Goal: Task Accomplishment & Management: Complete application form

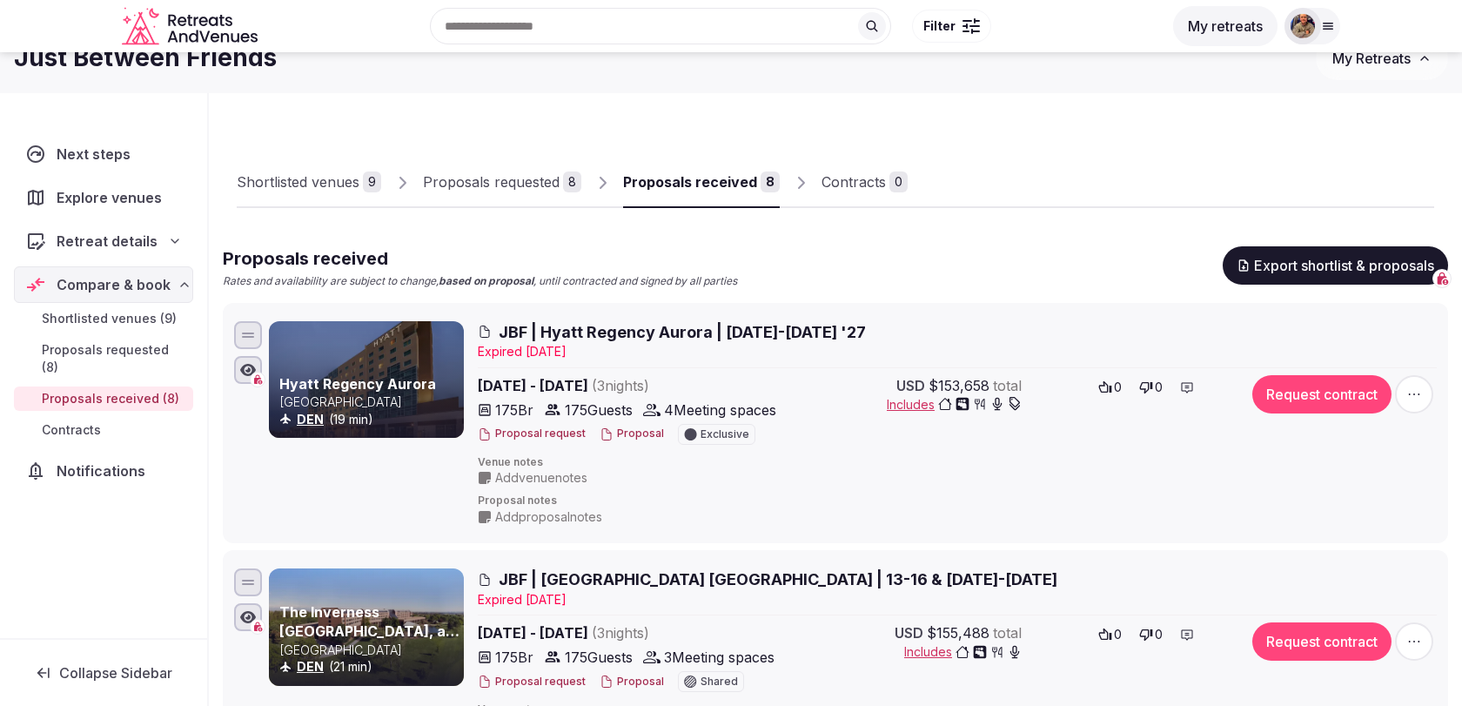
scroll to position [30, 0]
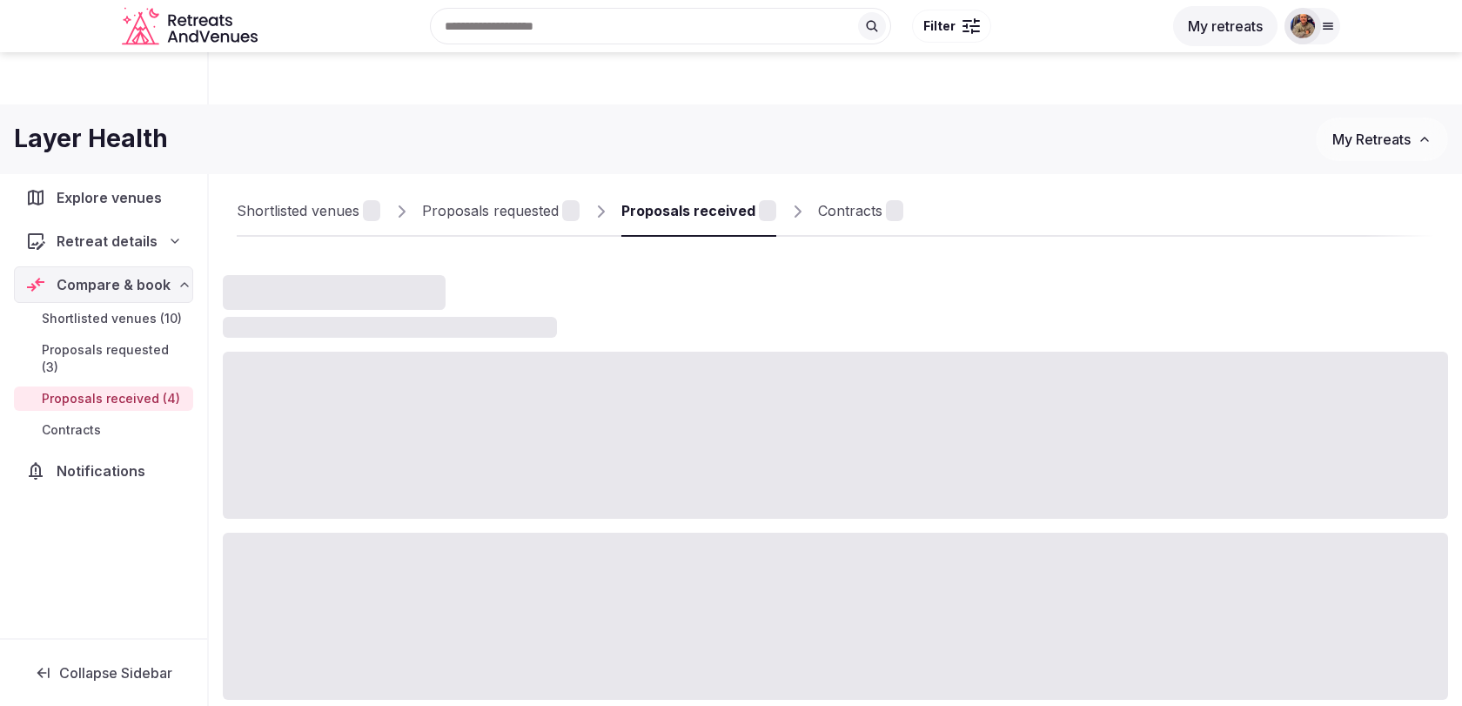
scroll to position [101, 0]
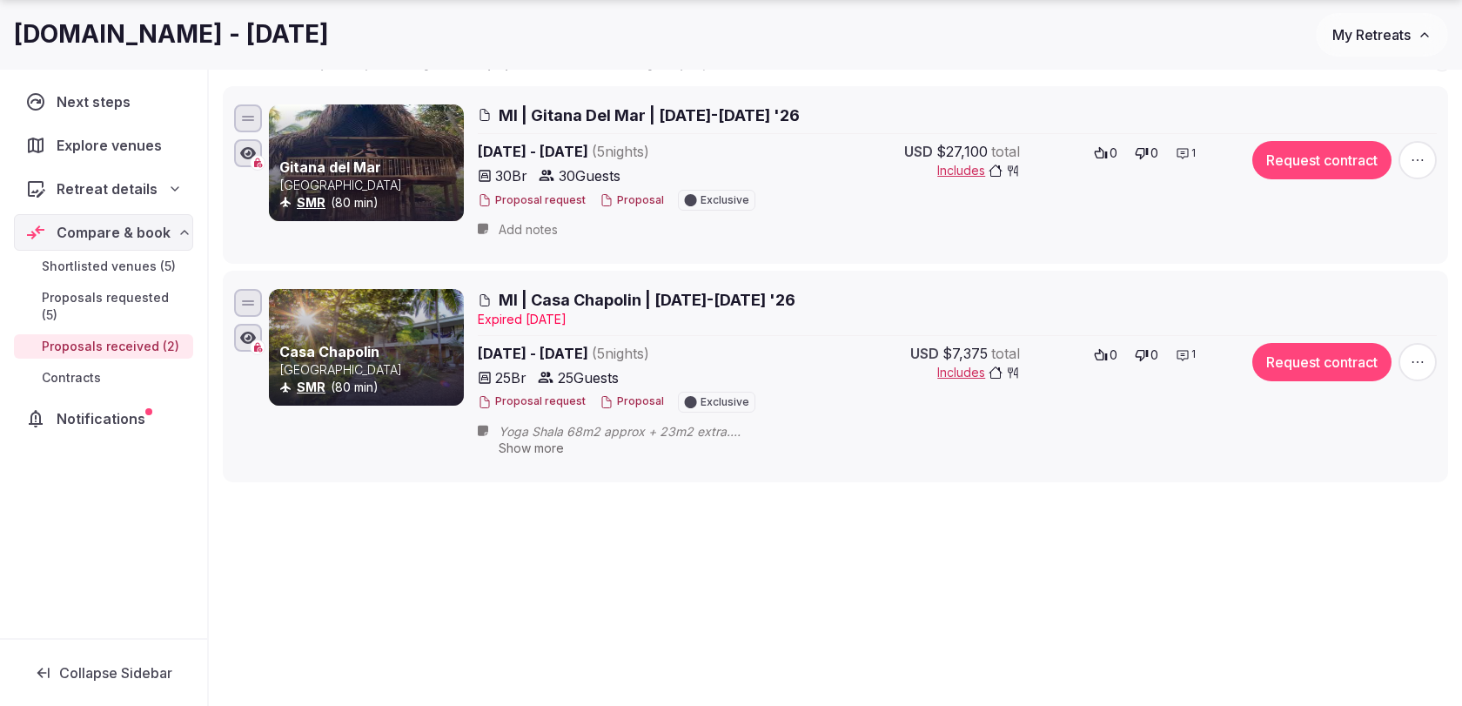
scroll to position [270, 0]
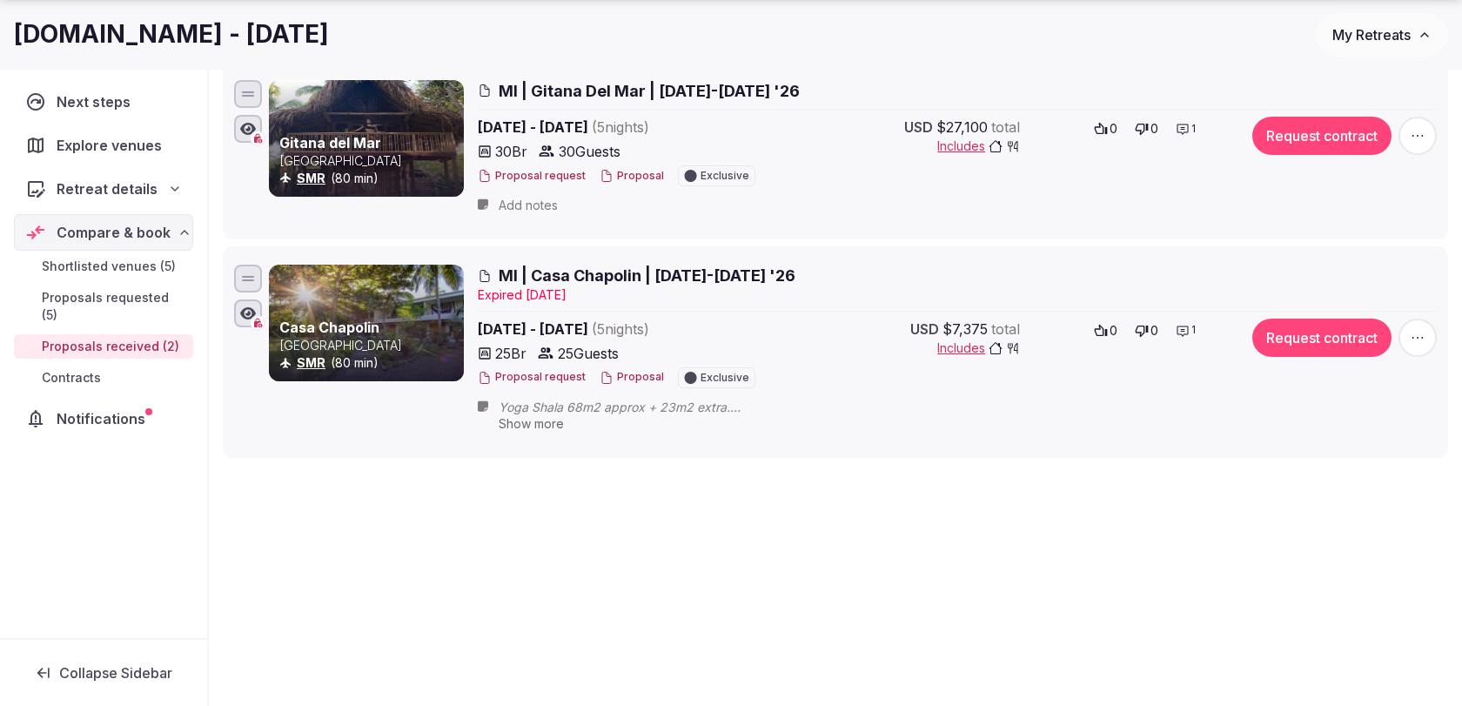
click at [699, 277] on span "MI | Casa Chapolin | [DATE]-[DATE] '26" at bounding box center [647, 275] width 297 height 22
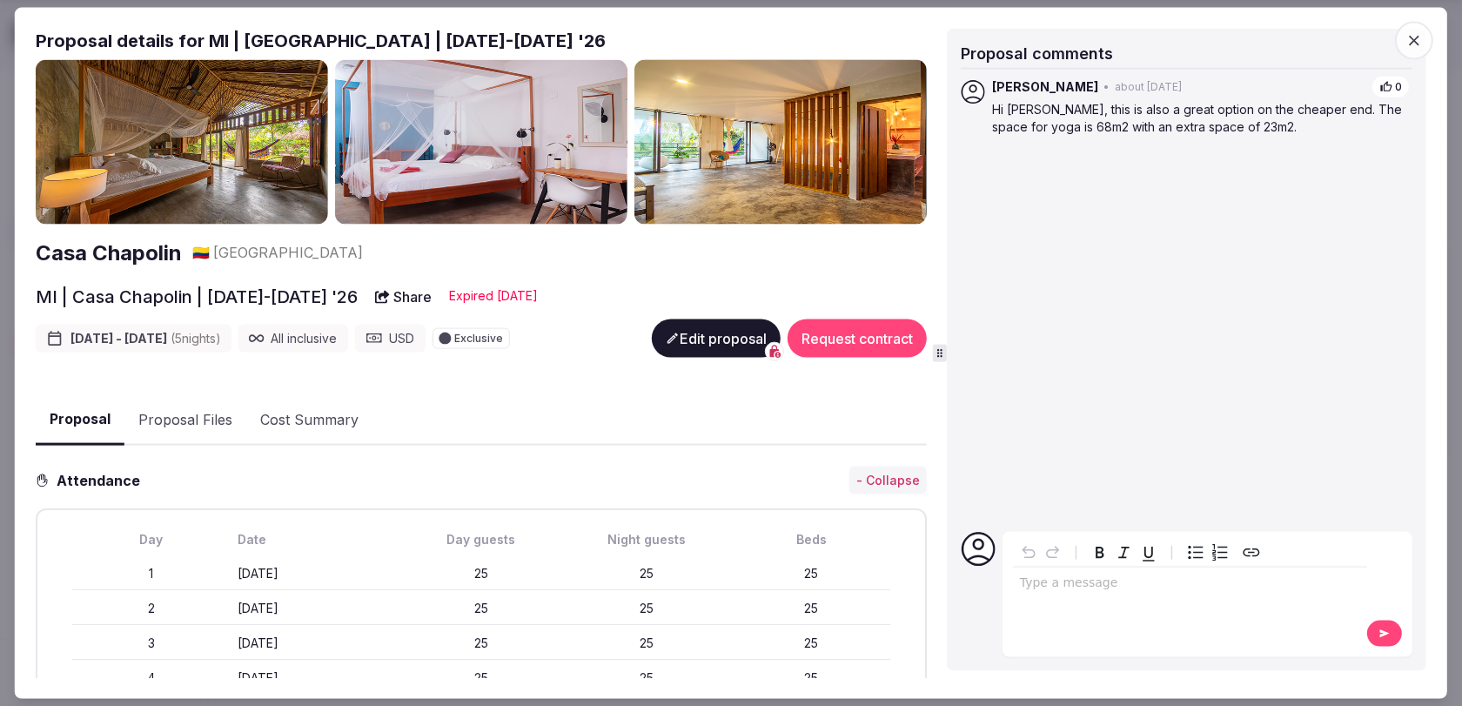
click at [710, 333] on button "Edit proposal" at bounding box center [716, 338] width 129 height 38
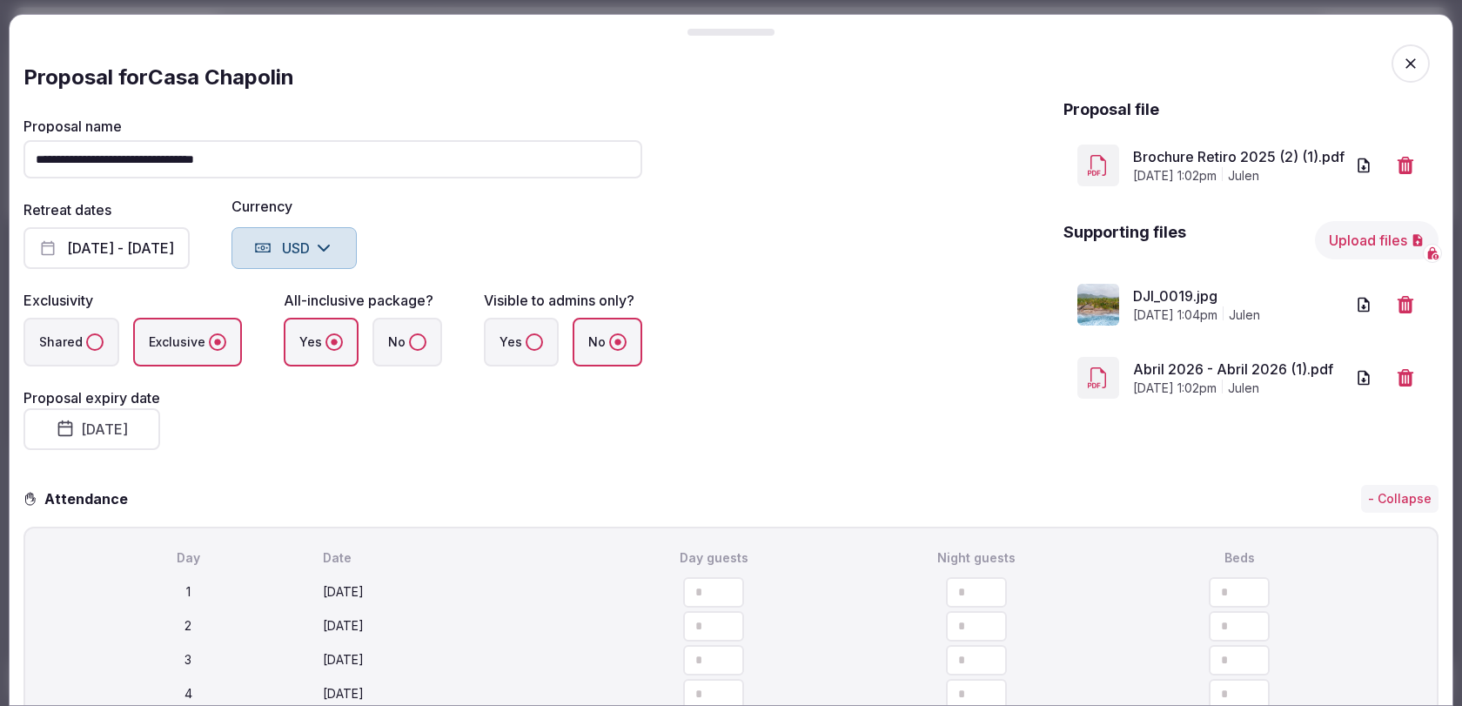
click at [131, 419] on button "July 29th, 2025" at bounding box center [91, 429] width 137 height 42
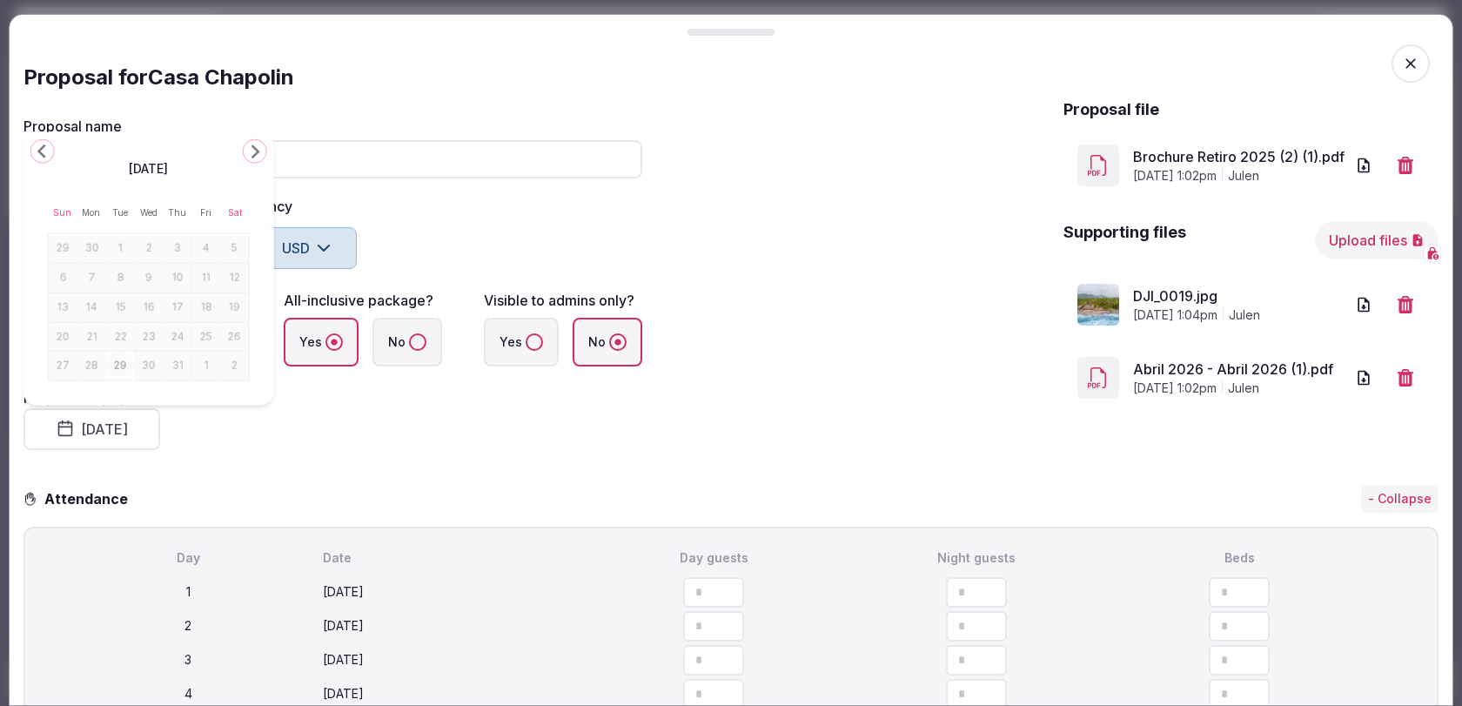
click at [251, 152] on icon "Go to the Next Month" at bounding box center [254, 151] width 21 height 21
click at [197, 338] on button "29" at bounding box center [206, 337] width 24 height 25
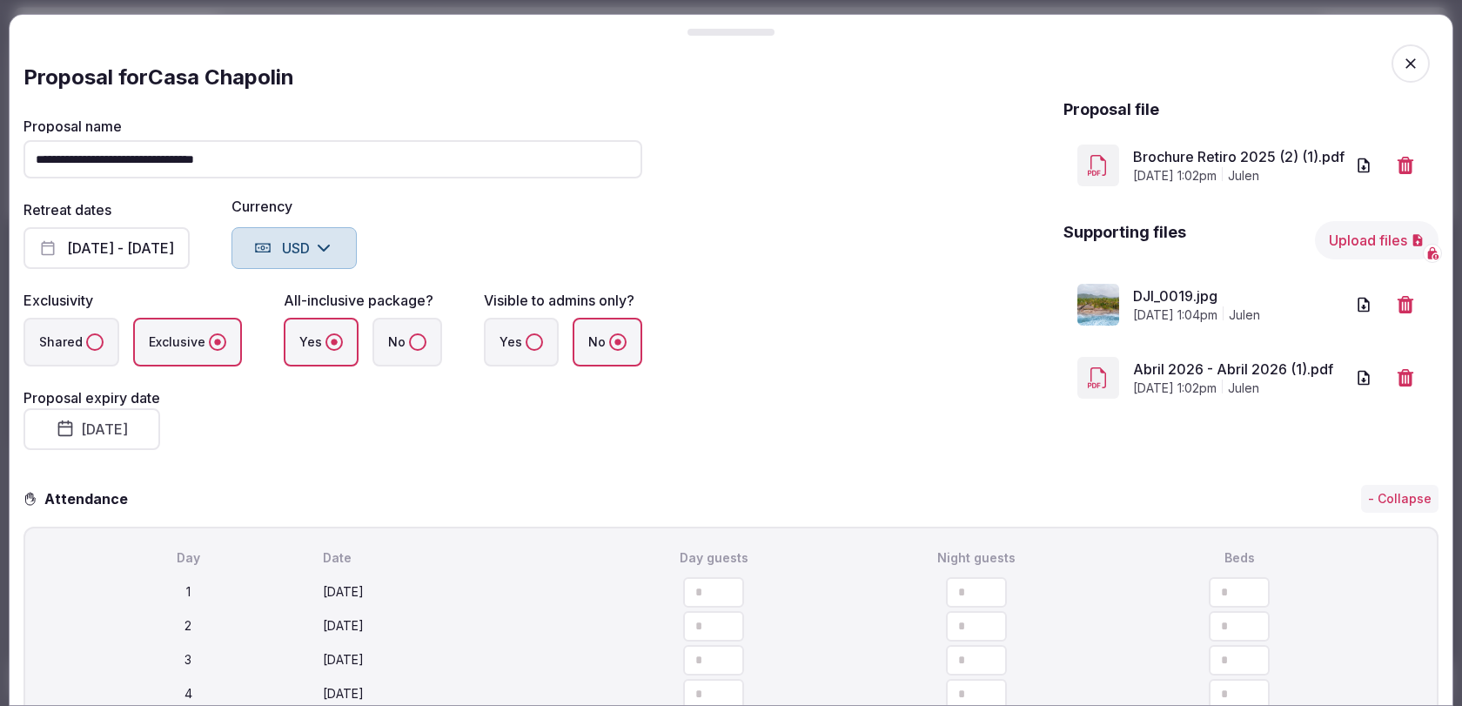
click at [336, 409] on fieldset "**********" at bounding box center [332, 284] width 619 height 331
click at [1403, 163] on icon "button" at bounding box center [1405, 165] width 16 height 17
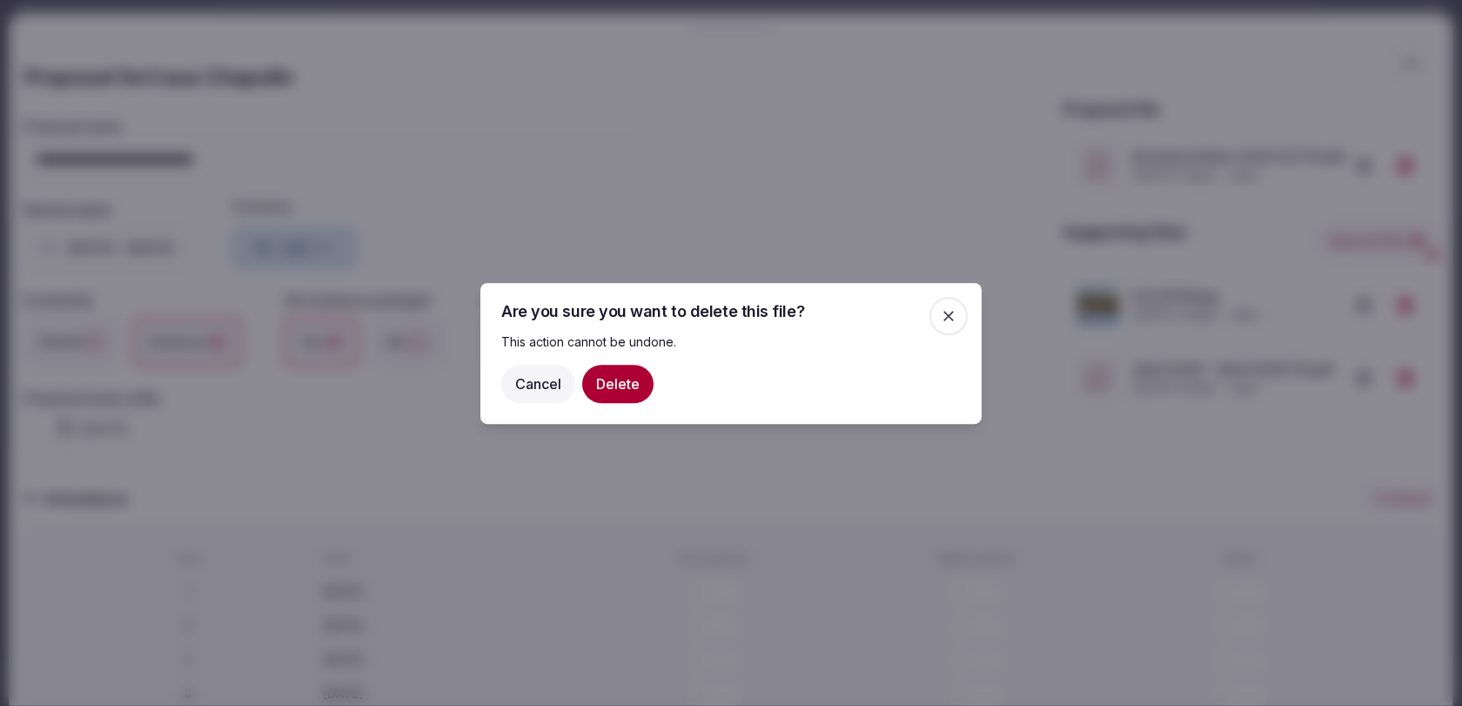
click at [951, 314] on icon "button" at bounding box center [948, 315] width 17 height 17
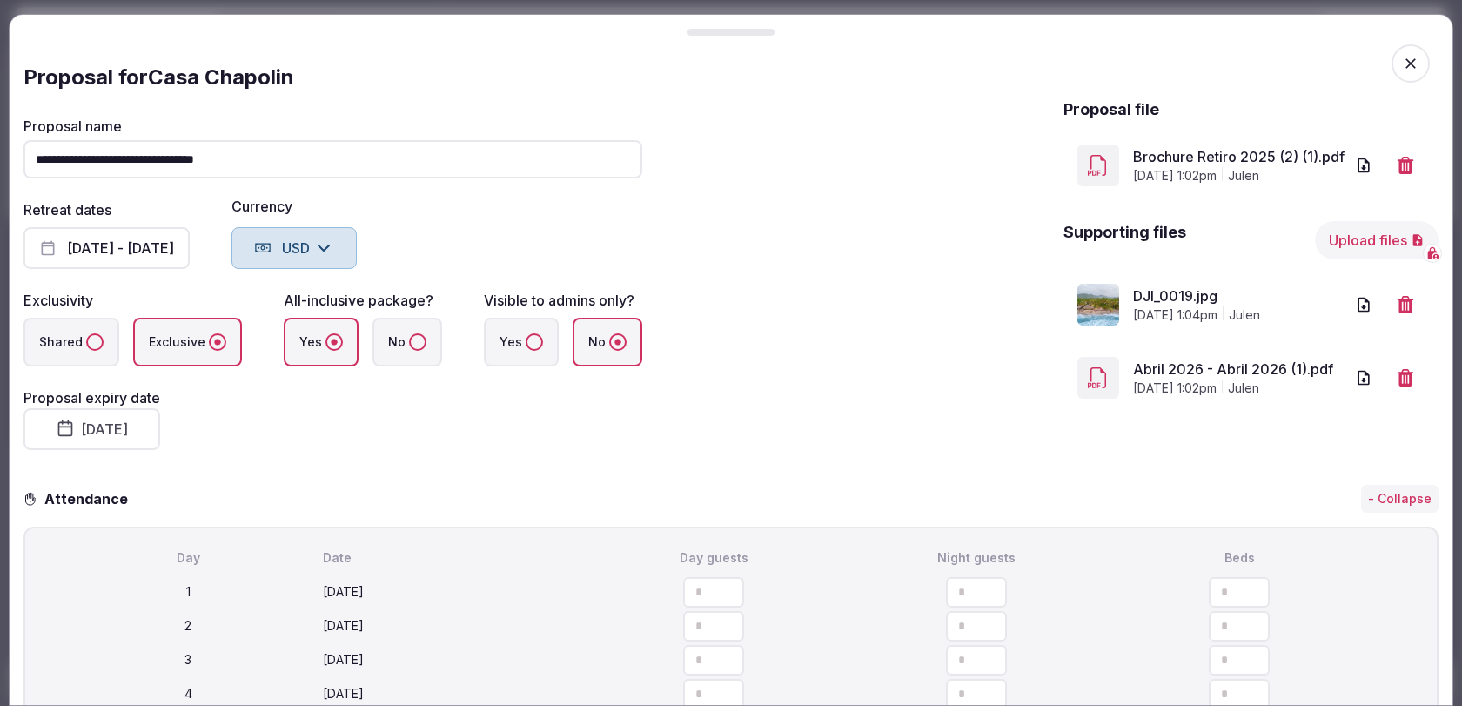
click at [1181, 368] on link "Abril 2026 - Abril 2026 (1).pdf" at bounding box center [1238, 369] width 211 height 21
click at [1362, 238] on button "Upload files" at bounding box center [1377, 240] width 124 height 38
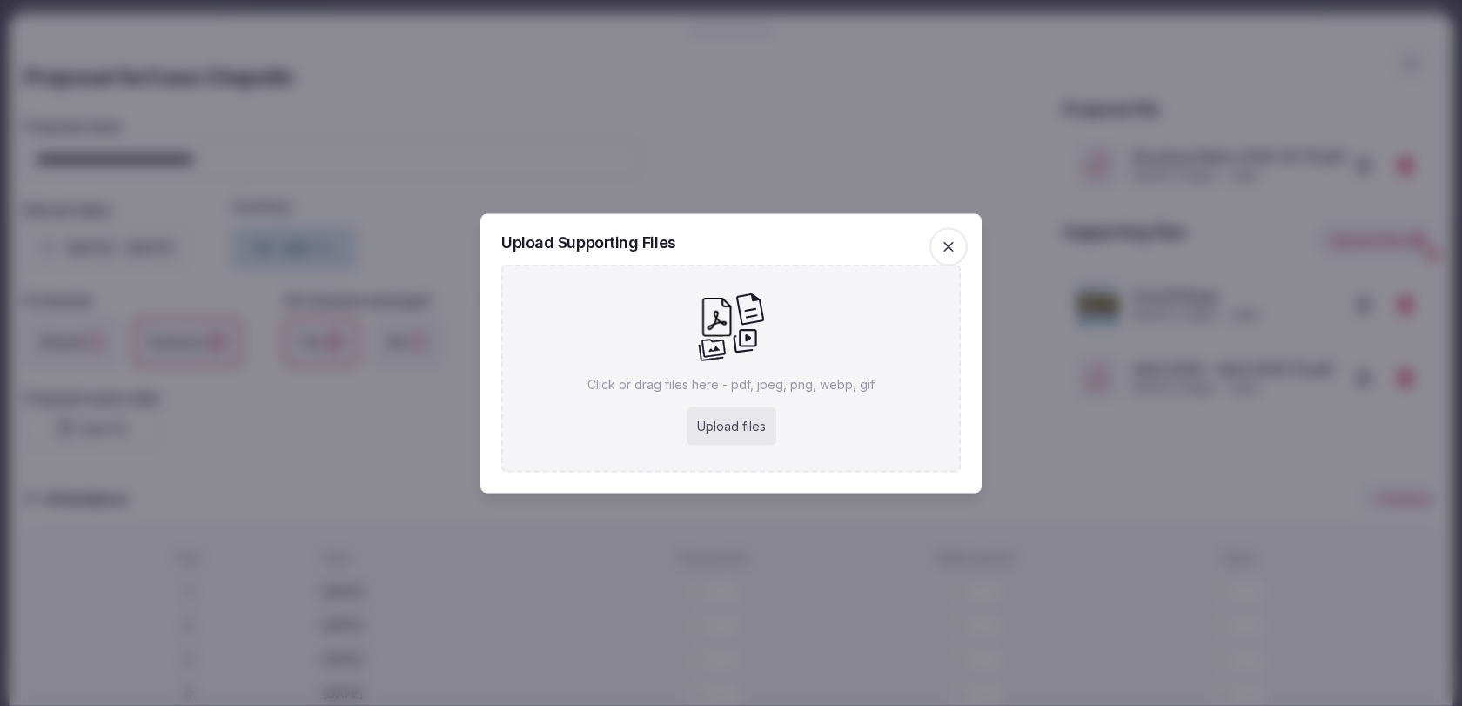
click at [744, 432] on div "Upload files" at bounding box center [731, 425] width 90 height 38
type input "**********"
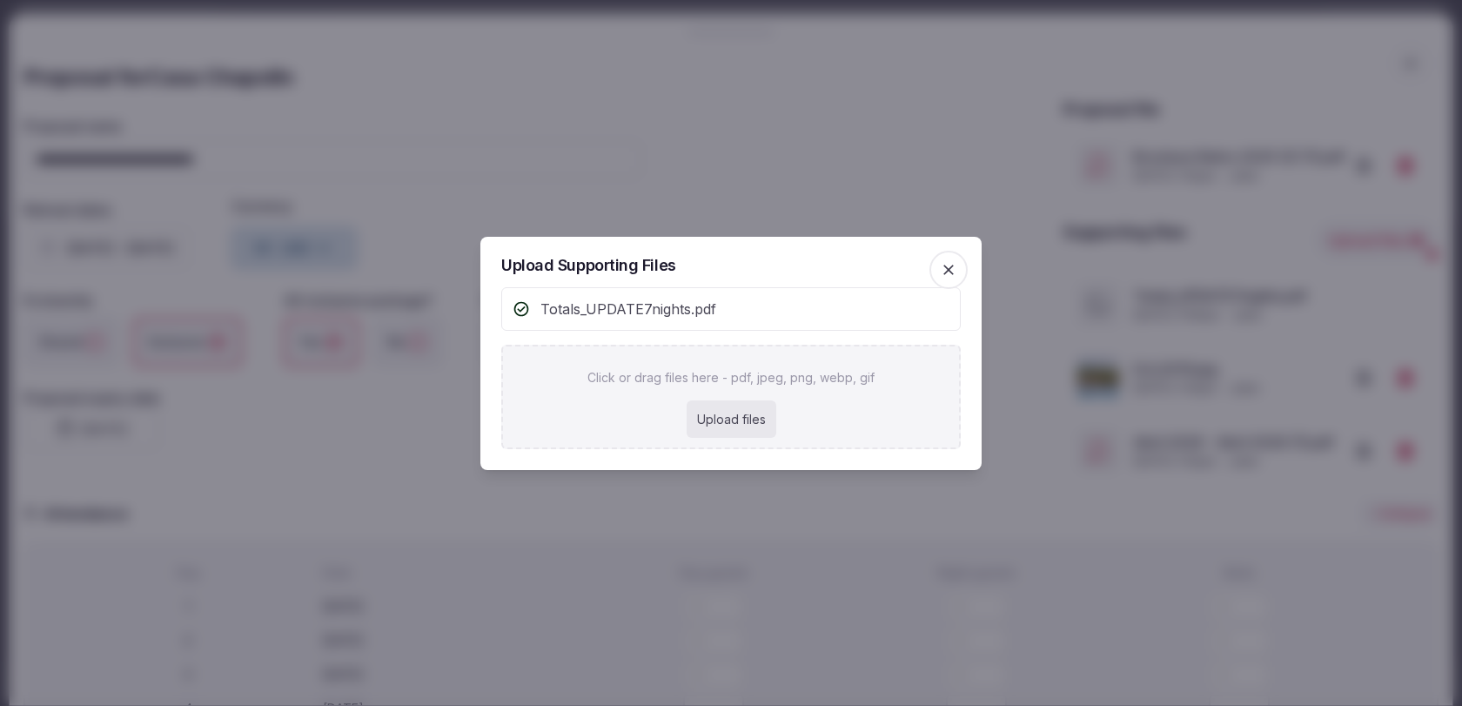
click at [951, 277] on icon "button" at bounding box center [948, 269] width 17 height 17
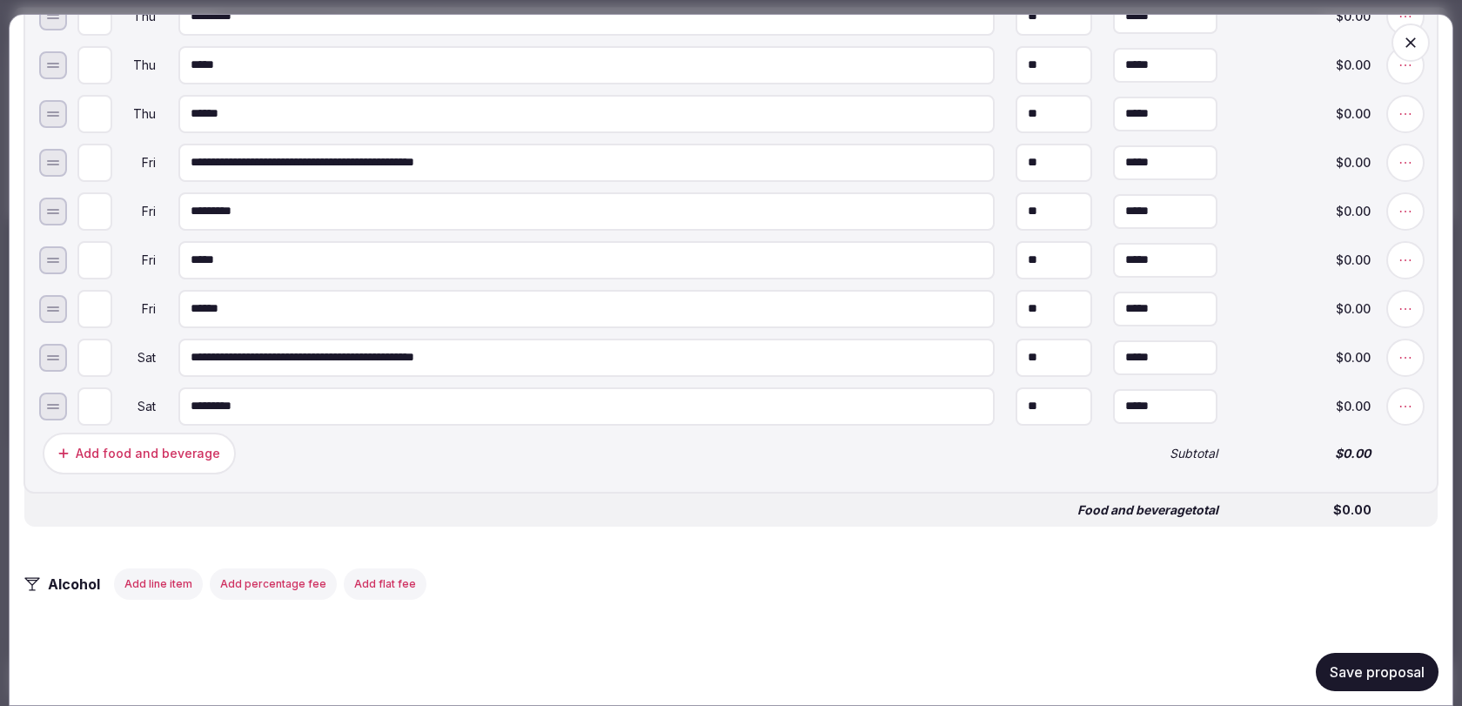
scroll to position [1909, 0]
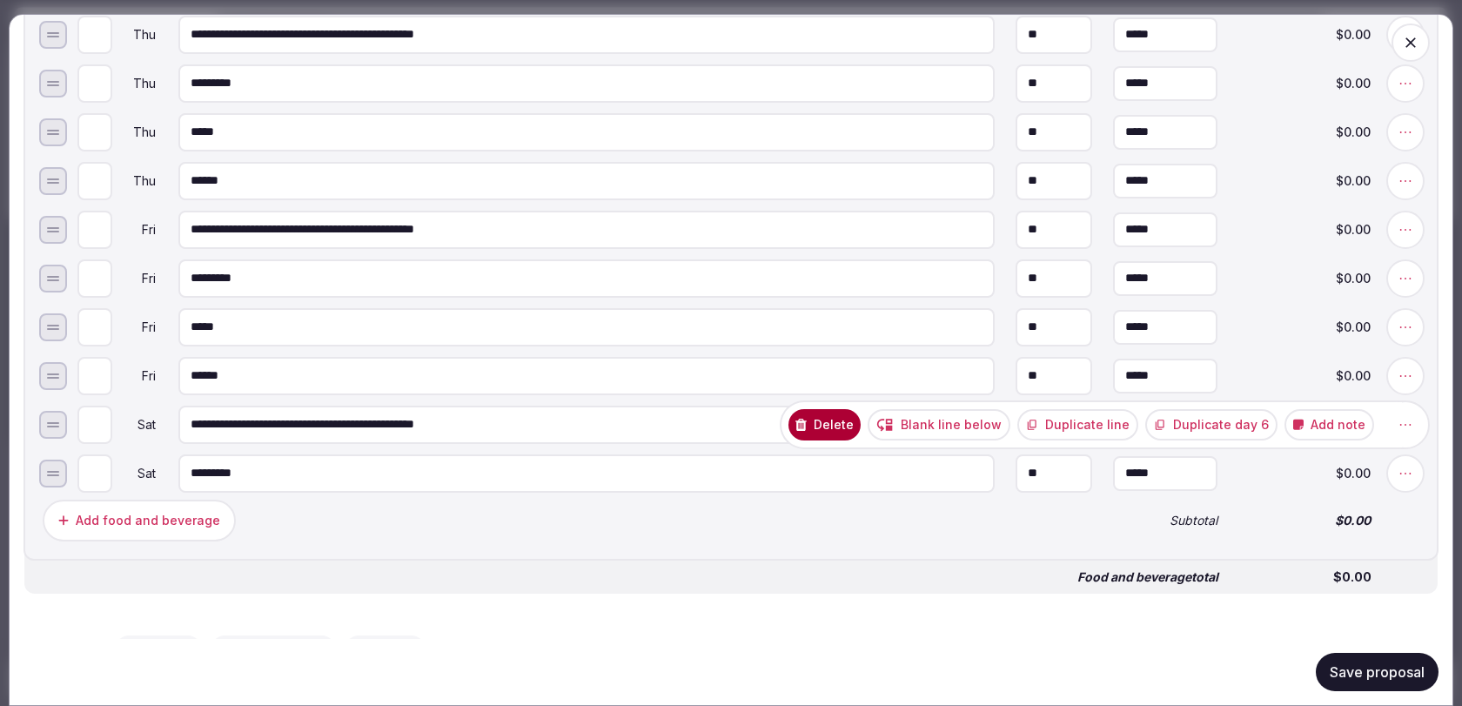
click at [1409, 425] on icon at bounding box center [1405, 425] width 11 height 2
type input "*"
click at [102, 423] on input "*" at bounding box center [94, 424] width 35 height 38
click at [389, 570] on div "Food and beverage total" at bounding box center [629, 576] width 1183 height 19
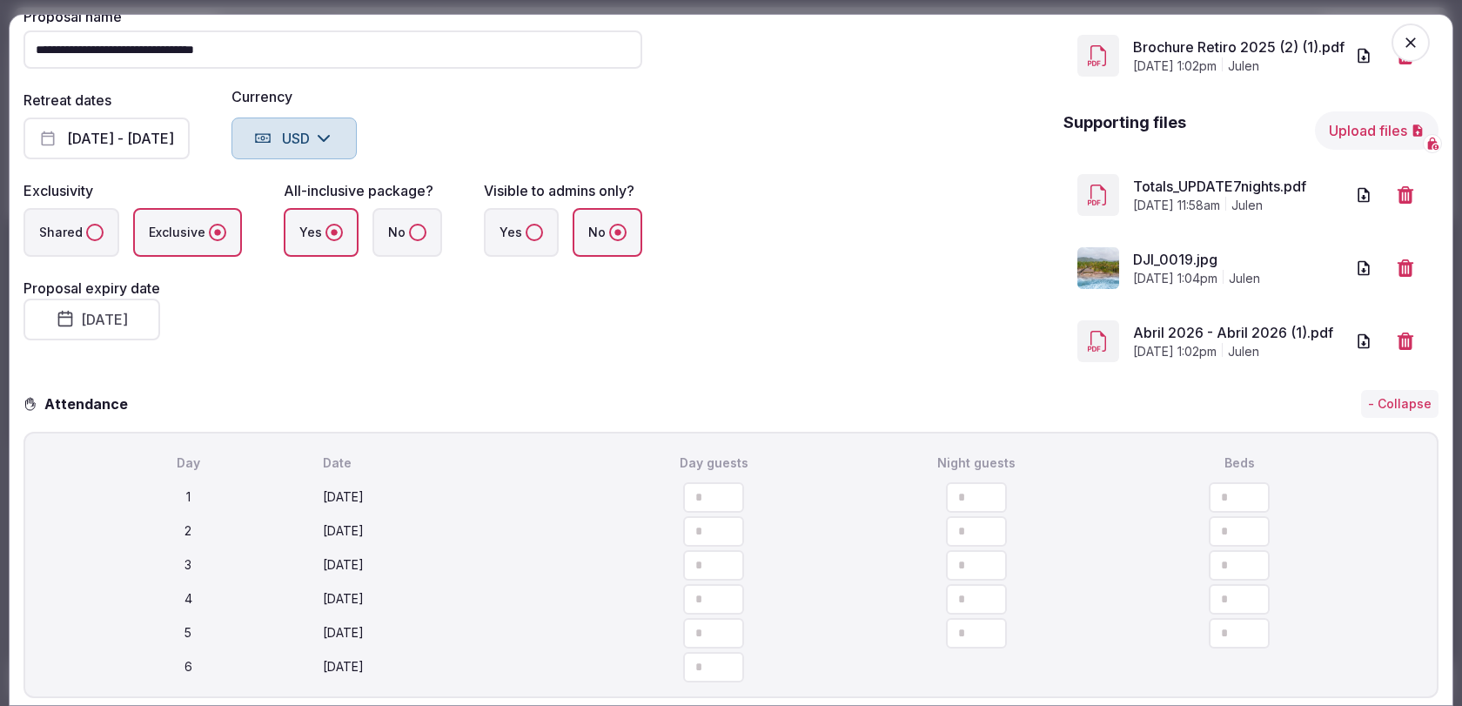
scroll to position [18, 0]
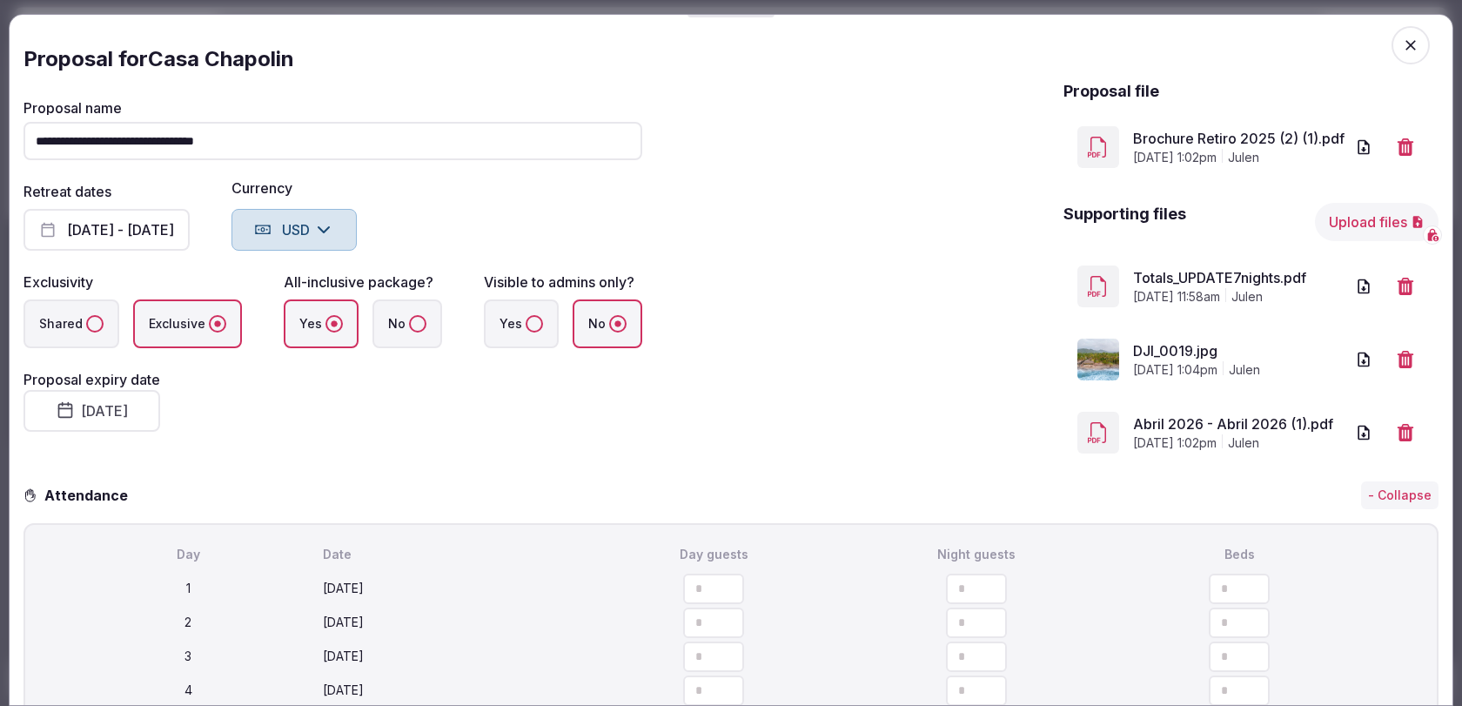
click at [176, 216] on button "[DATE] - [DATE]" at bounding box center [106, 230] width 166 height 42
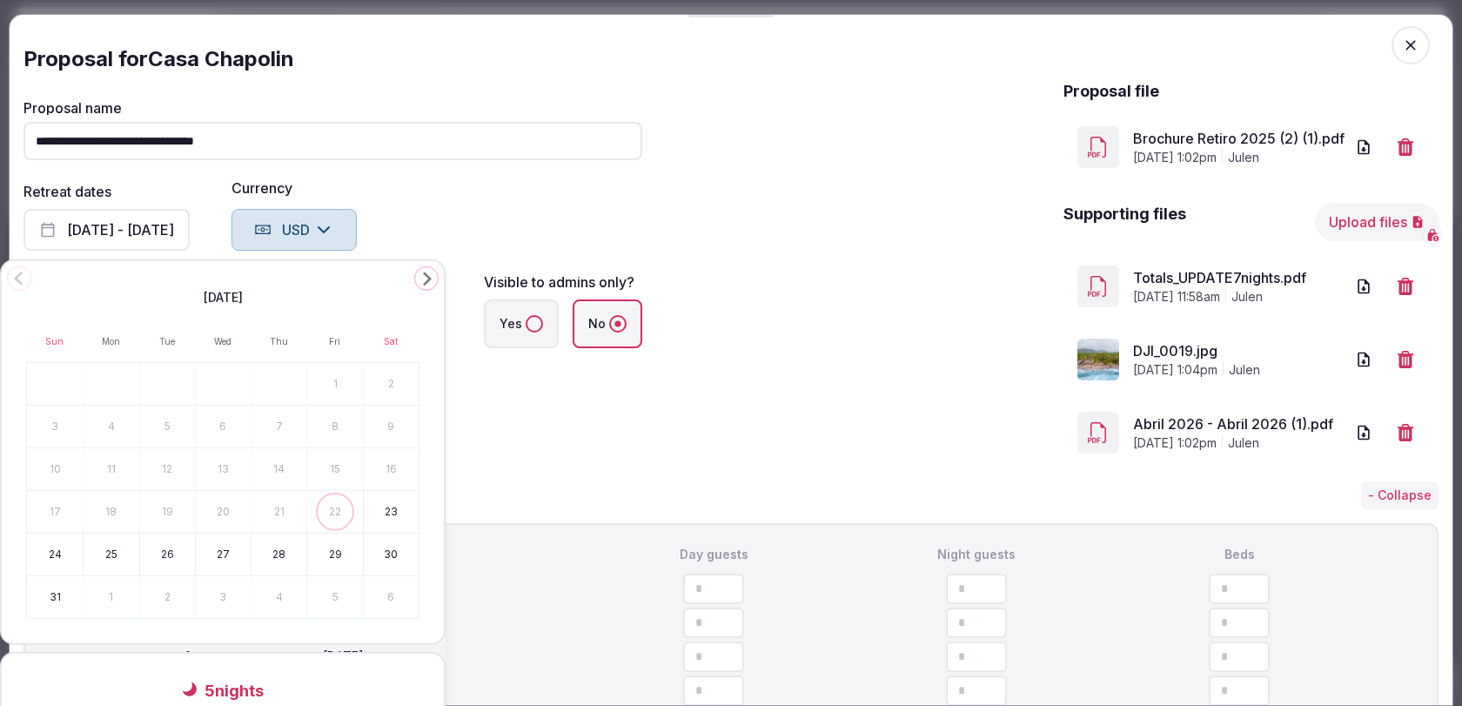
click at [428, 278] on polygon "Go to the Next Month" at bounding box center [427, 278] width 9 height 14
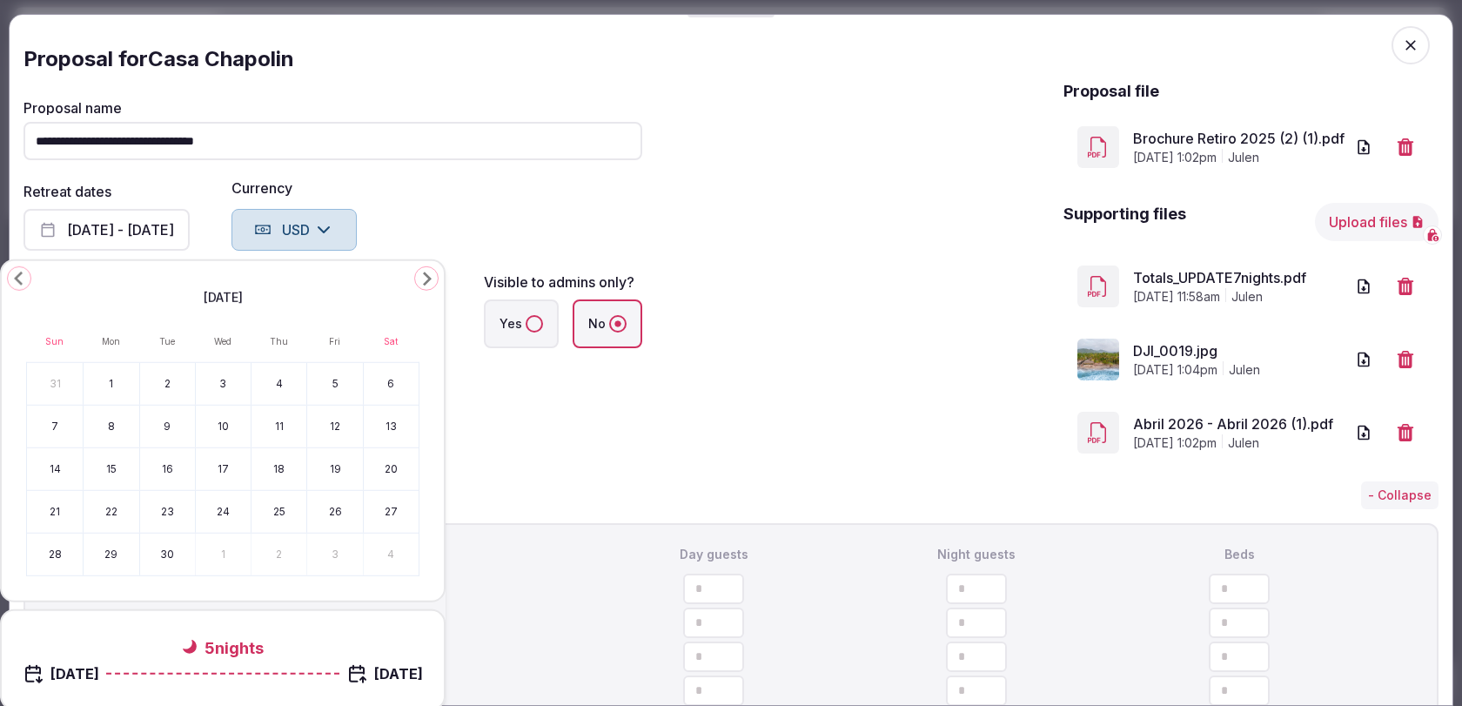
click at [428, 278] on polygon "Go to the Next Month" at bounding box center [427, 278] width 9 height 14
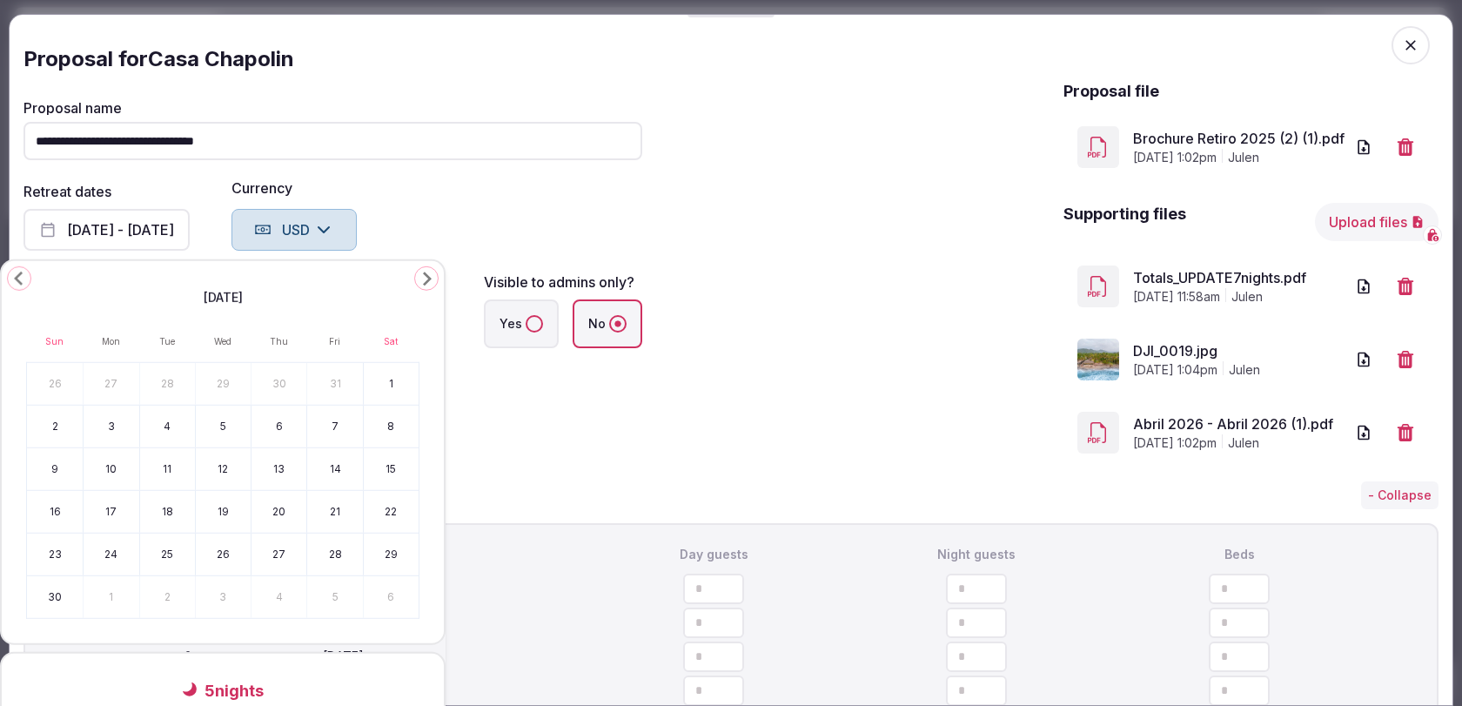
click at [428, 278] on polygon "Go to the Next Month" at bounding box center [427, 278] width 9 height 14
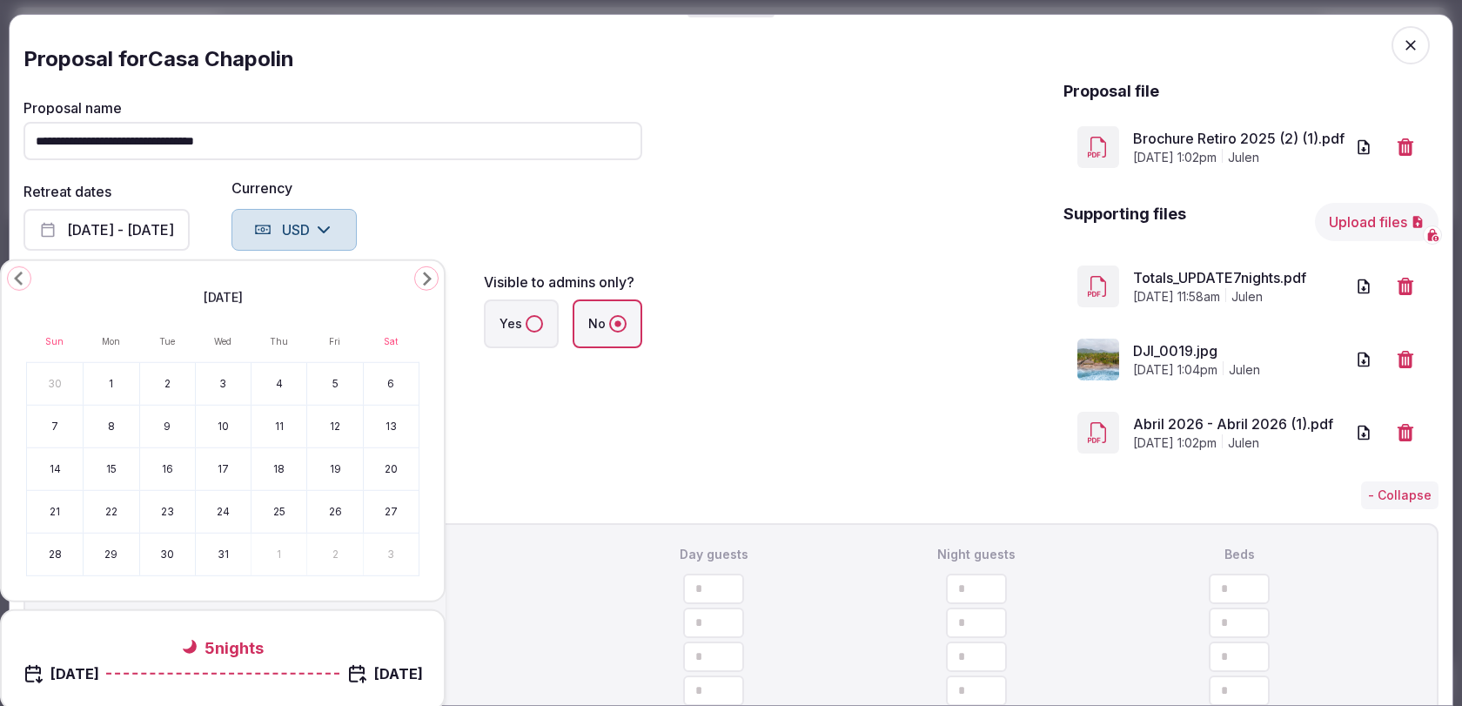
click at [428, 278] on polygon "Go to the Next Month" at bounding box center [427, 278] width 9 height 14
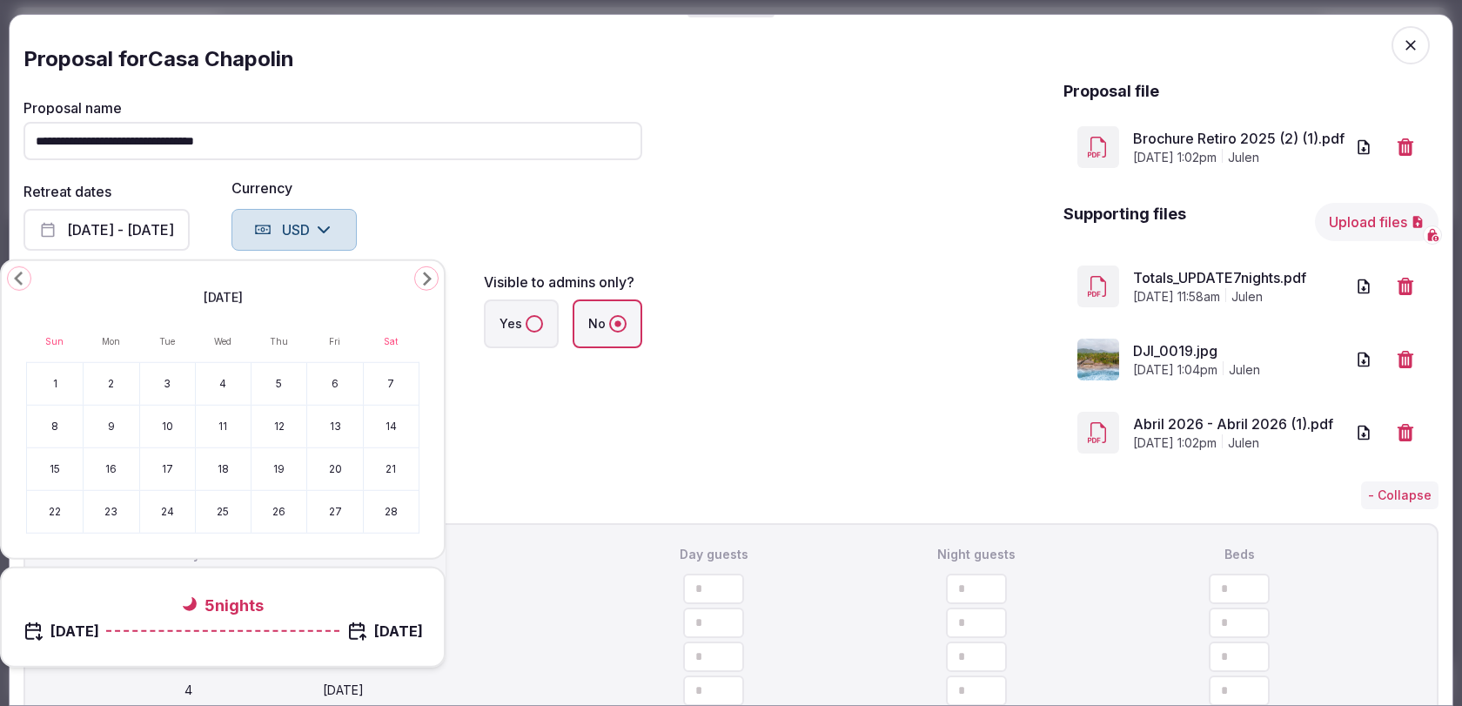
click at [428, 278] on polygon "Go to the Next Month" at bounding box center [427, 278] width 9 height 14
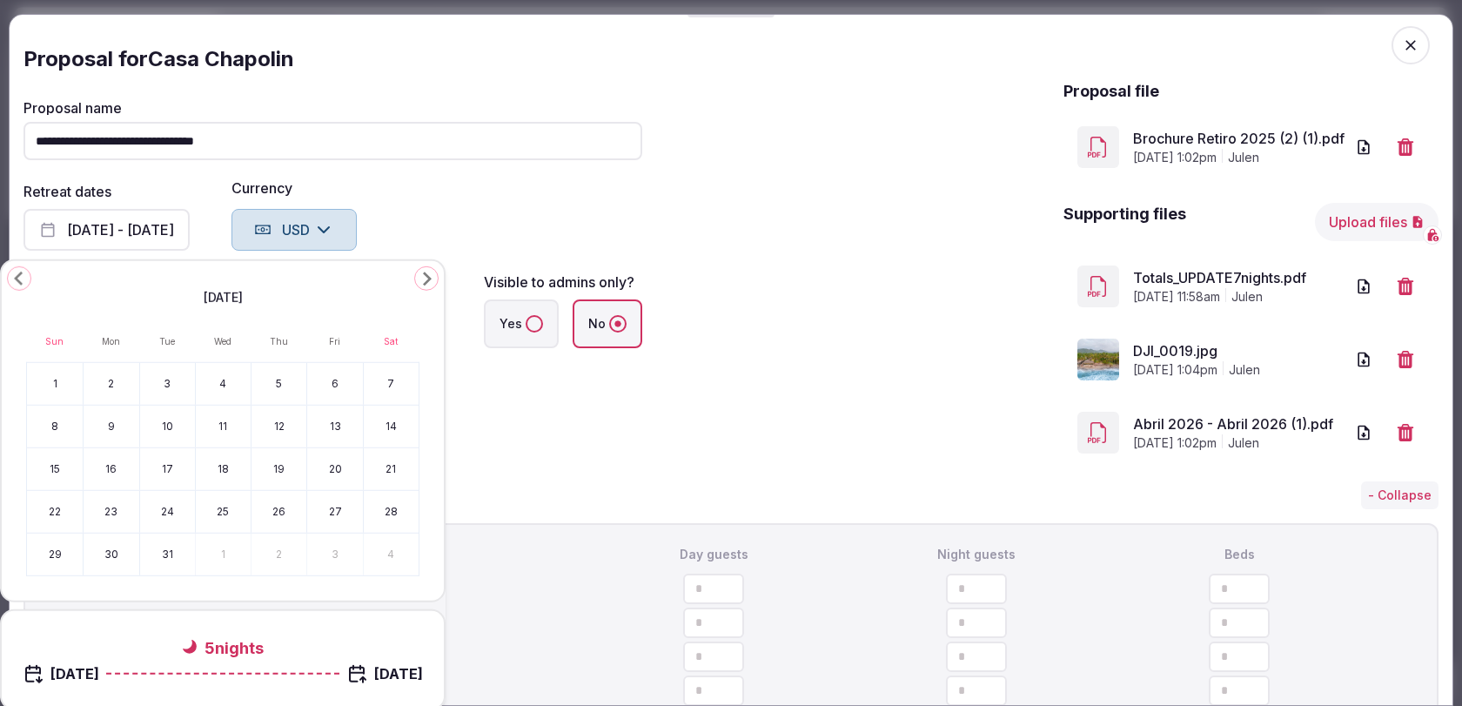
click at [428, 278] on polygon "Go to the Next Month" at bounding box center [427, 278] width 9 height 14
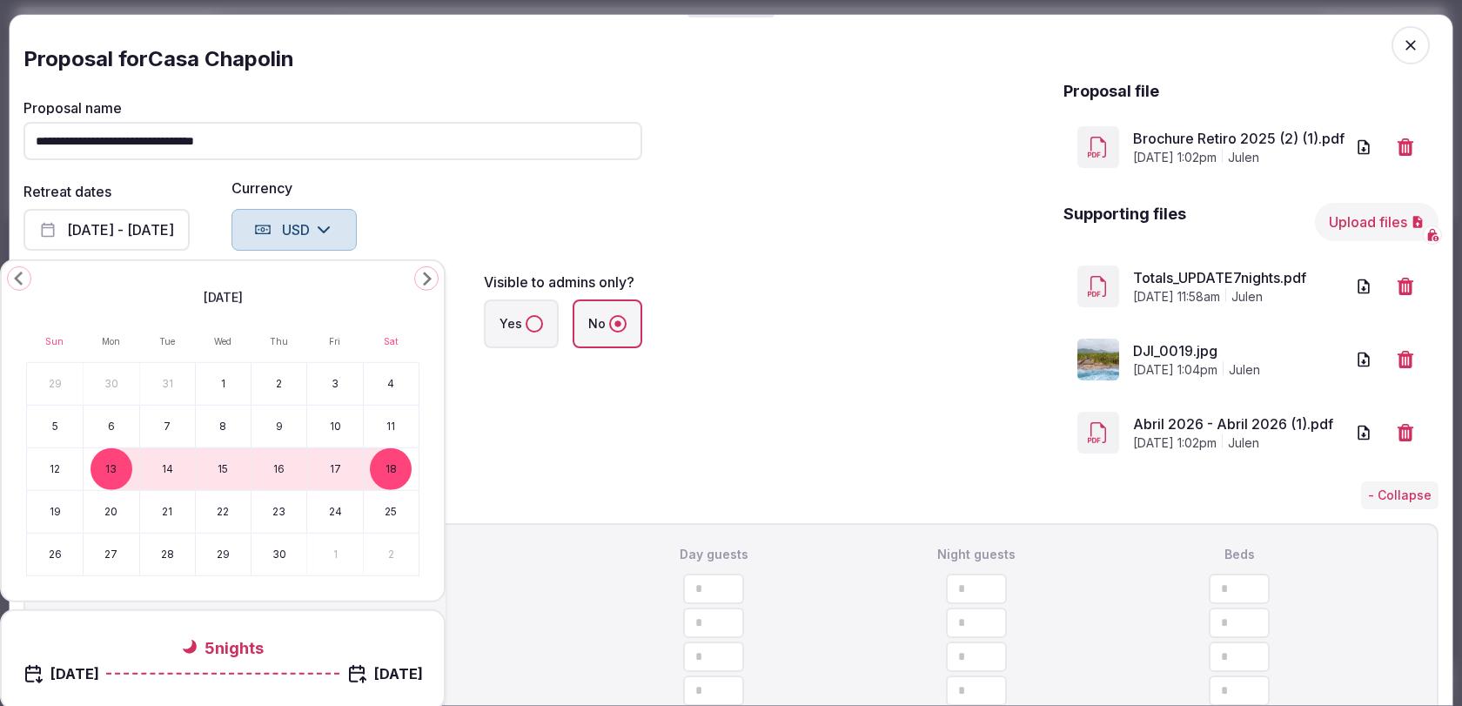
click at [164, 426] on button "7" at bounding box center [167, 426] width 55 height 42
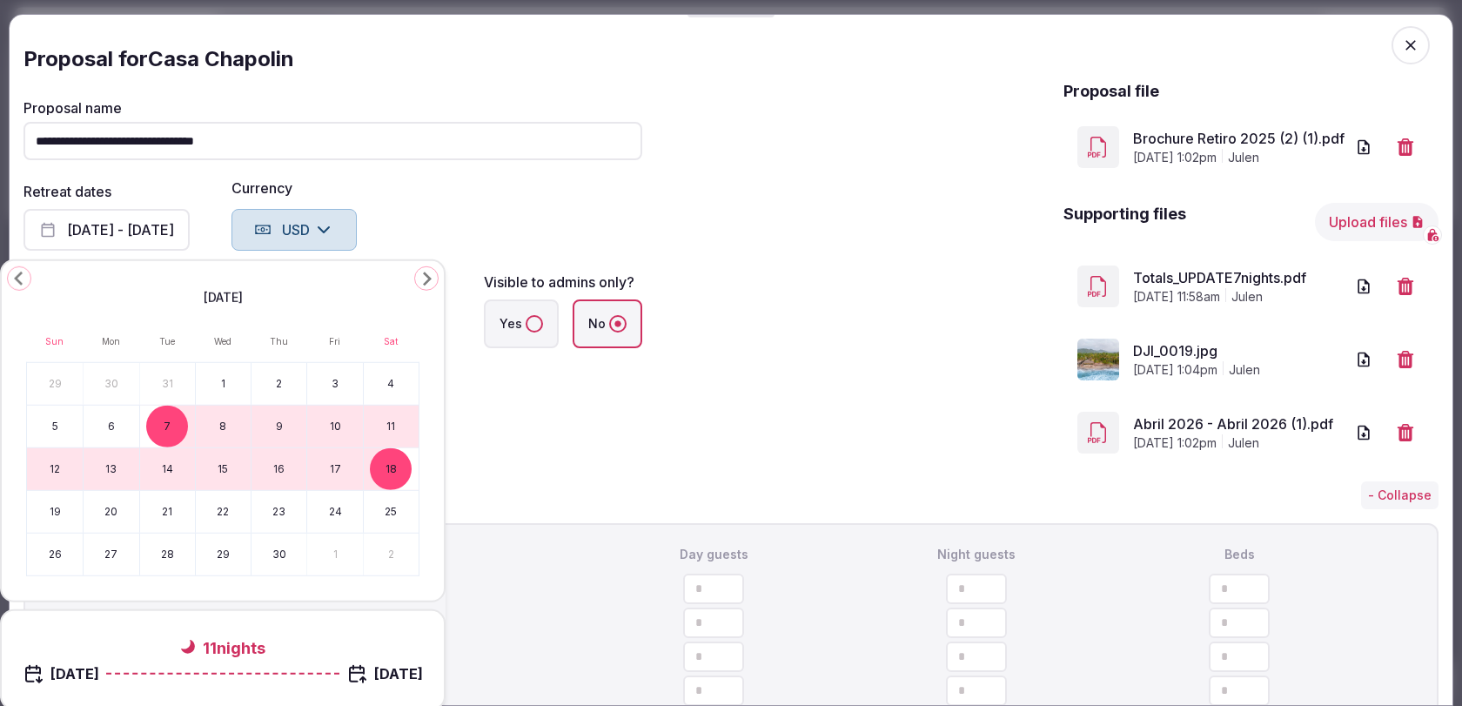
click at [164, 473] on button "14" at bounding box center [167, 469] width 55 height 42
click at [505, 475] on div "**********" at bounding box center [730, 263] width 1415 height 436
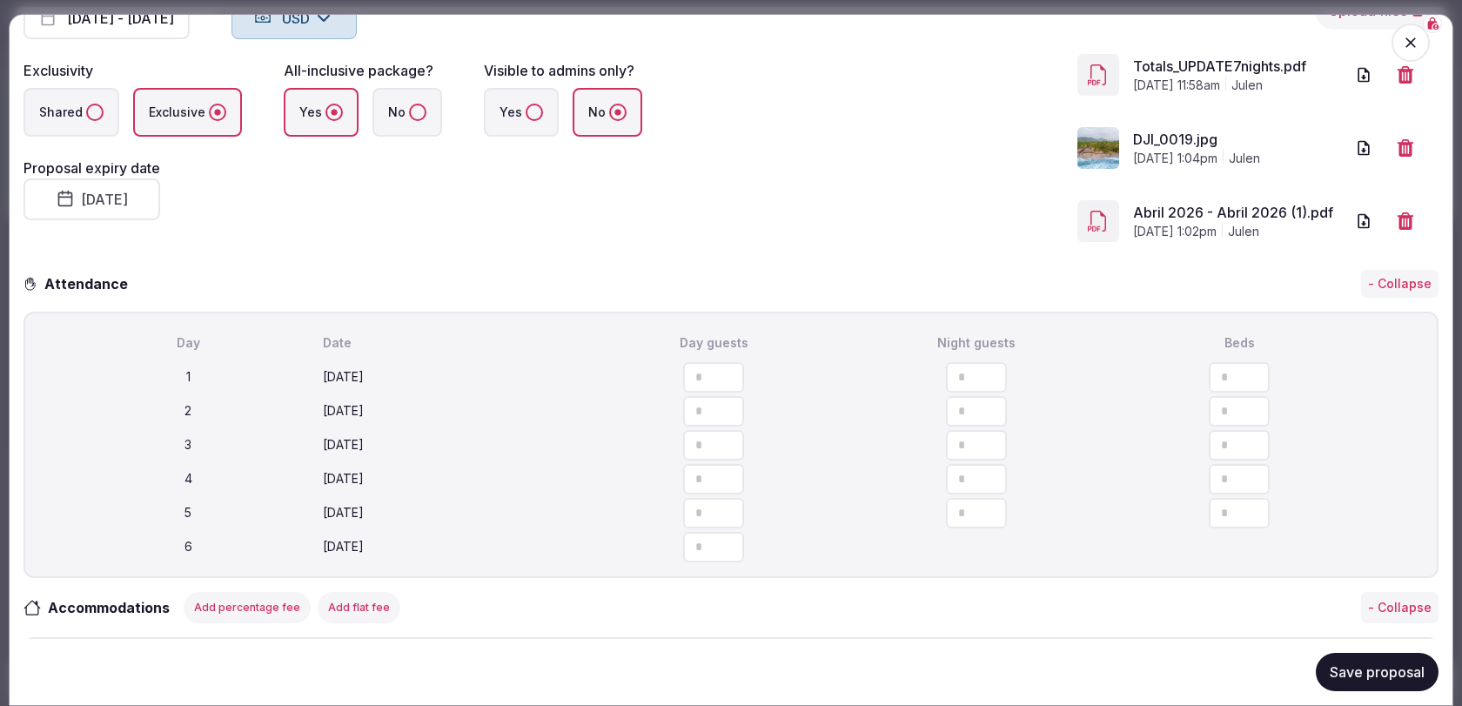
scroll to position [293, 0]
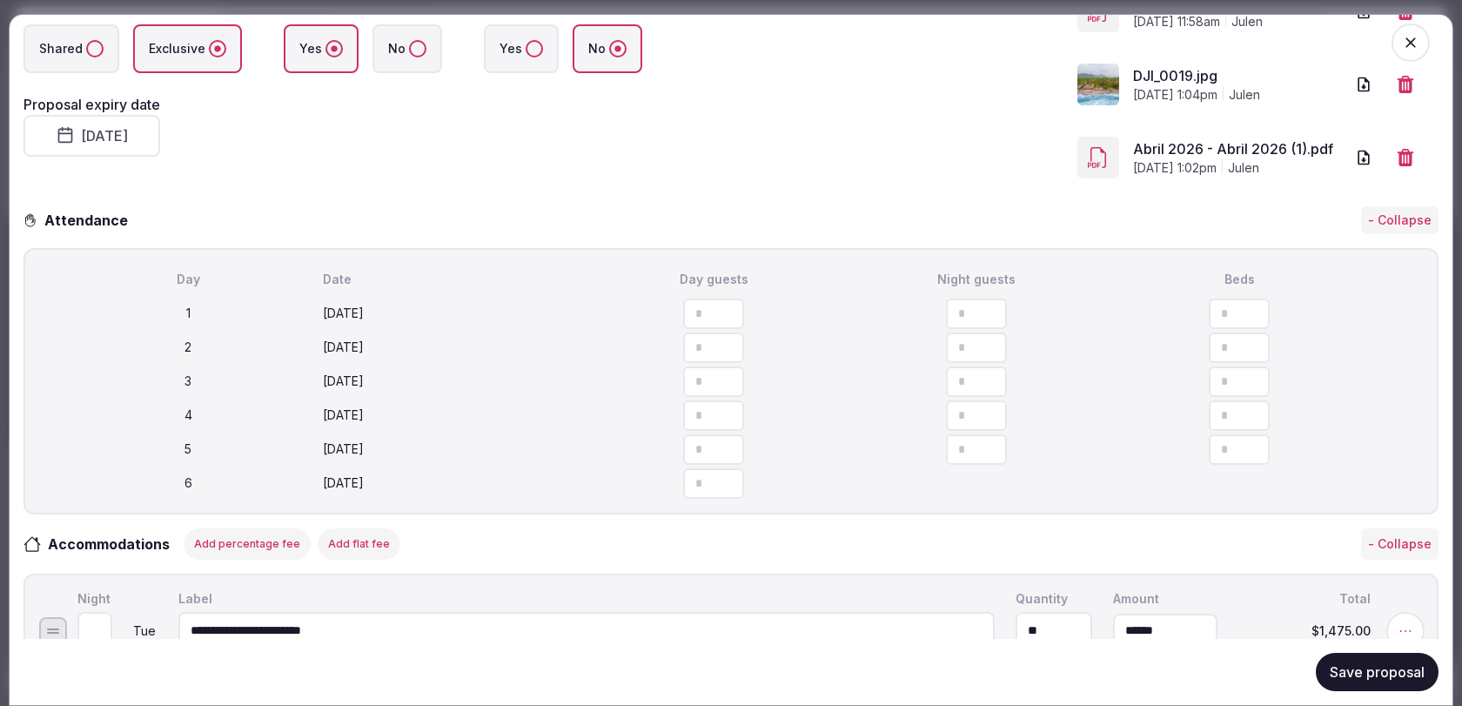
click at [1343, 673] on button "Save proposal" at bounding box center [1376, 672] width 123 height 38
click at [1414, 45] on icon "button" at bounding box center [1410, 42] width 10 height 10
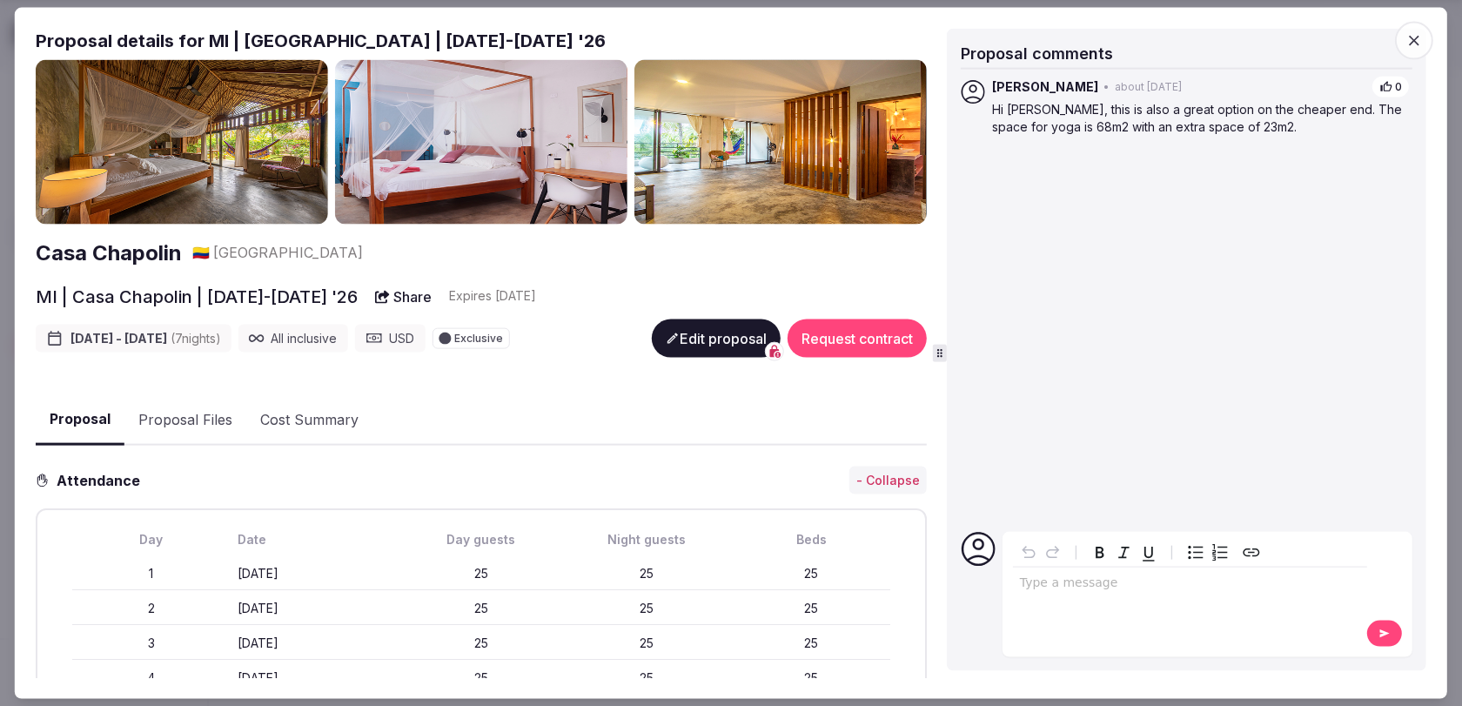
click at [1412, 45] on icon "button" at bounding box center [1413, 39] width 17 height 17
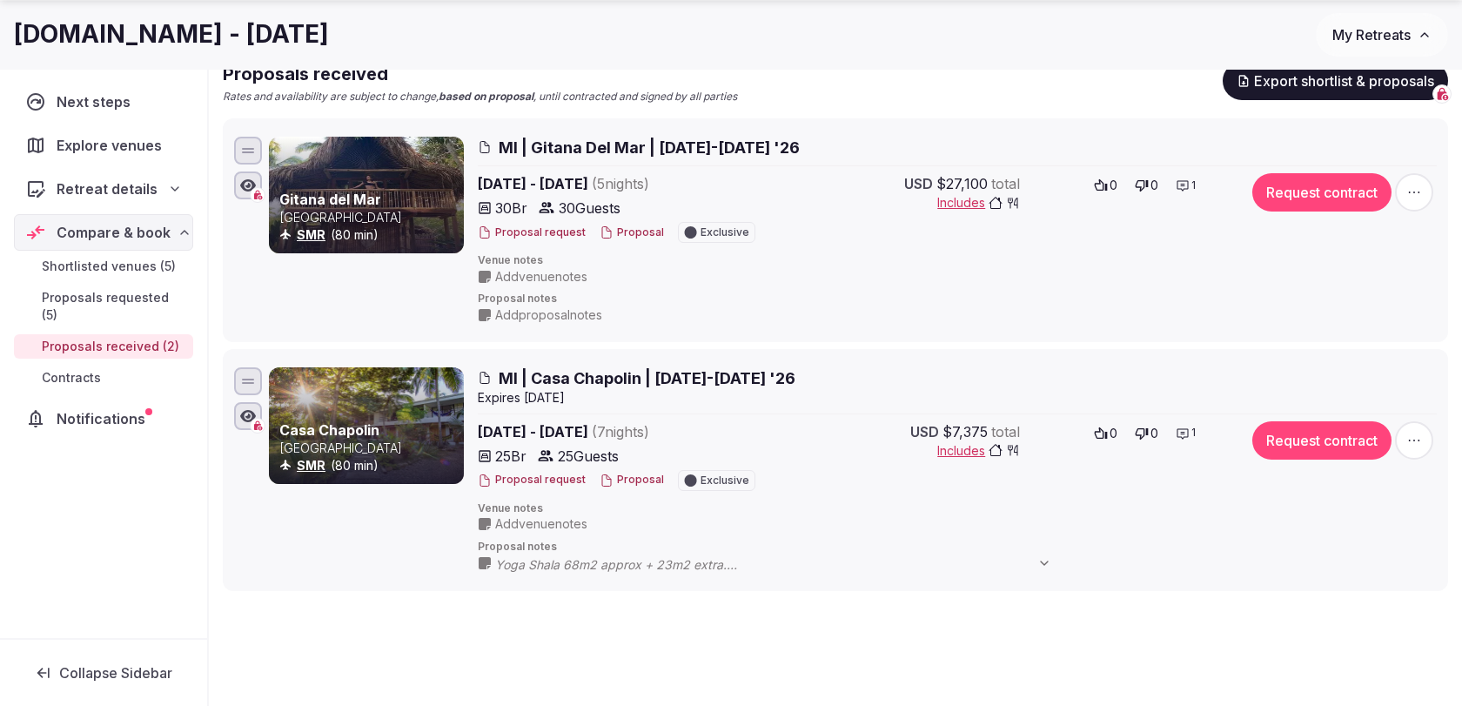
scroll to position [237, 0]
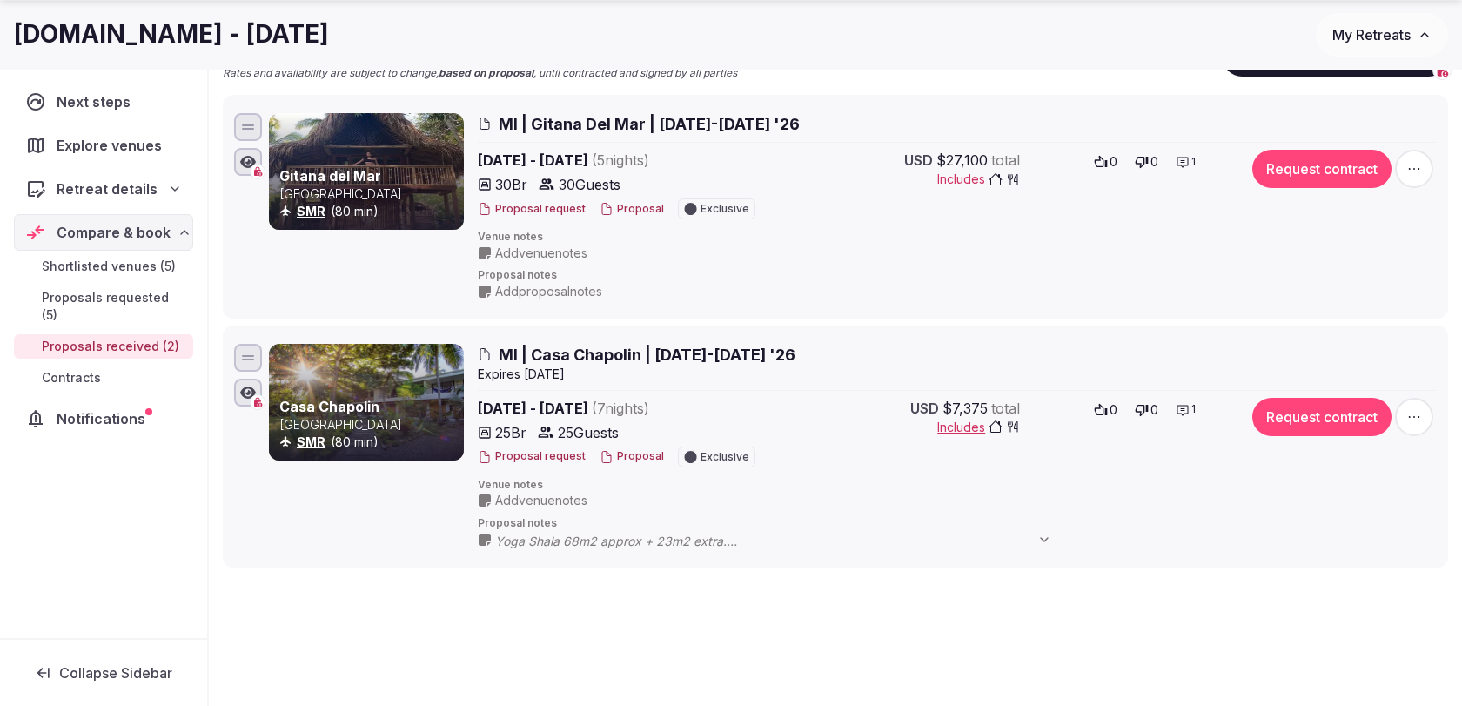
click at [697, 353] on span "MI | Casa Chapolin | [DATE]-[DATE] '26" at bounding box center [647, 355] width 297 height 22
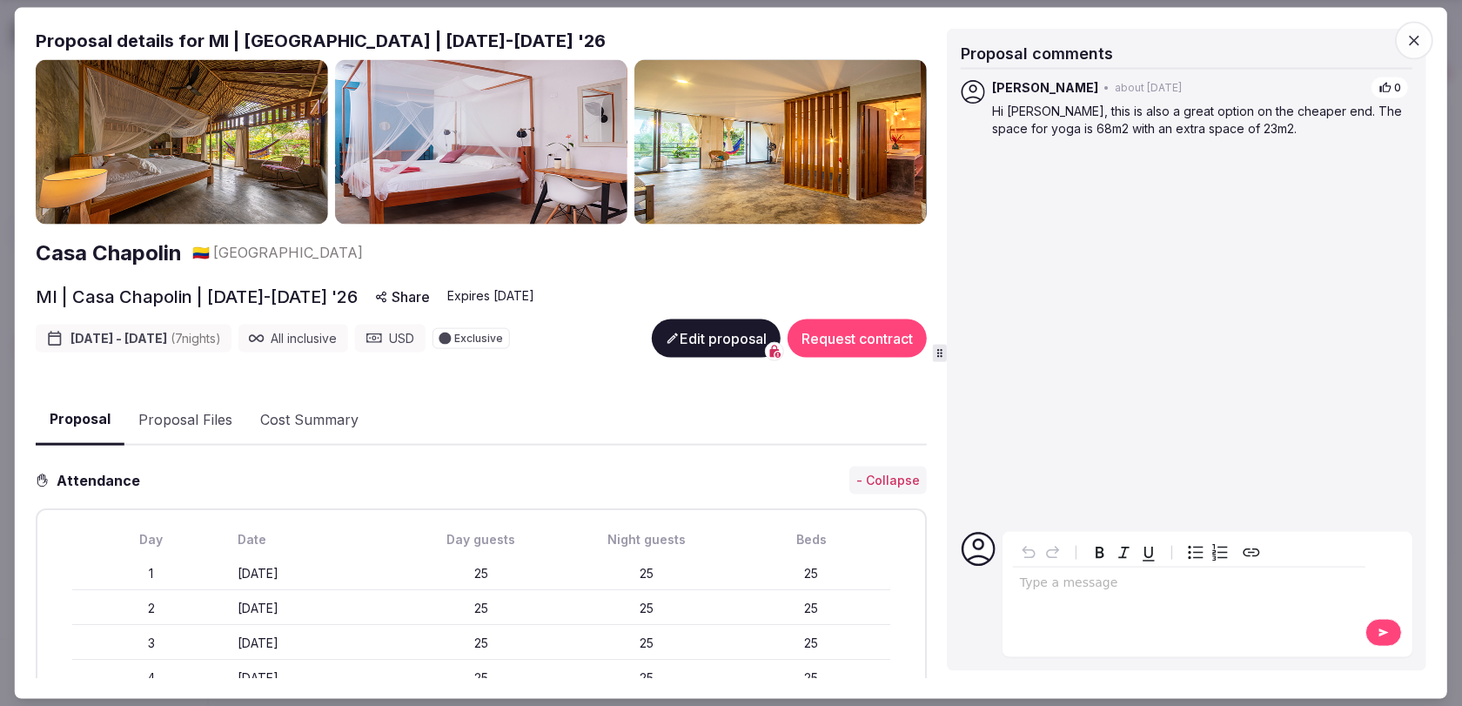
click at [730, 338] on button "Edit proposal" at bounding box center [716, 338] width 129 height 38
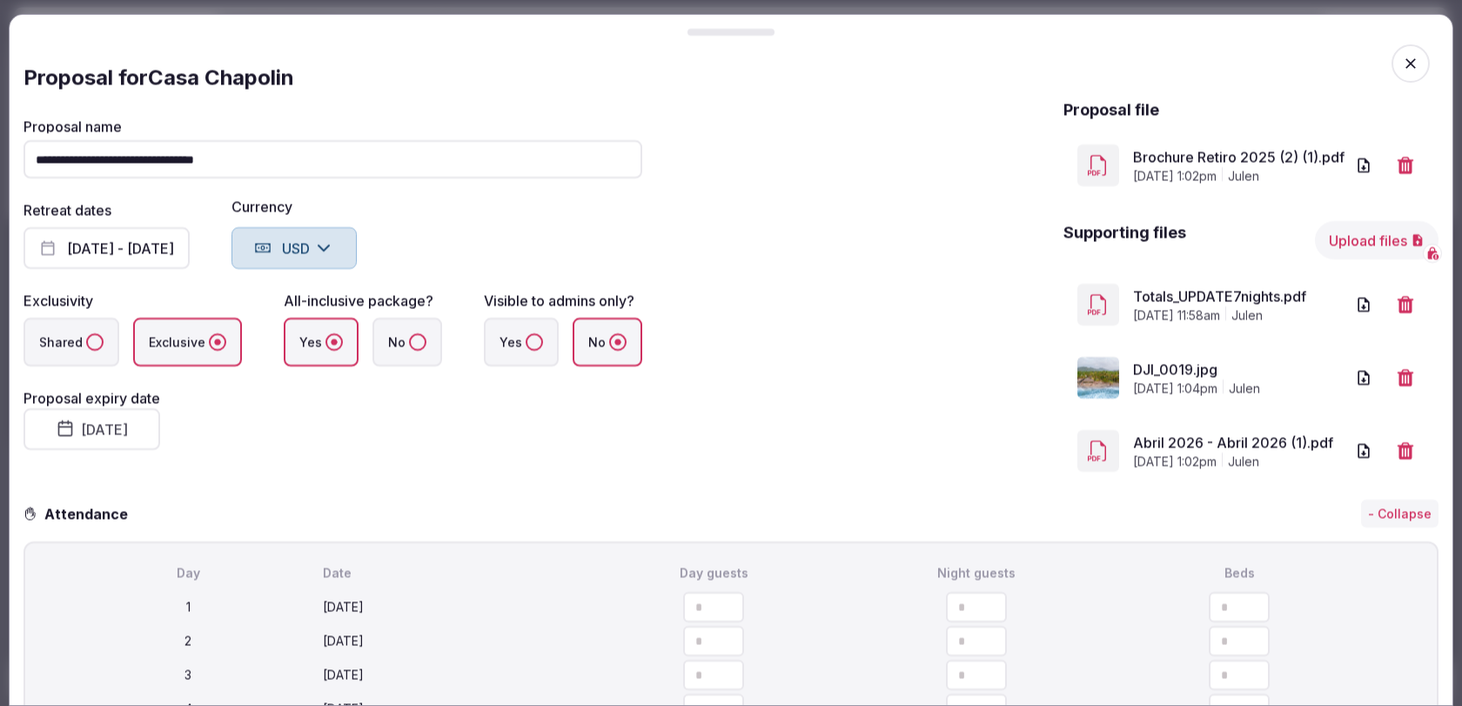
click at [166, 156] on input "**********" at bounding box center [332, 159] width 619 height 38
click at [177, 160] on input "**********" at bounding box center [332, 159] width 619 height 38
click at [249, 162] on input "**********" at bounding box center [332, 159] width 619 height 38
click at [233, 155] on input "**********" at bounding box center [332, 159] width 619 height 38
click at [288, 155] on input "**********" at bounding box center [332, 159] width 619 height 38
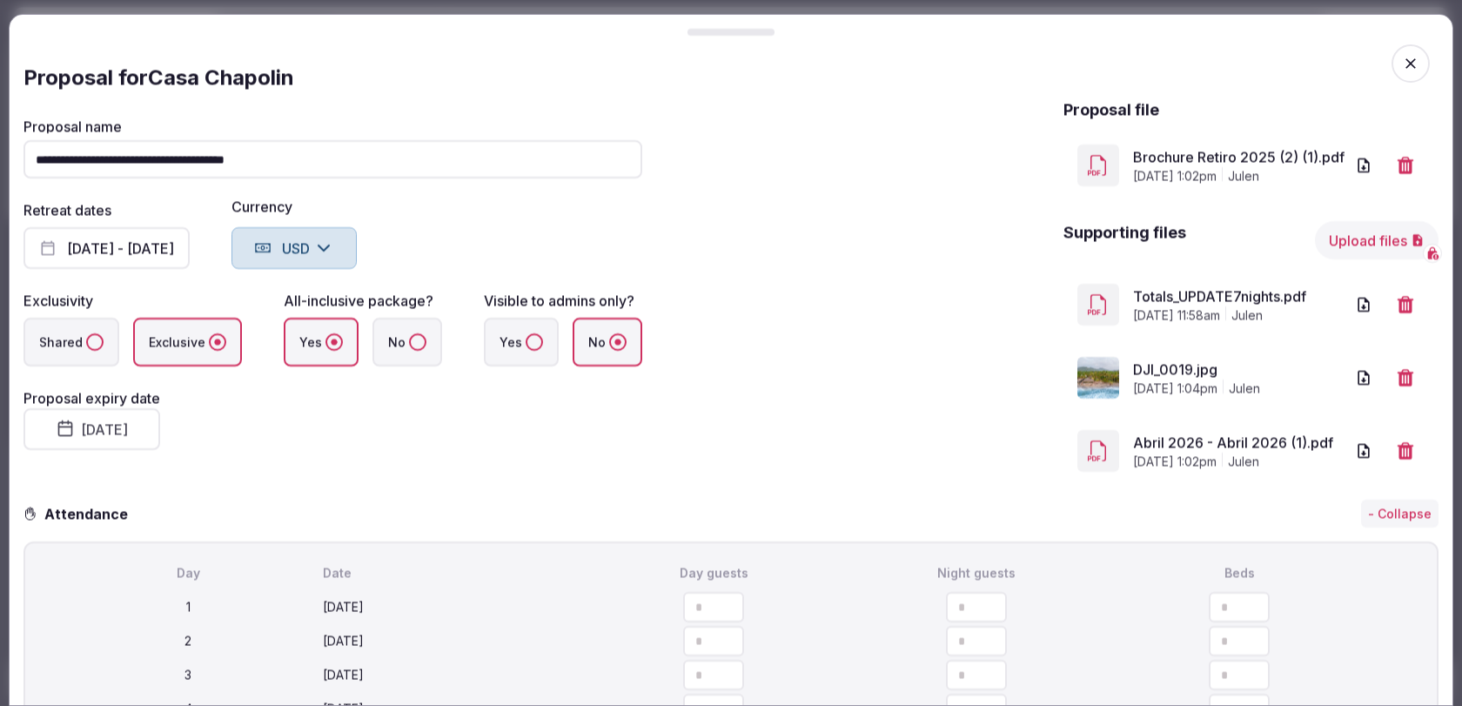
click at [239, 154] on input "**********" at bounding box center [332, 159] width 619 height 38
click at [234, 151] on input "**********" at bounding box center [332, 159] width 619 height 38
click at [234, 167] on input "**********" at bounding box center [332, 159] width 619 height 38
click at [235, 155] on input "**********" at bounding box center [332, 159] width 619 height 38
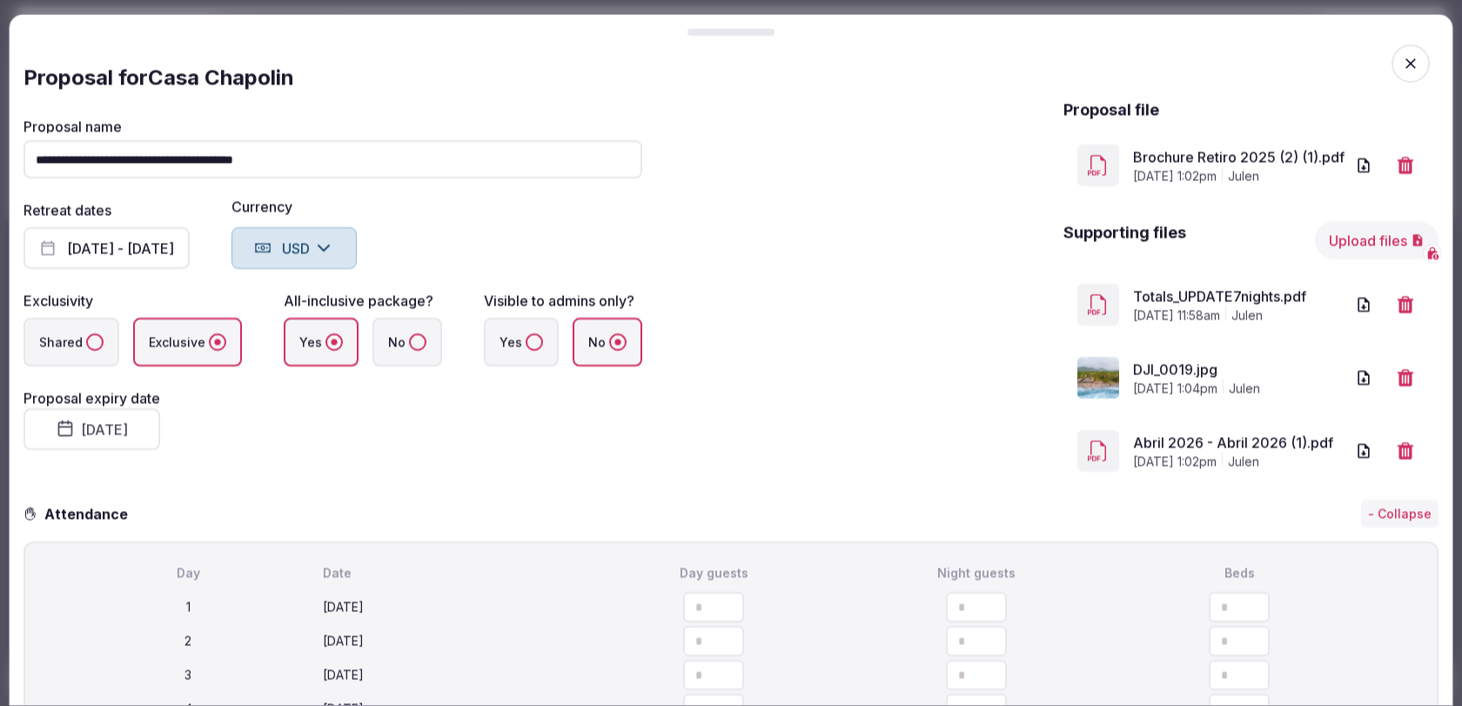
type input "**********"
click at [402, 206] on div "Retreat dates [DATE] - [DATE] Currency USD" at bounding box center [332, 234] width 619 height 70
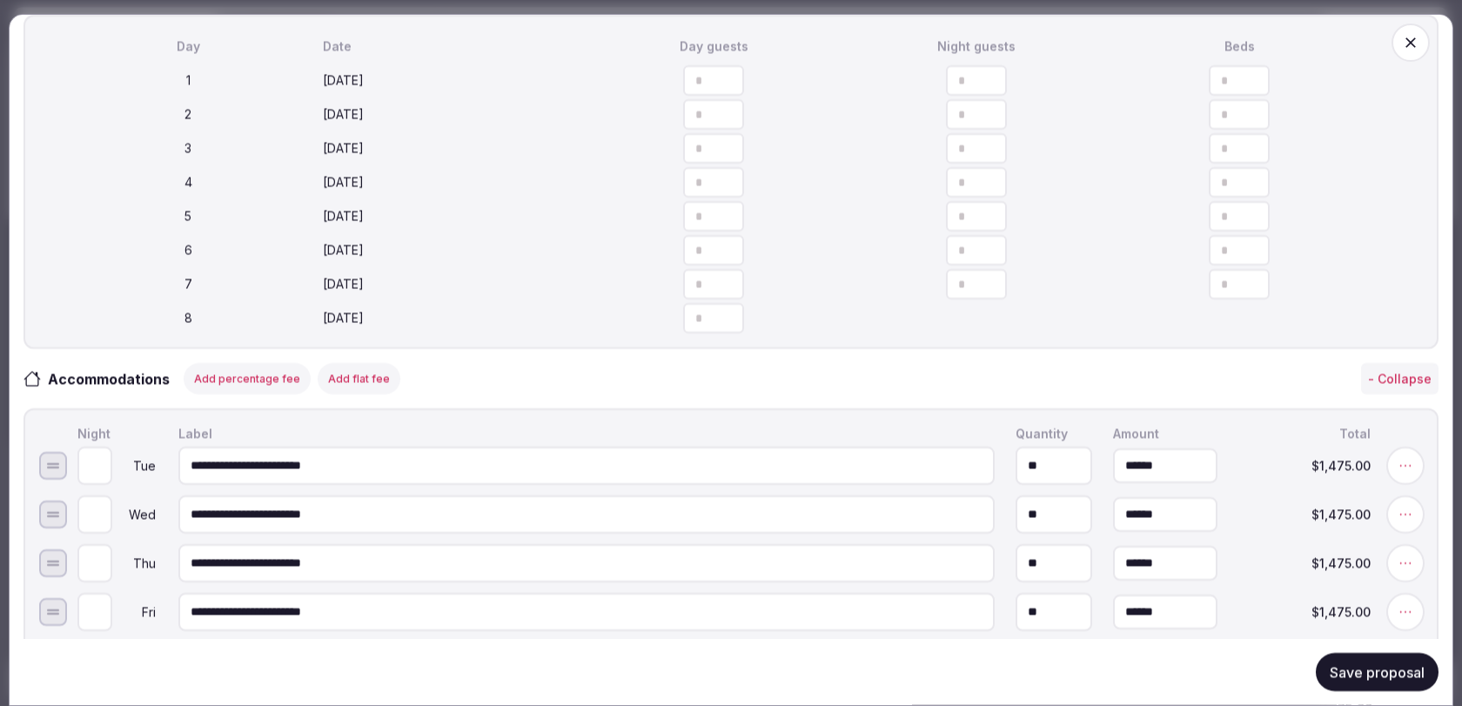
scroll to position [602, 0]
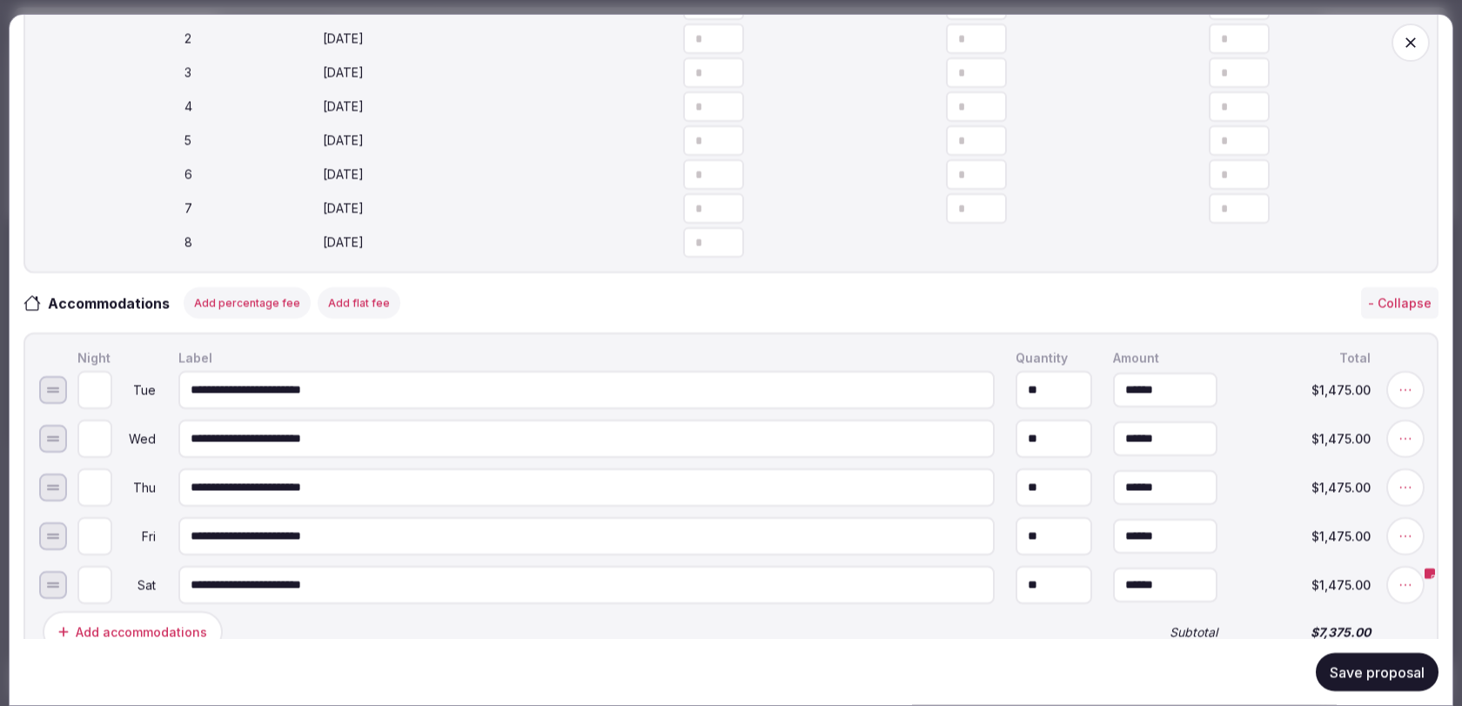
type input "*"
click at [987, 166] on button "Increment" at bounding box center [993, 167] width 28 height 16
click at [973, 176] on input "*" at bounding box center [976, 174] width 61 height 30
type input "**"
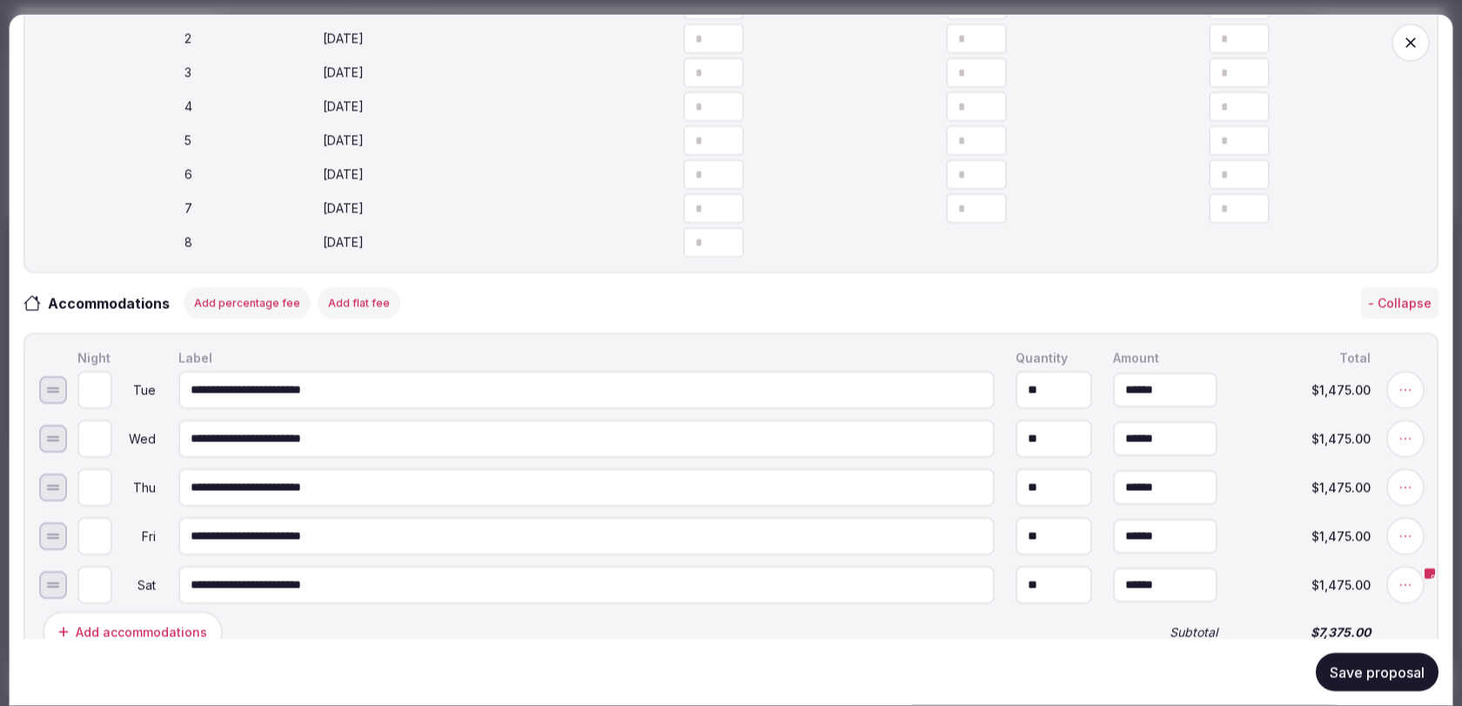
click at [1389, 182] on icon "button" at bounding box center [1382, 174] width 17 height 17
type input "**"
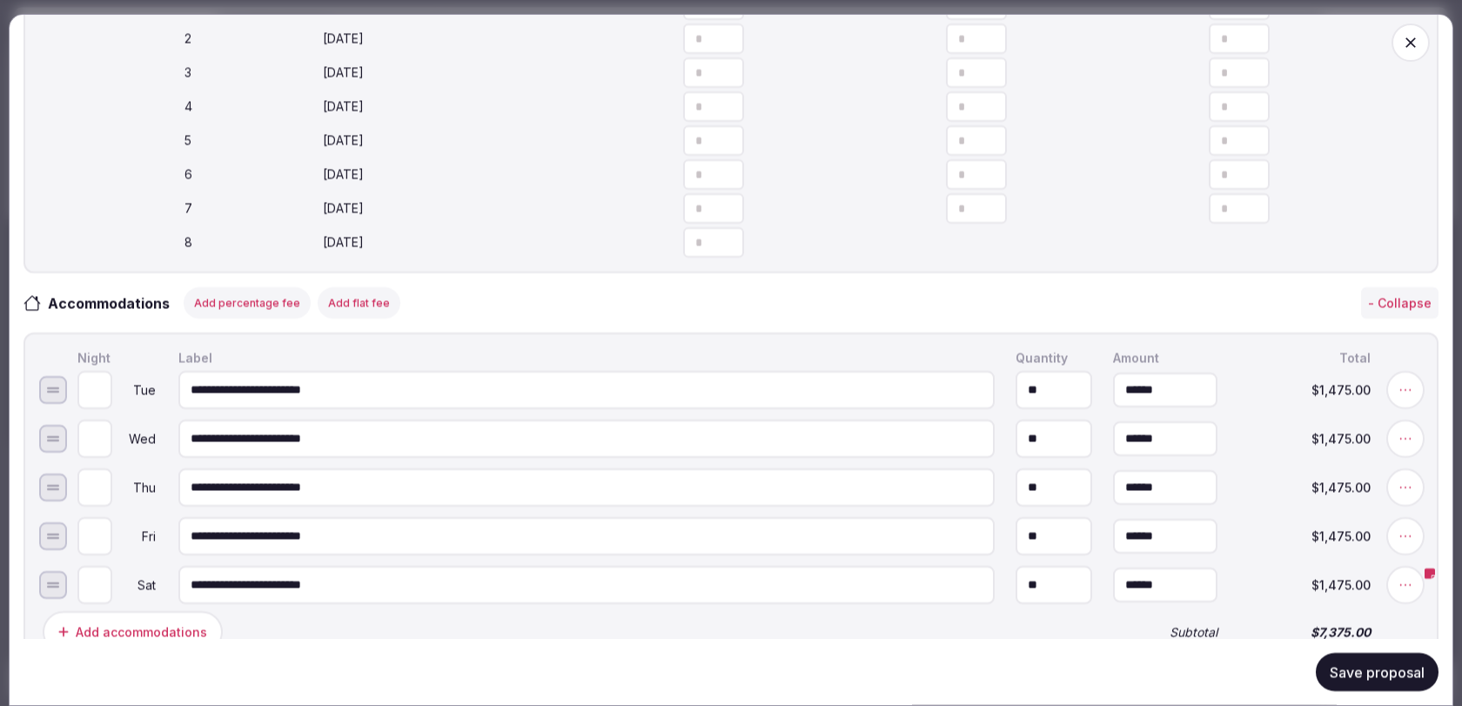
click at [1362, 679] on button "Save proposal" at bounding box center [1376, 672] width 123 height 38
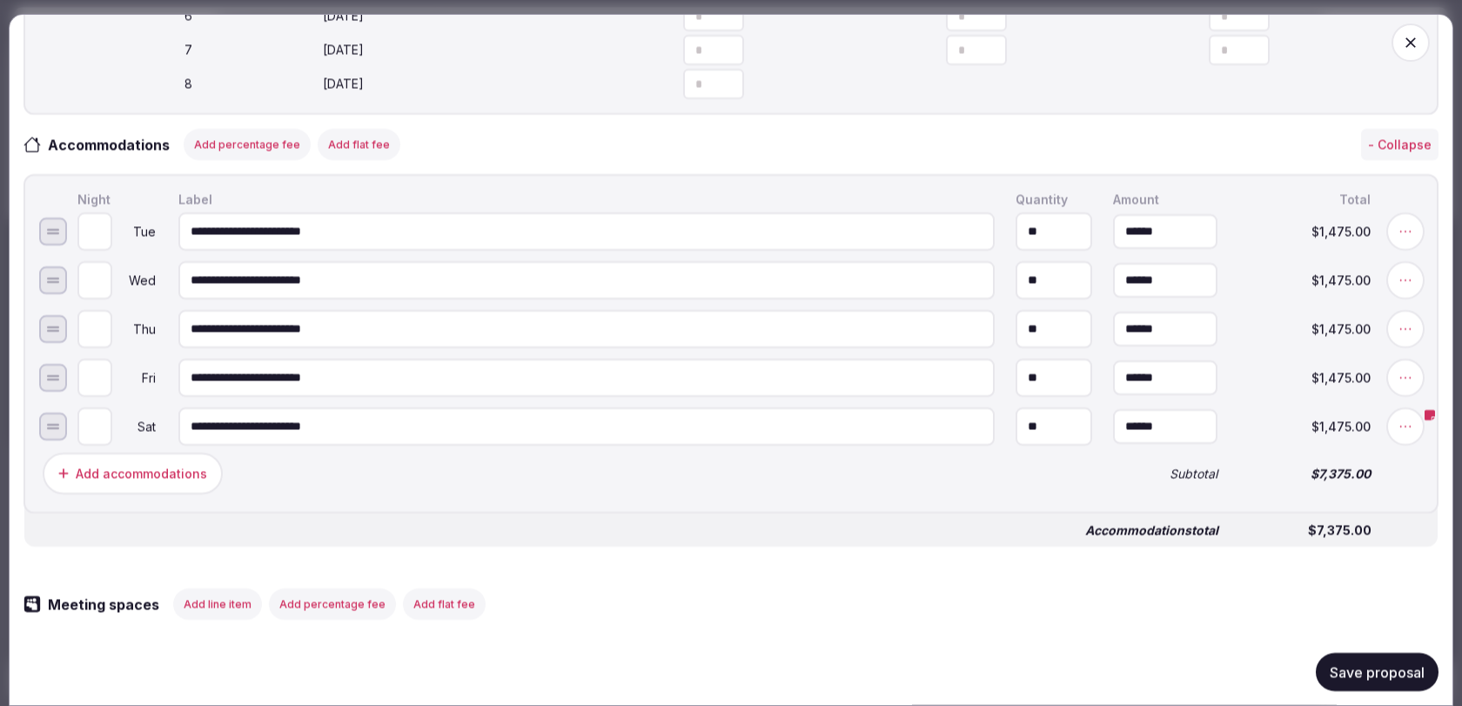
scroll to position [820, 0]
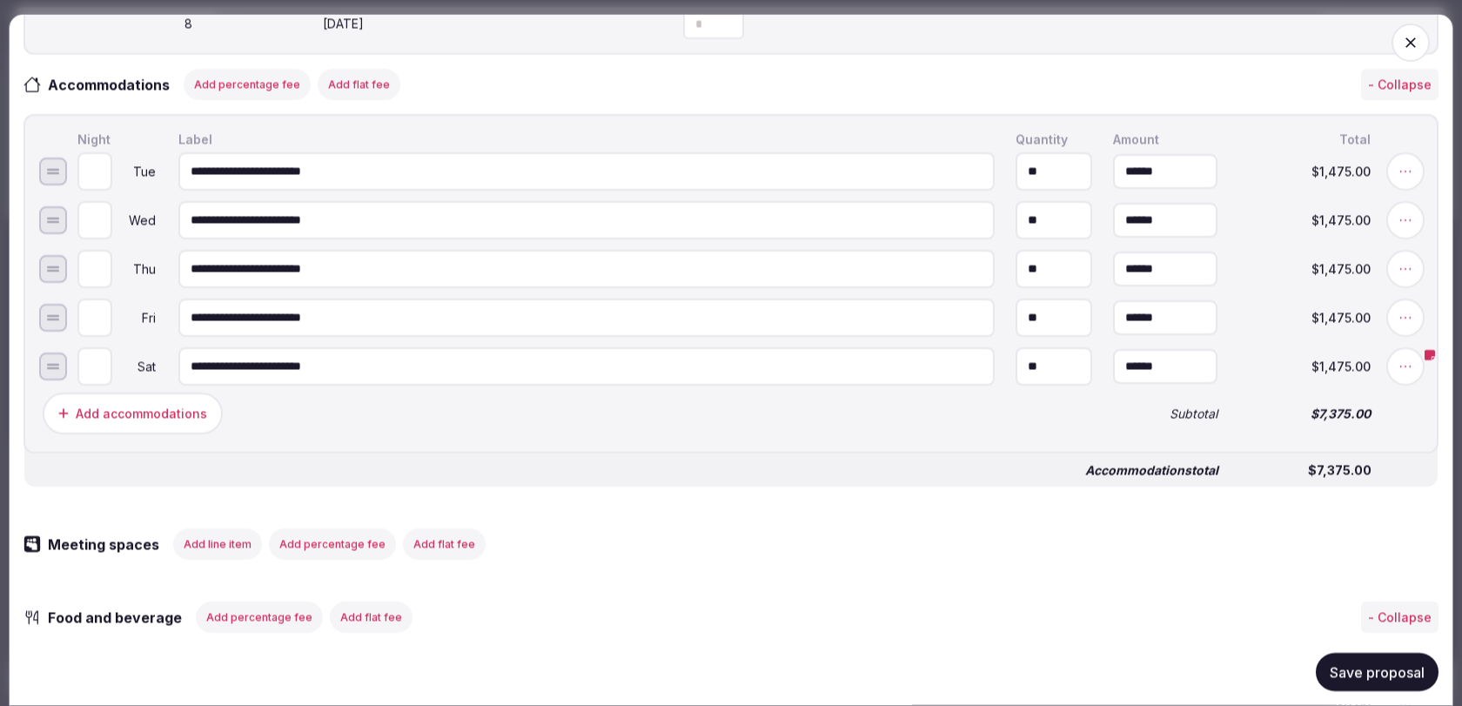
click at [101, 368] on input "*" at bounding box center [94, 366] width 35 height 38
type input "*"
click at [101, 368] on input "*" at bounding box center [94, 366] width 35 height 38
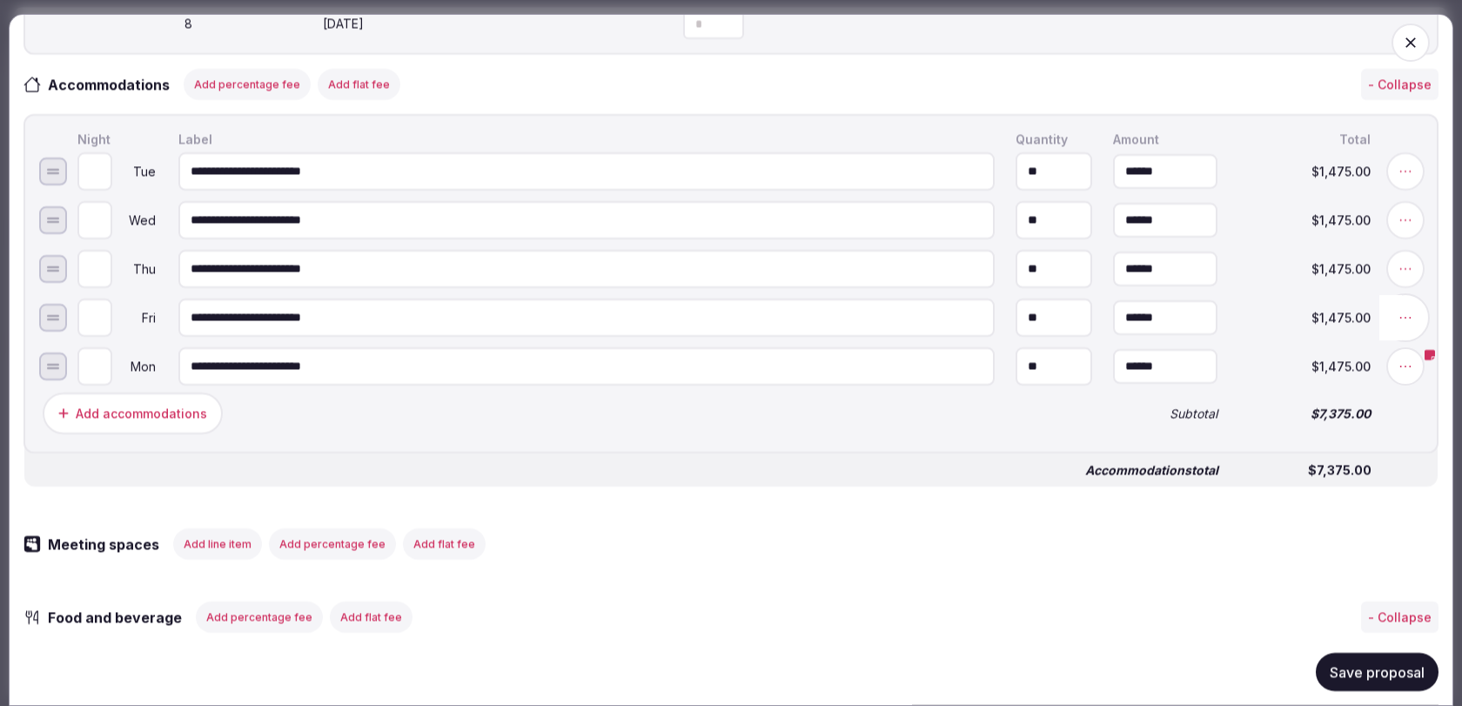
click at [1402, 324] on icon at bounding box center [1404, 317] width 17 height 17
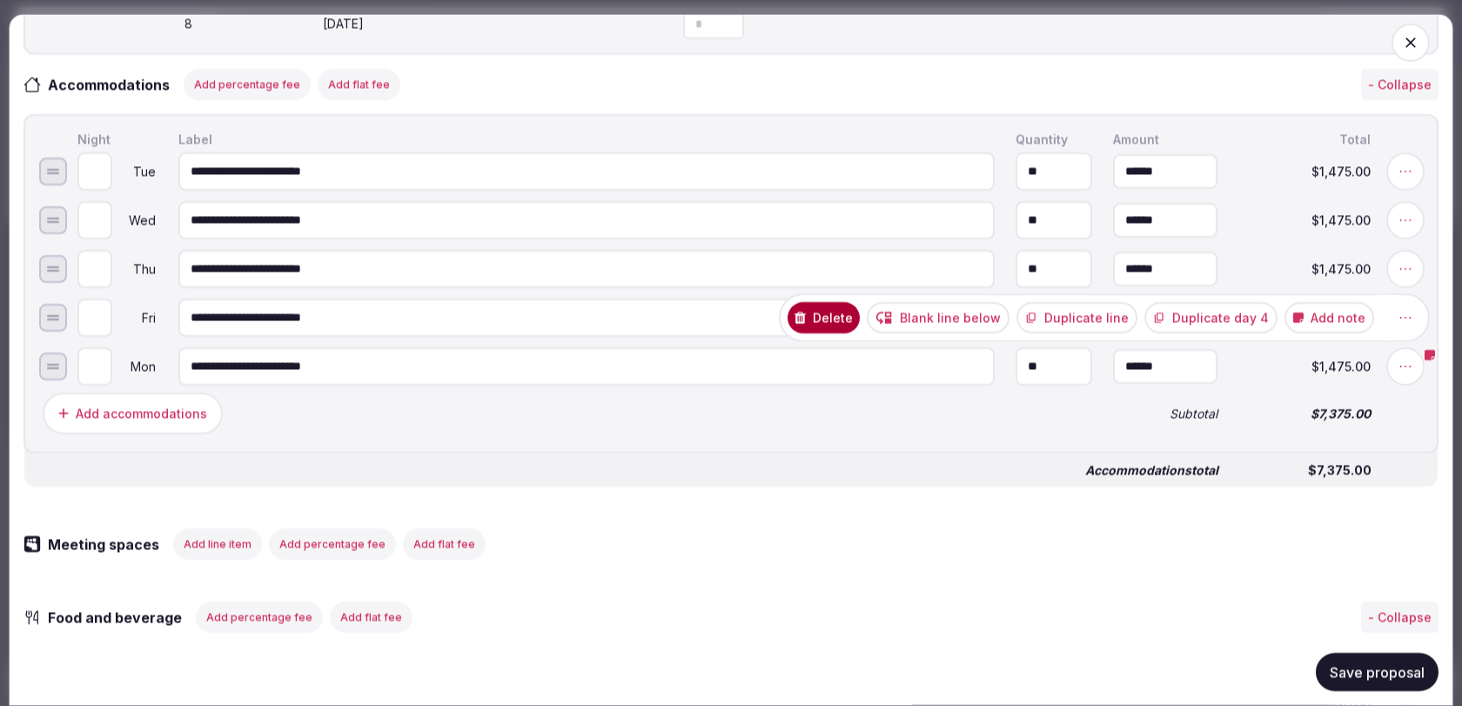
click at [1233, 326] on button "Duplicate day 4" at bounding box center [1210, 317] width 133 height 31
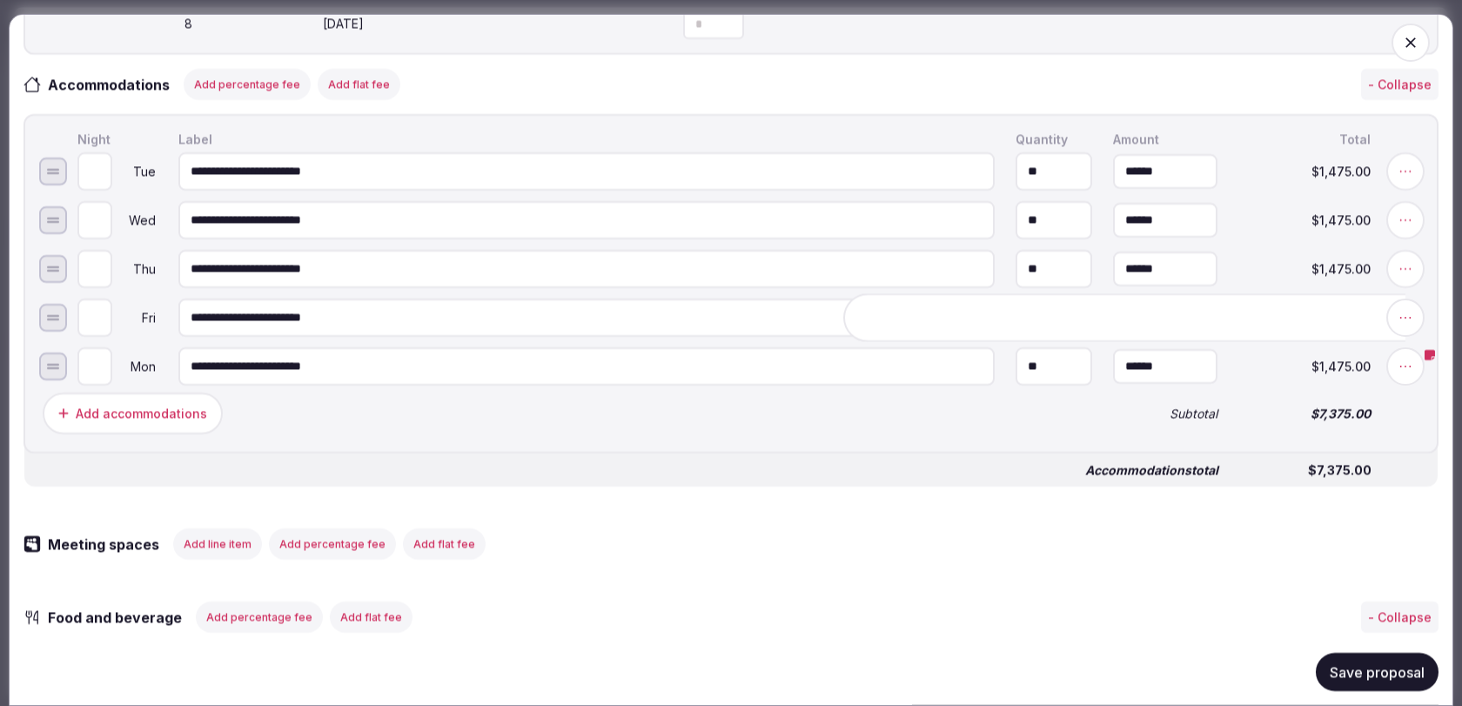
click at [1097, 436] on div "Add accommodations Subtotal $7,375.00" at bounding box center [730, 413] width 1383 height 49
click at [1408, 322] on icon at bounding box center [1404, 317] width 17 height 17
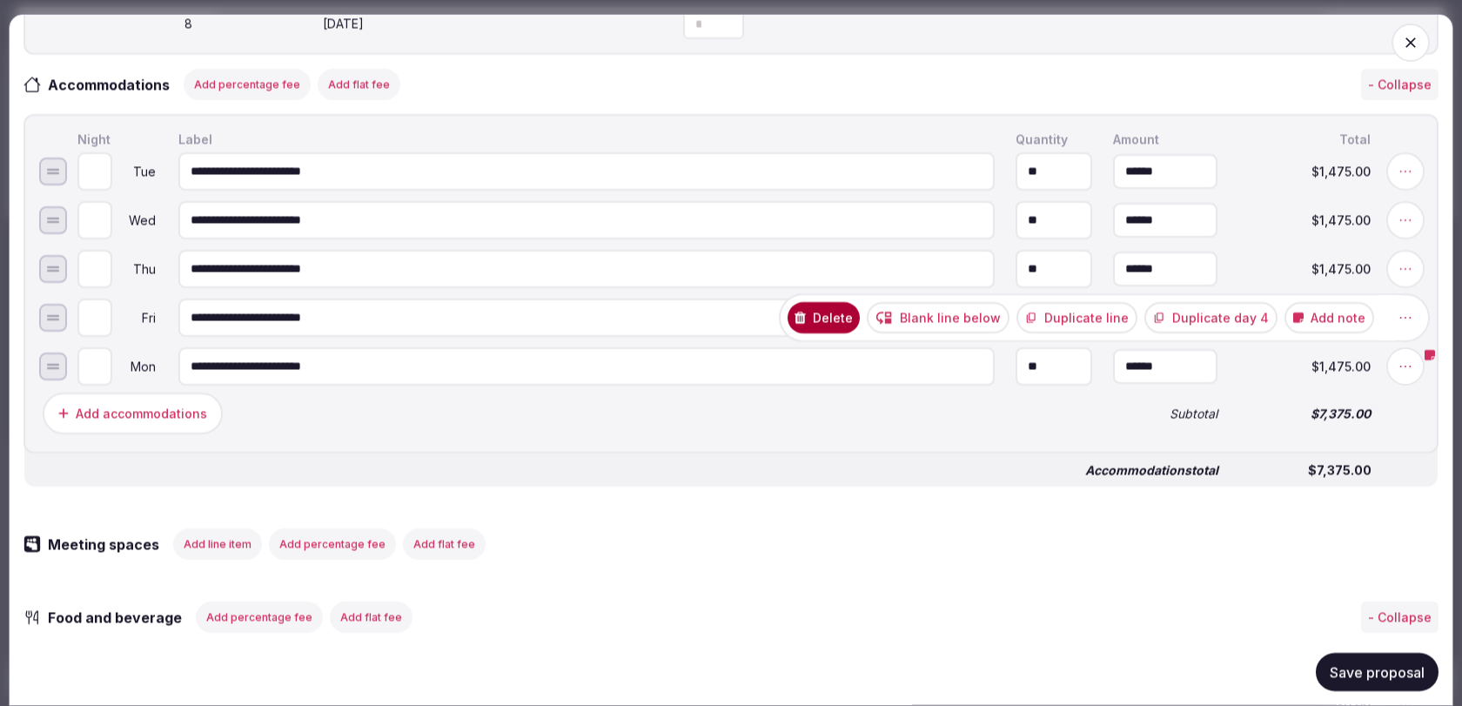
click at [1247, 326] on button "Duplicate day 4" at bounding box center [1210, 317] width 133 height 31
click at [1103, 324] on button "Duplicate line" at bounding box center [1076, 317] width 121 height 31
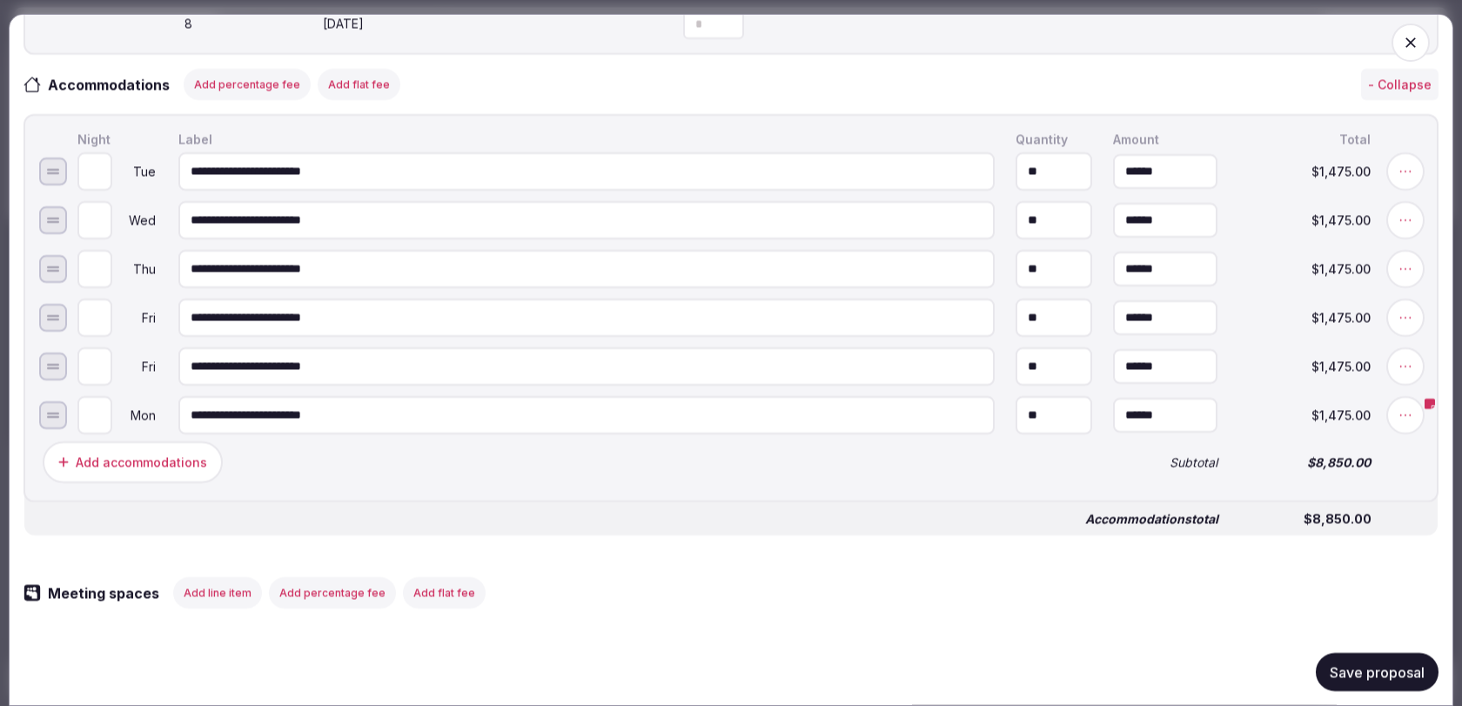
type input "*"
click at [102, 366] on input "*" at bounding box center [94, 366] width 35 height 38
click at [1406, 373] on icon at bounding box center [1404, 366] width 17 height 17
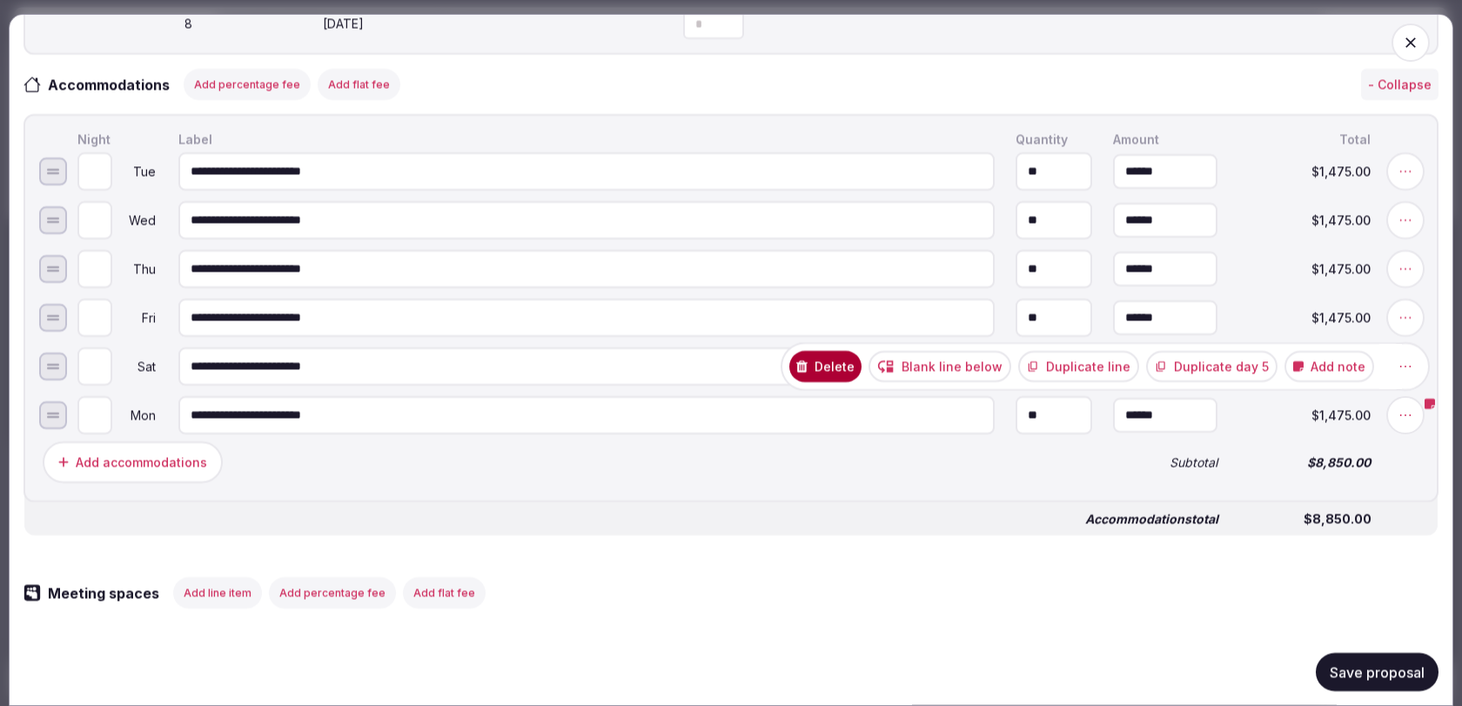
click at [1133, 379] on button "Duplicate line" at bounding box center [1078, 366] width 121 height 31
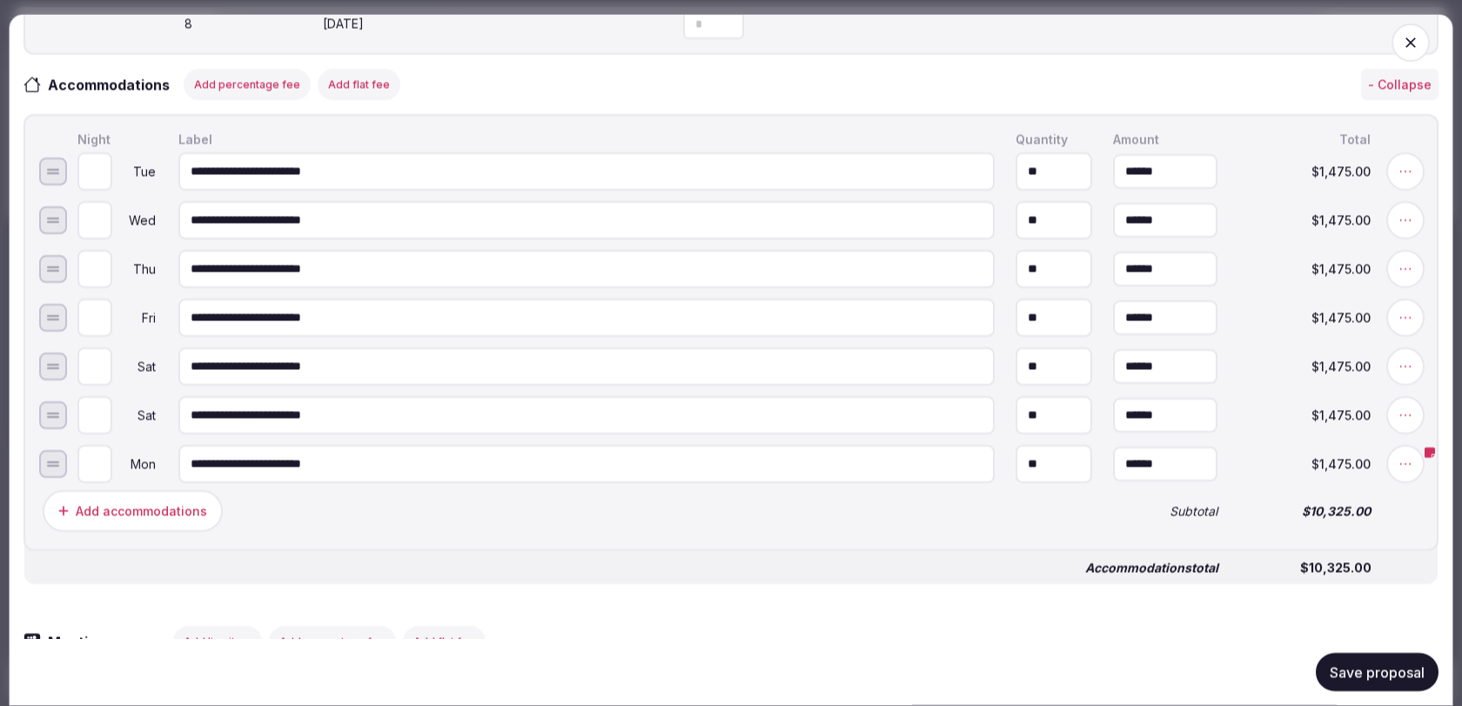
type input "*"
click at [100, 417] on input "*" at bounding box center [94, 415] width 35 height 38
click at [696, 534] on div "Add accommodations" at bounding box center [567, 510] width 1056 height 49
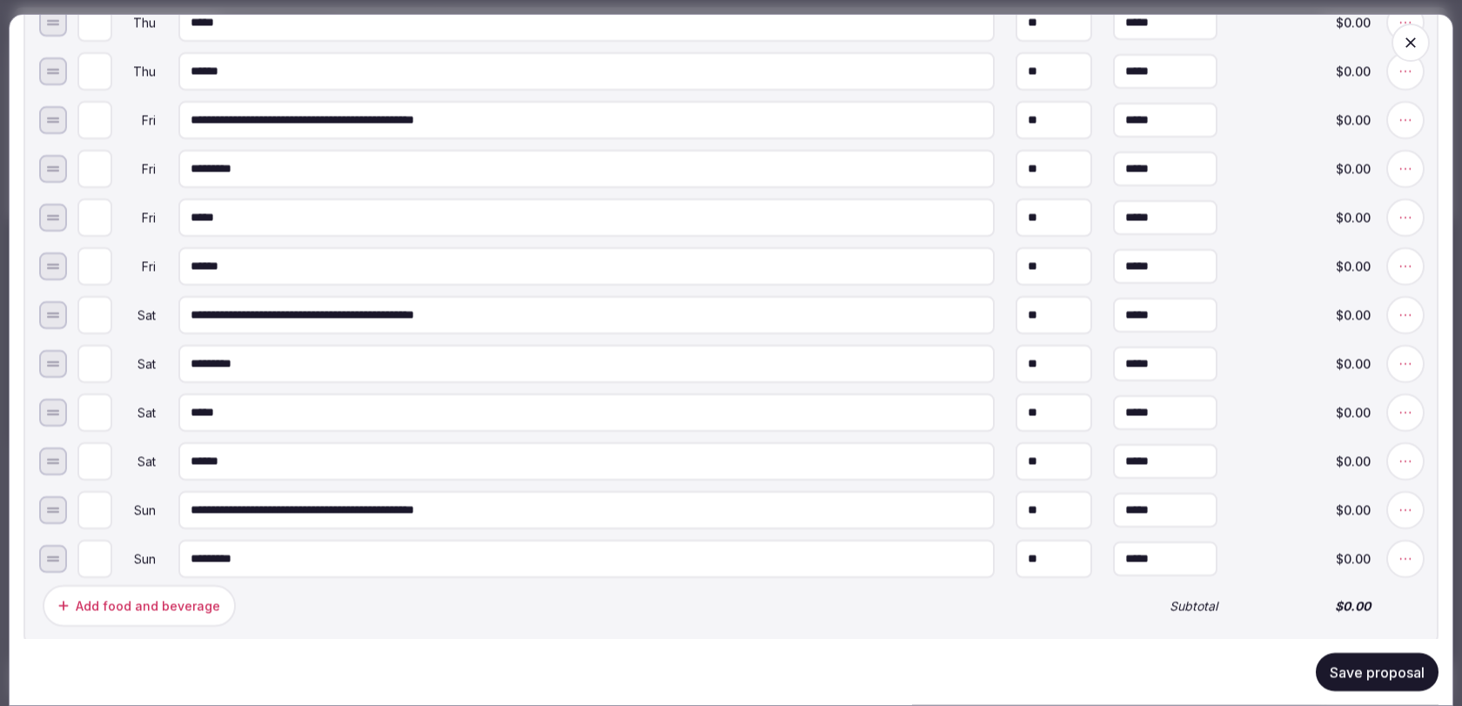
scroll to position [2058, 0]
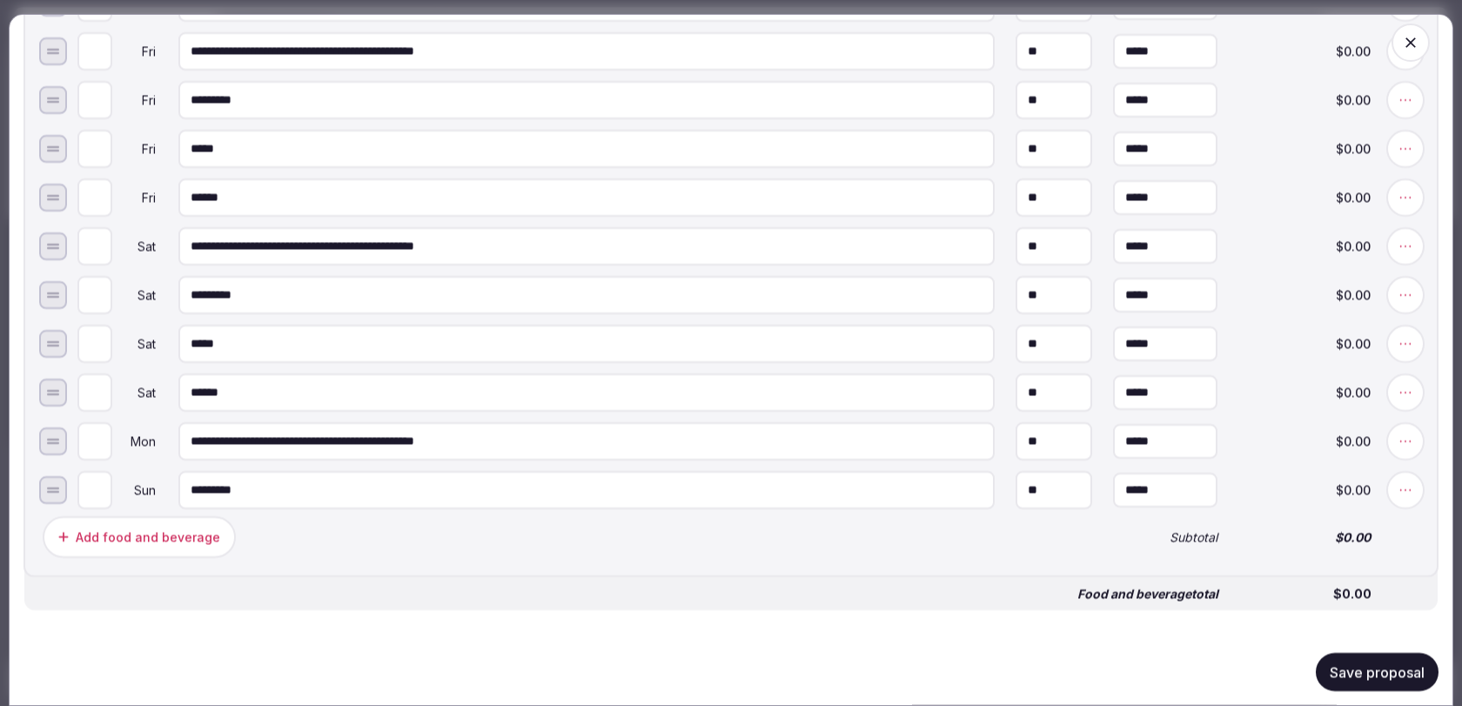
click at [104, 439] on input "*" at bounding box center [94, 441] width 35 height 38
type input "*"
click at [100, 442] on input "*" at bounding box center [94, 441] width 35 height 38
click at [104, 491] on input "*" at bounding box center [94, 490] width 35 height 38
type input "*"
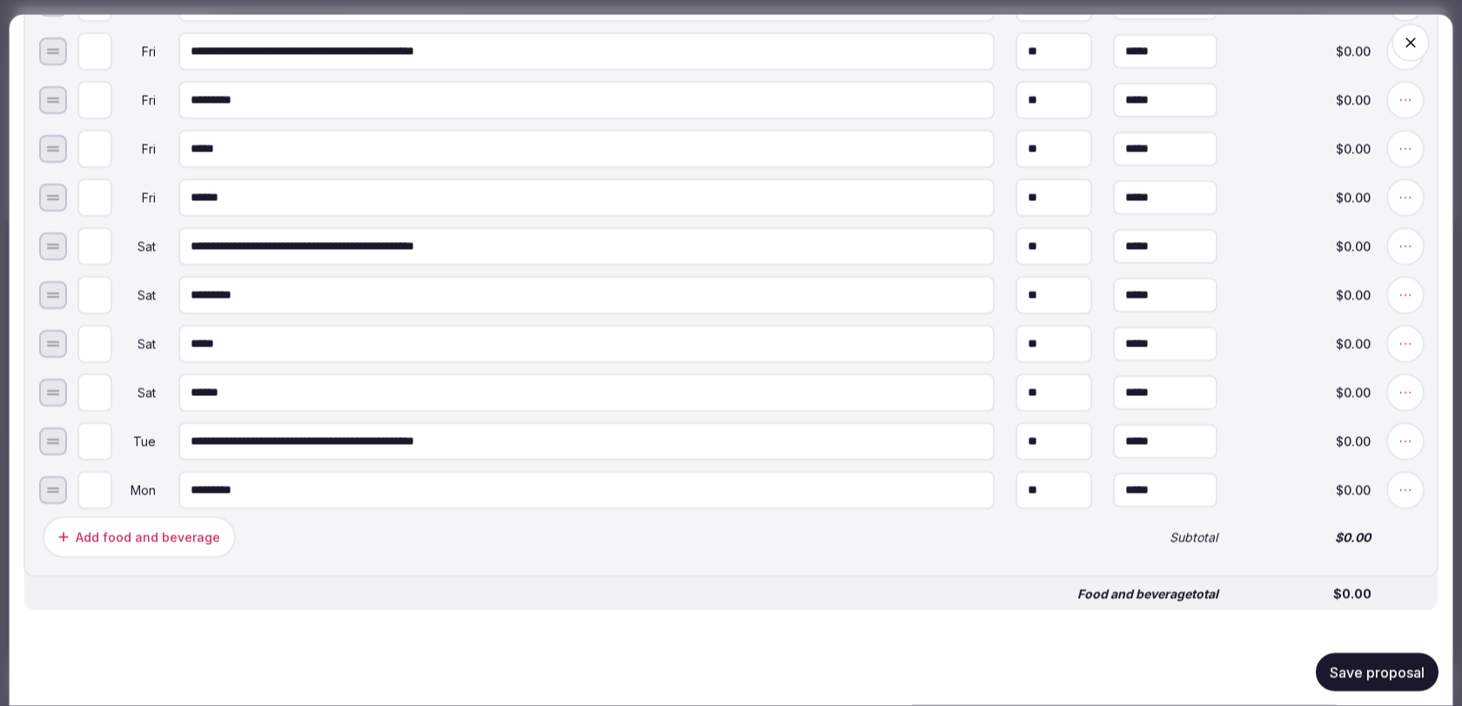
click at [104, 490] on input "*" at bounding box center [94, 490] width 35 height 38
click at [1437, 397] on div "**********" at bounding box center [730, 42] width 1415 height 1070
click at [1406, 393] on icon at bounding box center [1404, 392] width 17 height 17
click at [1408, 394] on icon at bounding box center [1404, 392] width 17 height 17
click at [1262, 398] on button "Duplicate day 5" at bounding box center [1211, 392] width 131 height 31
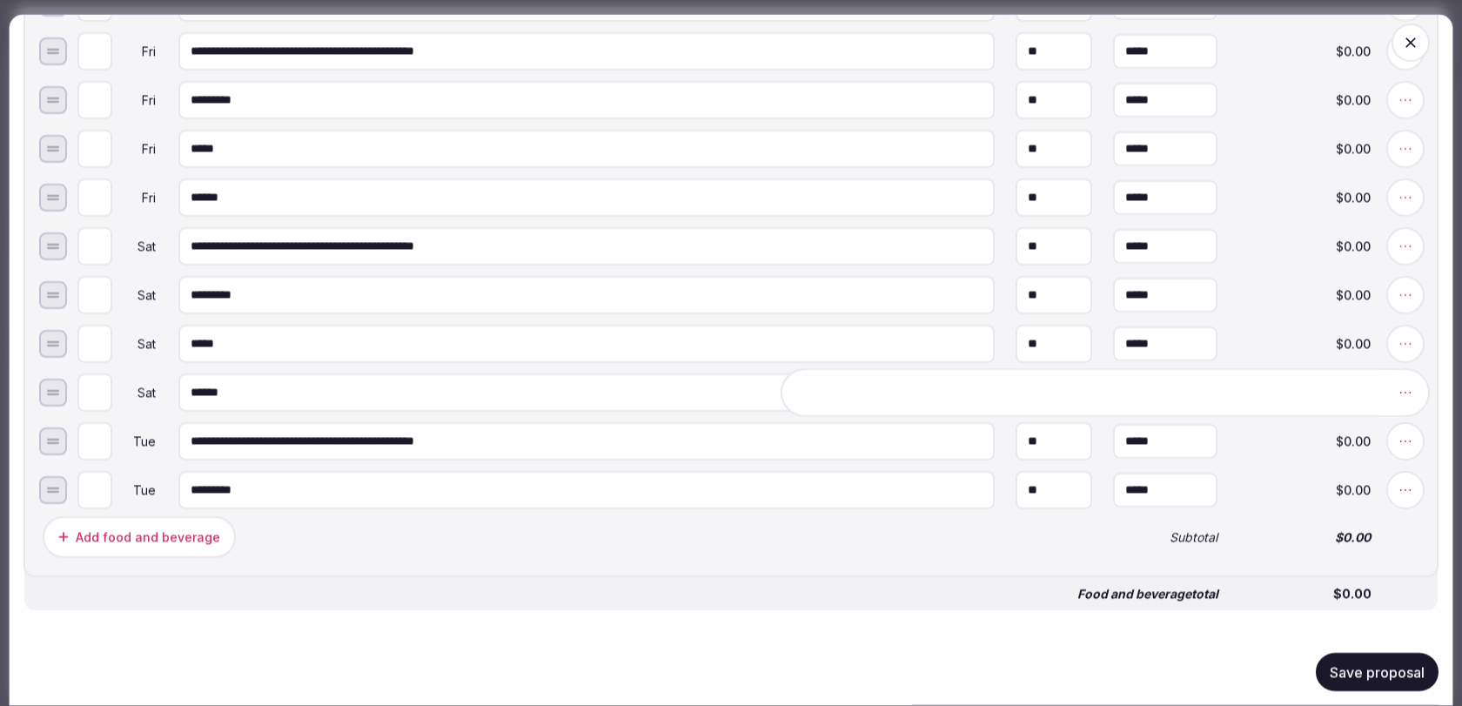
click at [1259, 532] on span "$0.00" at bounding box center [1304, 537] width 132 height 12
click at [1348, 684] on button "Save proposal" at bounding box center [1376, 672] width 123 height 38
click at [1191, 395] on button "Duplicate day 5" at bounding box center [1211, 392] width 131 height 31
click at [1028, 553] on div "Add food and beverage" at bounding box center [567, 536] width 1056 height 49
click at [1329, 678] on button "Save proposal" at bounding box center [1376, 672] width 123 height 38
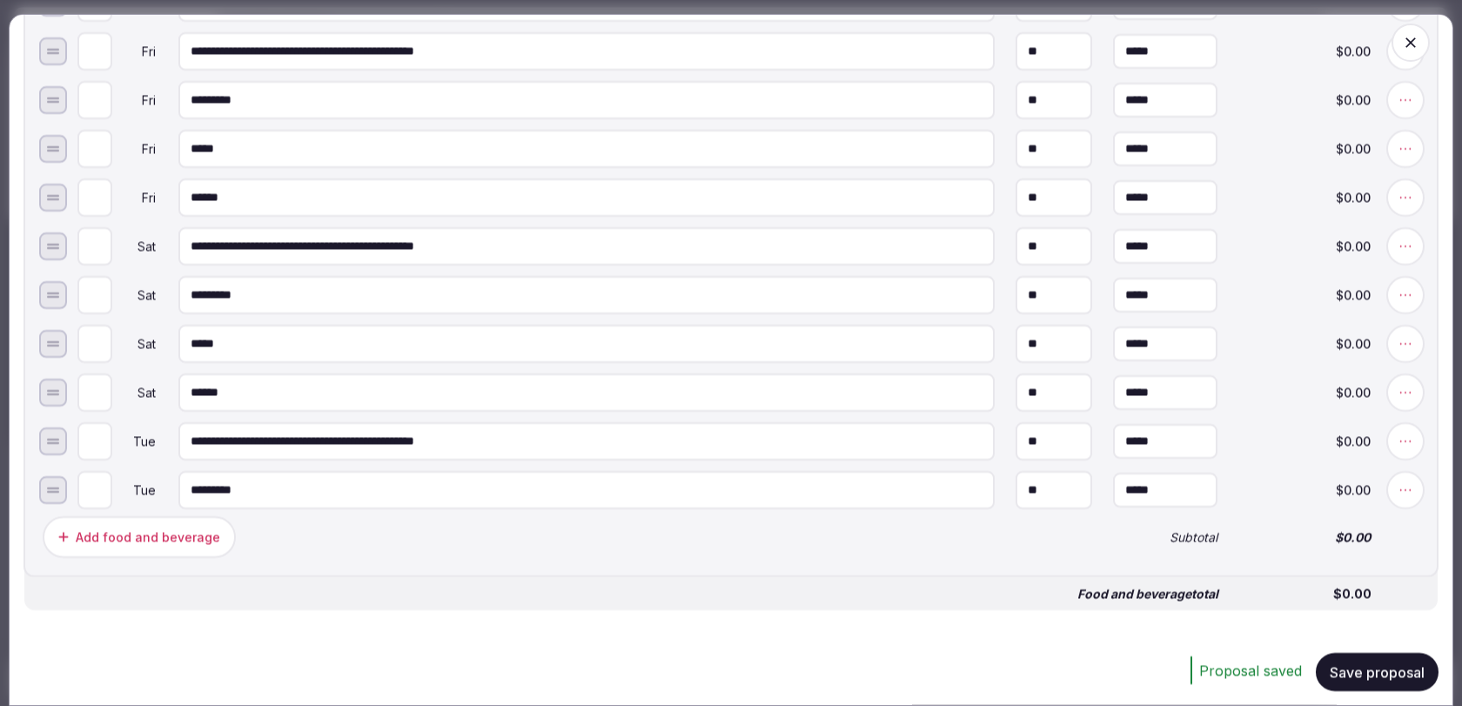
click at [1409, 45] on icon "button" at bounding box center [1410, 42] width 17 height 17
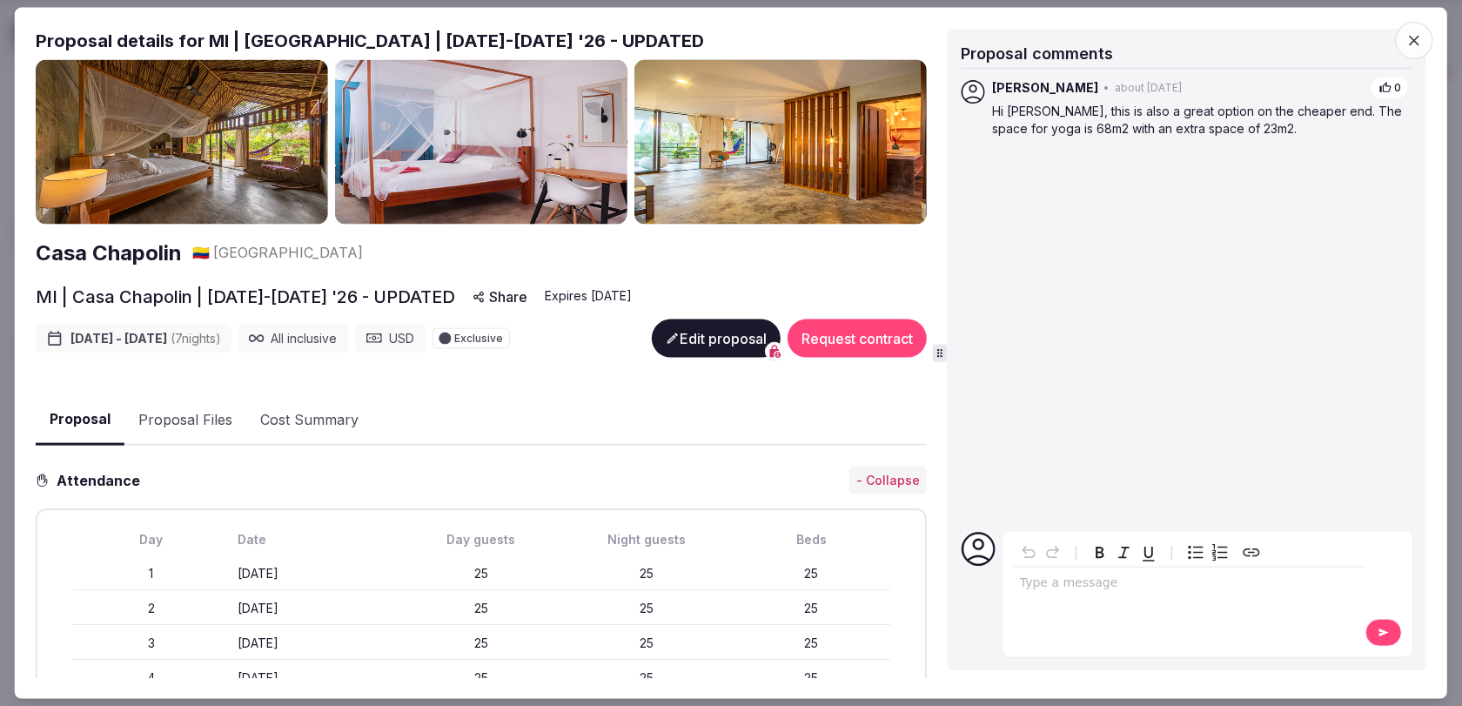
click at [701, 338] on button "Edit proposal" at bounding box center [716, 338] width 129 height 38
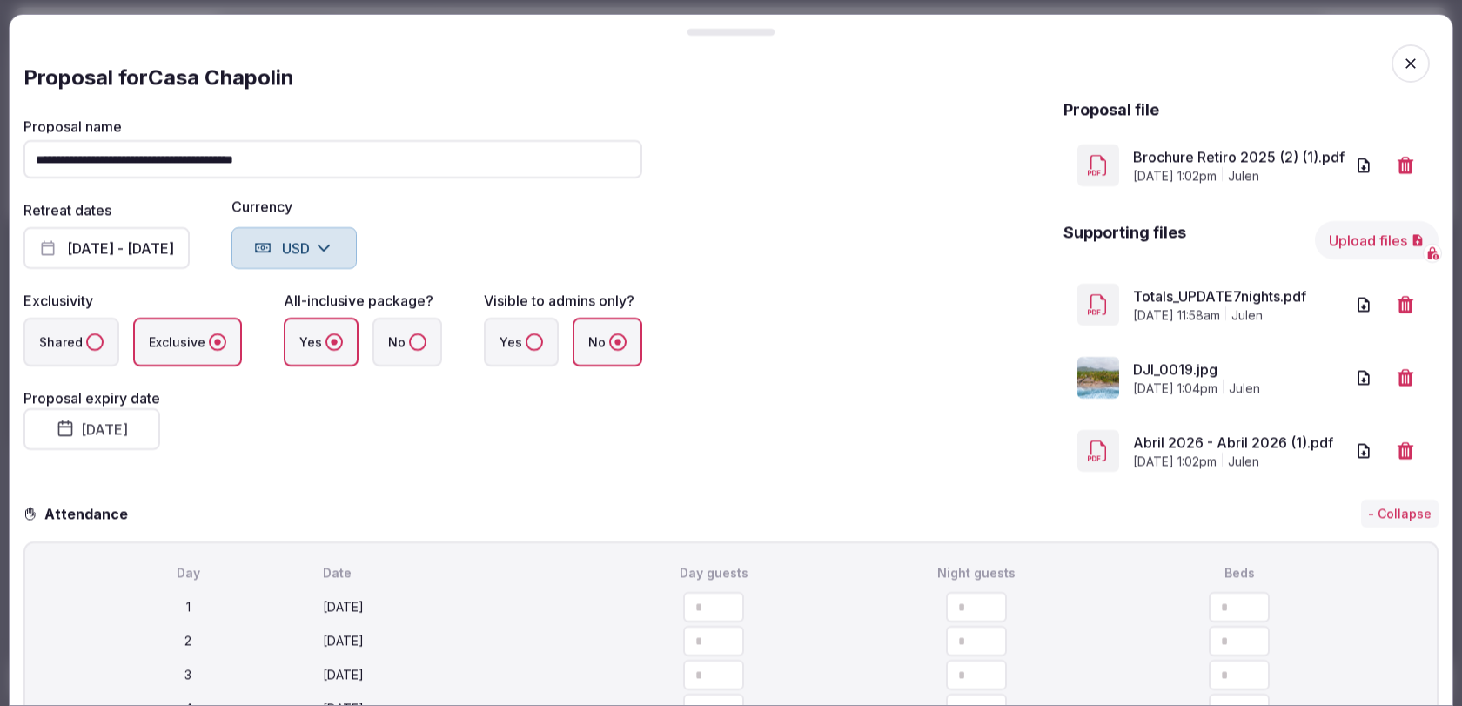
drag, startPoint x: 61, startPoint y: 158, endPoint x: 25, endPoint y: 158, distance: 35.7
click at [25, 158] on input "**********" at bounding box center [332, 159] width 619 height 38
type input "**********"
click at [751, 224] on div "**********" at bounding box center [730, 291] width 1415 height 387
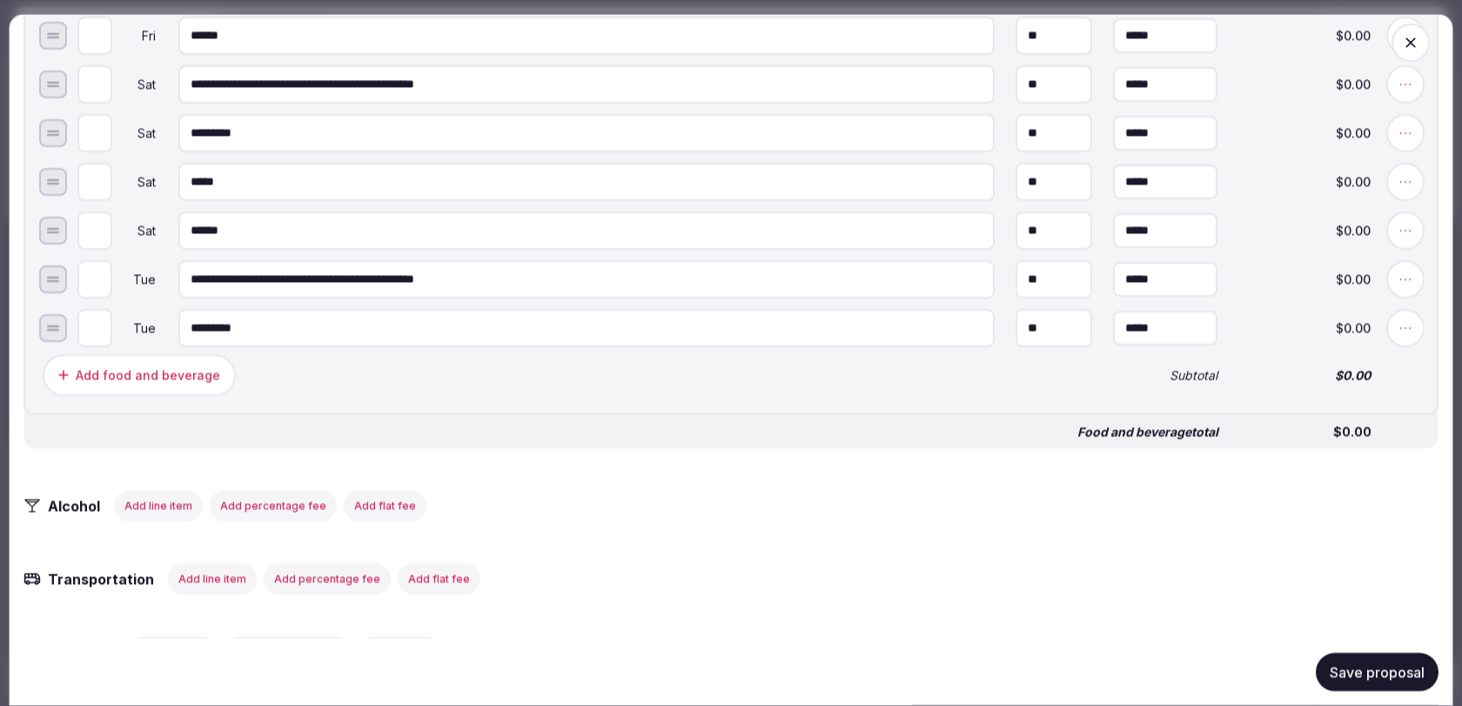
scroll to position [2231, 0]
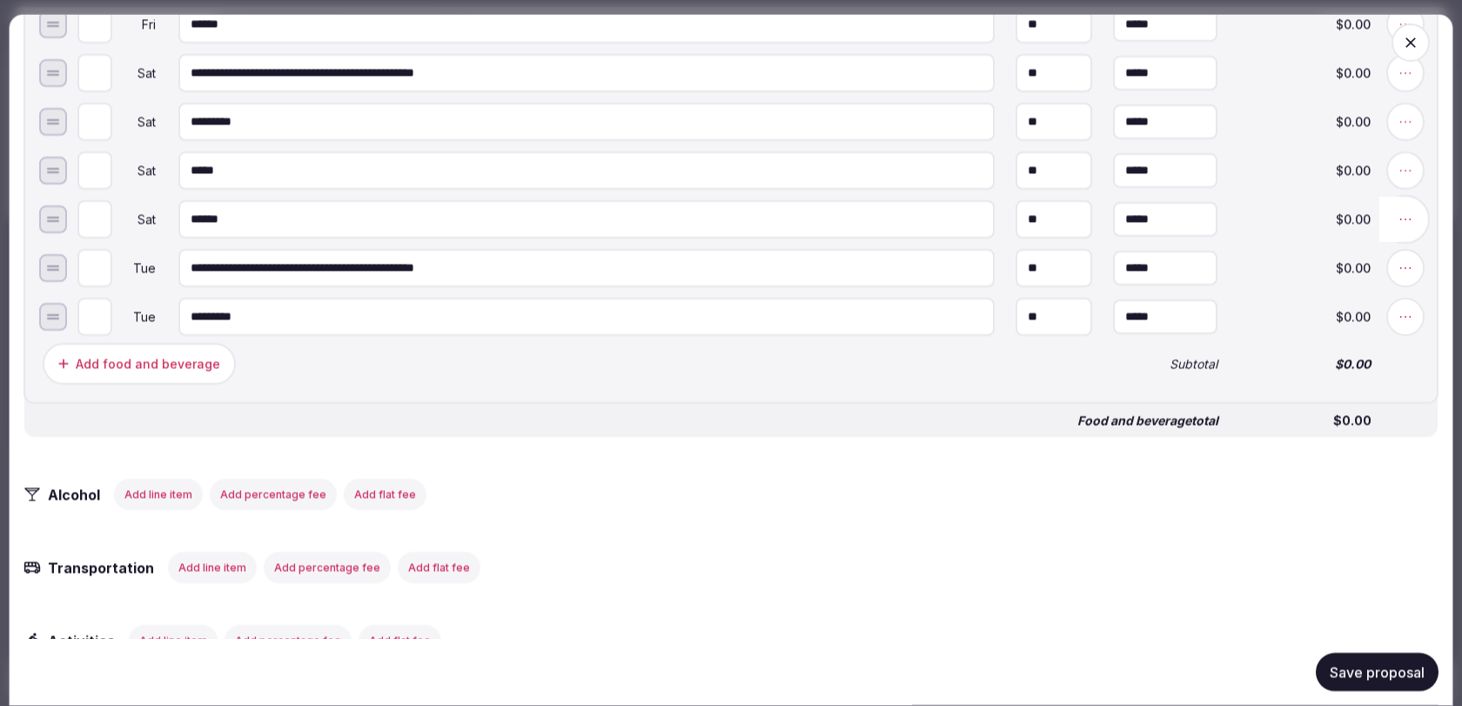
click at [1401, 220] on icon at bounding box center [1405, 219] width 11 height 2
click at [1255, 221] on button "Duplicate day 5" at bounding box center [1211, 219] width 131 height 31
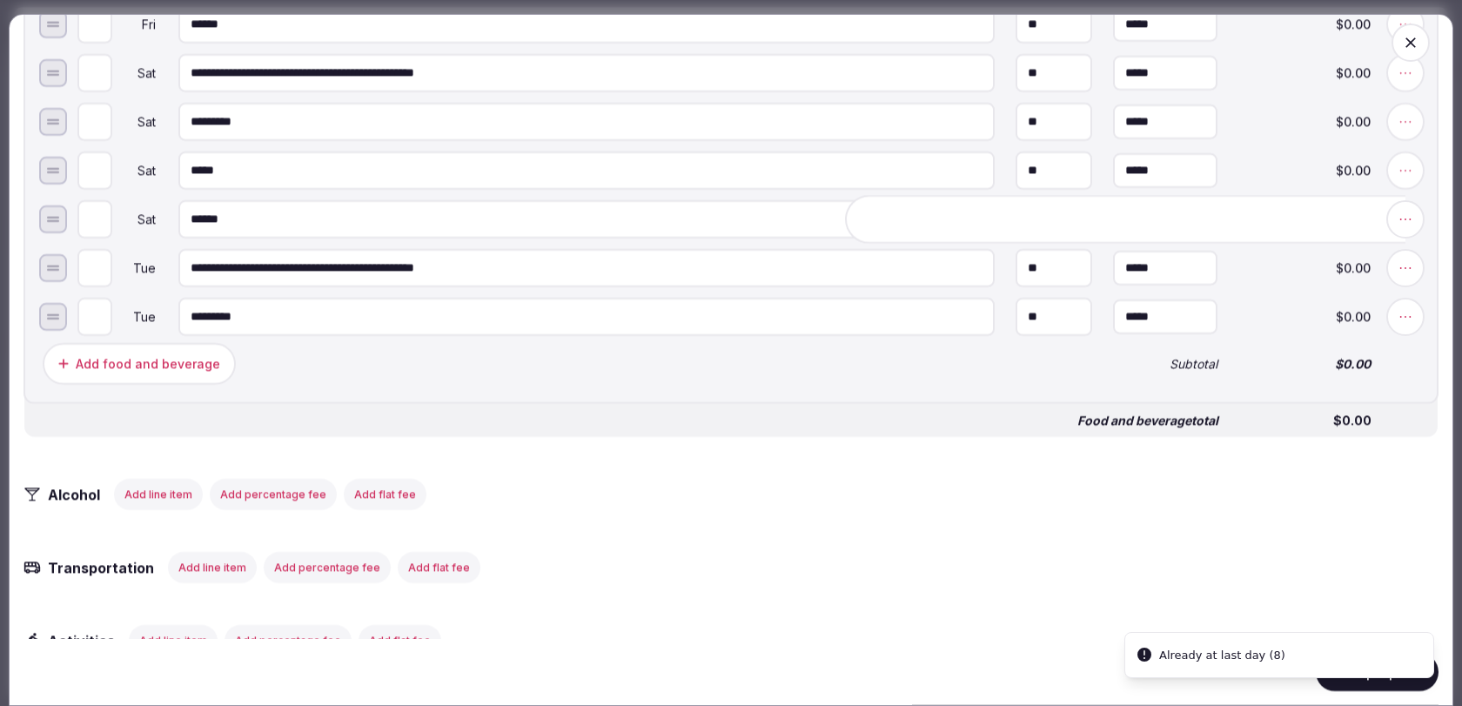
click at [984, 525] on div "**********" at bounding box center [730, 43] width 1415 height 2785
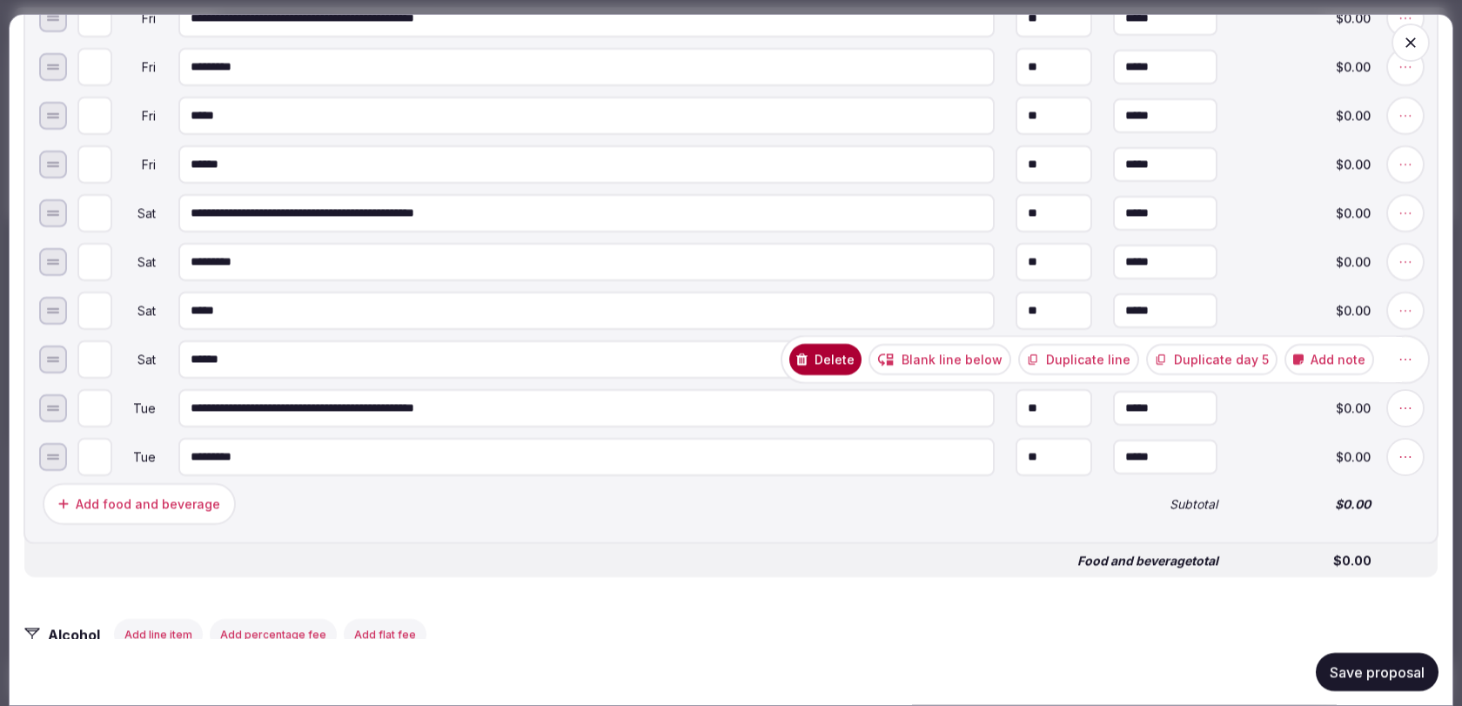
click at [1084, 365] on button "Duplicate line" at bounding box center [1078, 359] width 121 height 31
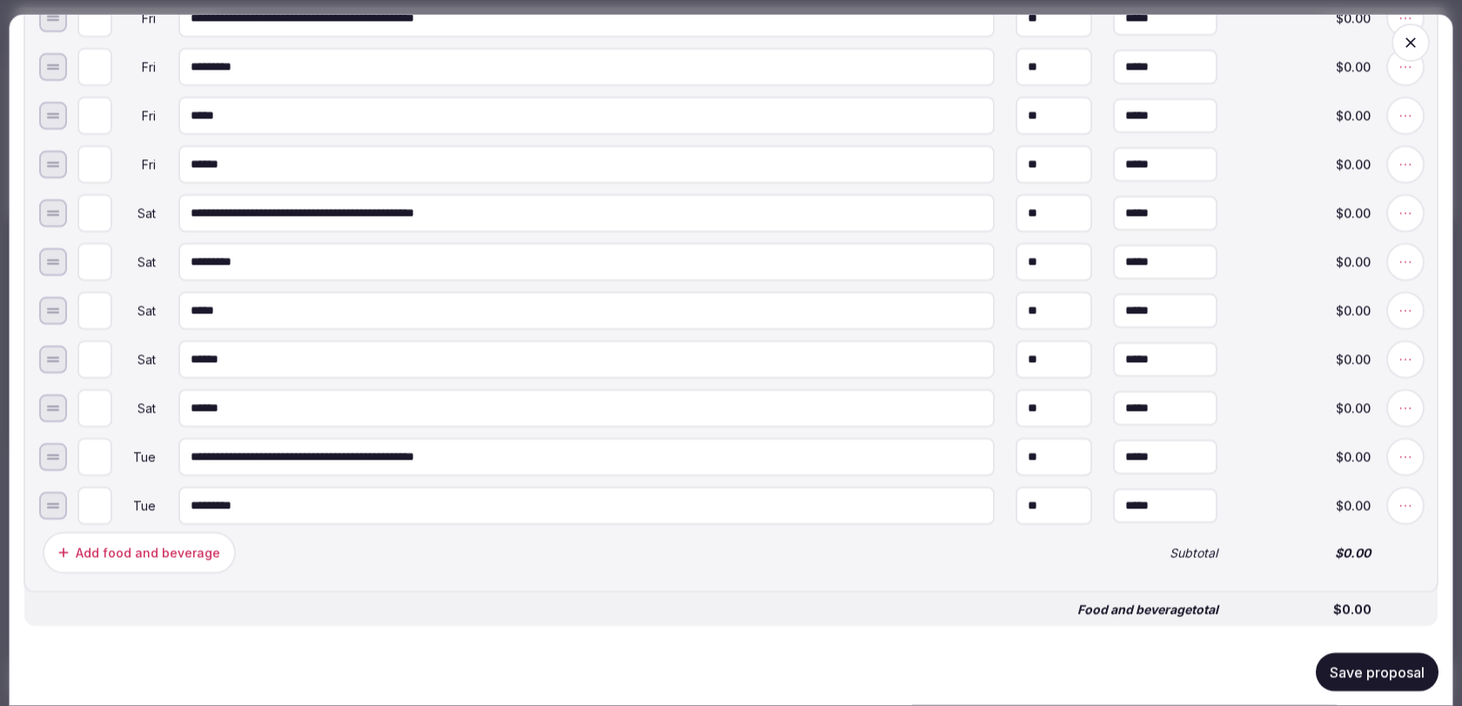
click at [103, 406] on input "*" at bounding box center [94, 408] width 35 height 38
type input "*"
click at [103, 406] on input "*" at bounding box center [94, 408] width 35 height 38
click at [1428, 358] on div "**********" at bounding box center [730, 33] width 1415 height 1119
click at [1411, 361] on icon at bounding box center [1404, 359] width 17 height 17
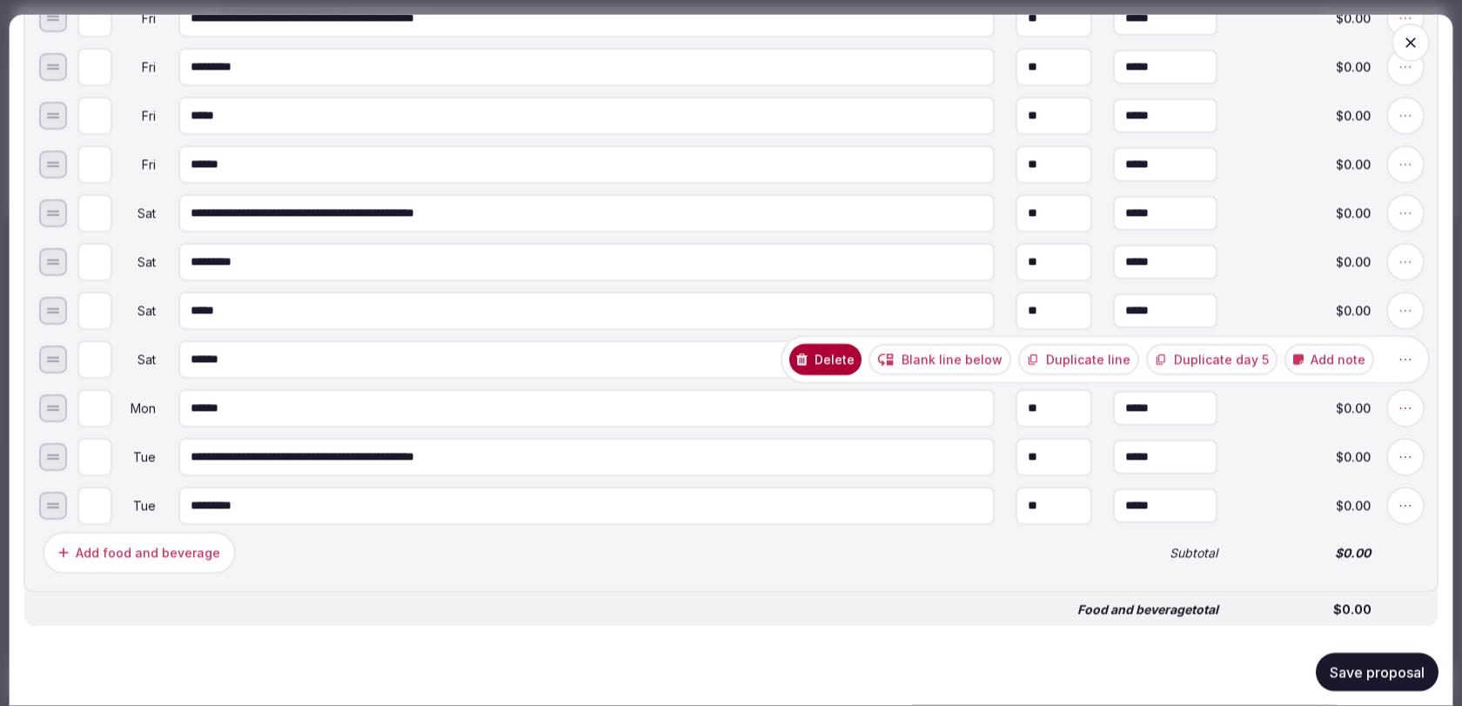
click at [1104, 358] on button "Duplicate line" at bounding box center [1078, 359] width 121 height 31
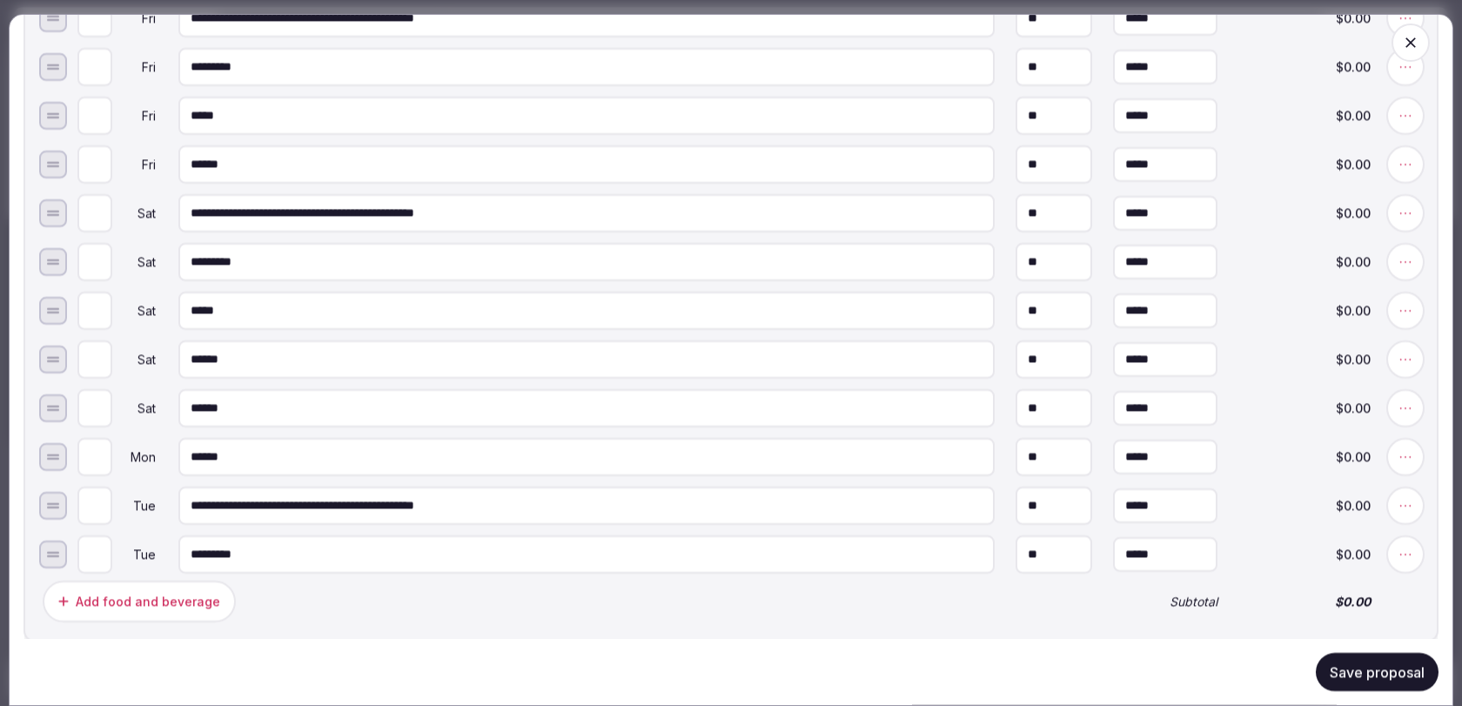
type input "*"
click at [103, 408] on input "*" at bounding box center [94, 408] width 35 height 38
click at [1402, 362] on icon at bounding box center [1404, 359] width 17 height 17
click at [1401, 311] on icon at bounding box center [1404, 310] width 17 height 17
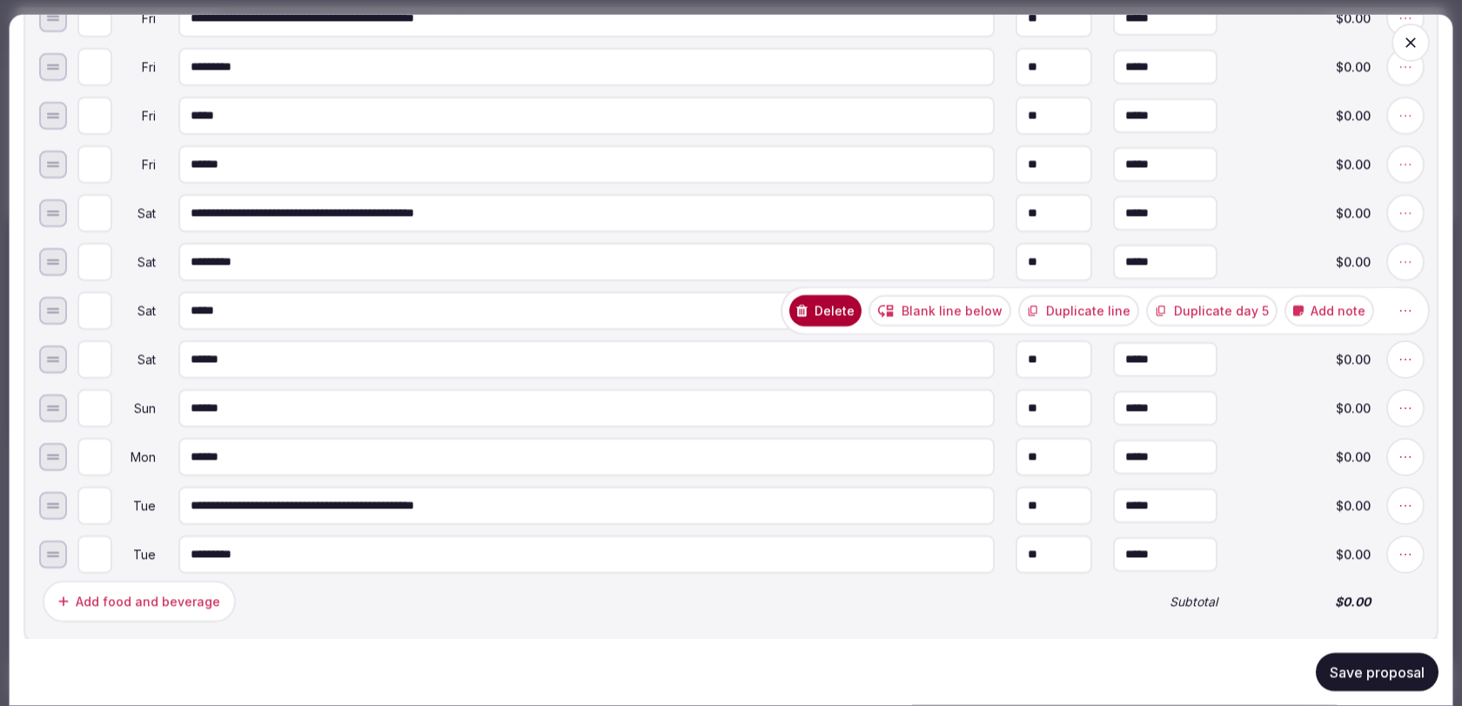
click at [1107, 310] on button "Duplicate line" at bounding box center [1078, 310] width 121 height 31
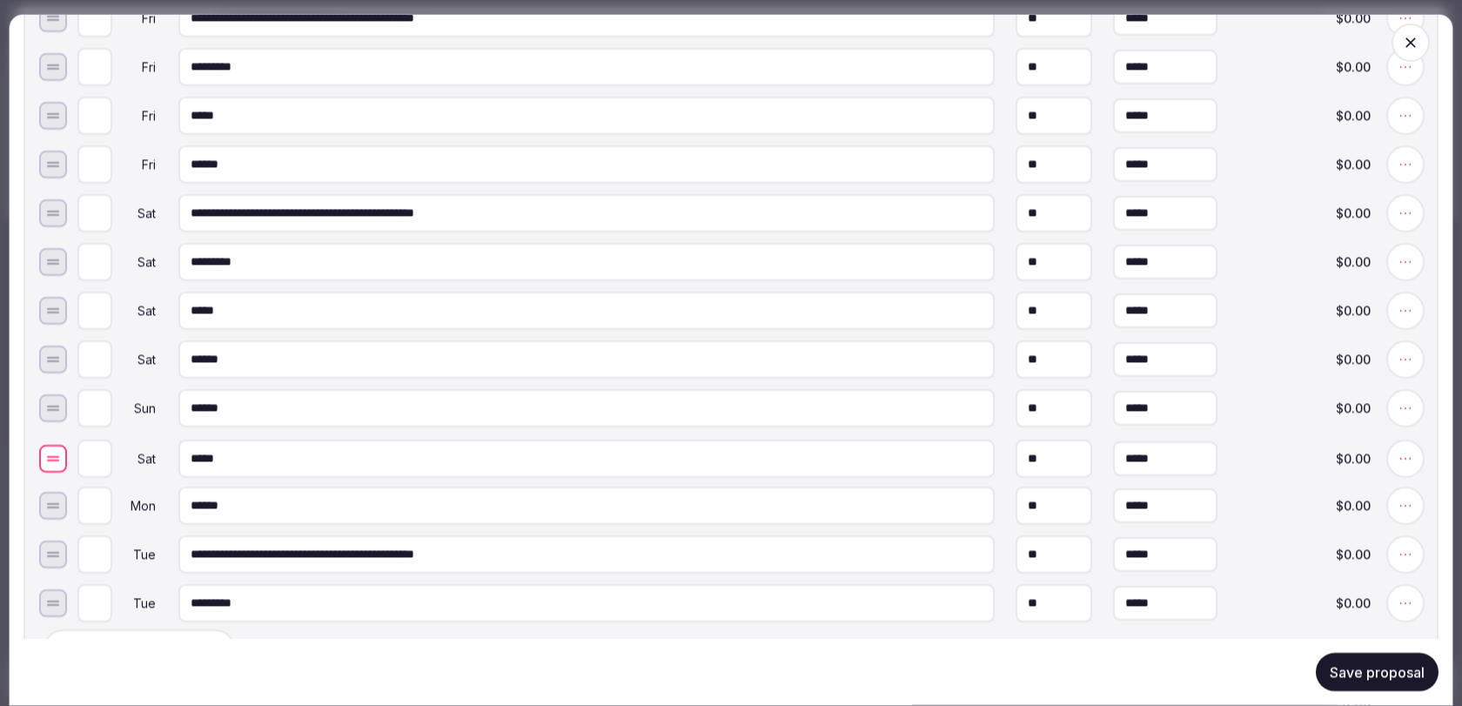
drag, startPoint x: 56, startPoint y: 365, endPoint x: 62, endPoint y: 464, distance: 99.4
click at [103, 464] on input "*" at bounding box center [94, 457] width 35 height 38
click at [103, 458] on input "*" at bounding box center [94, 457] width 35 height 38
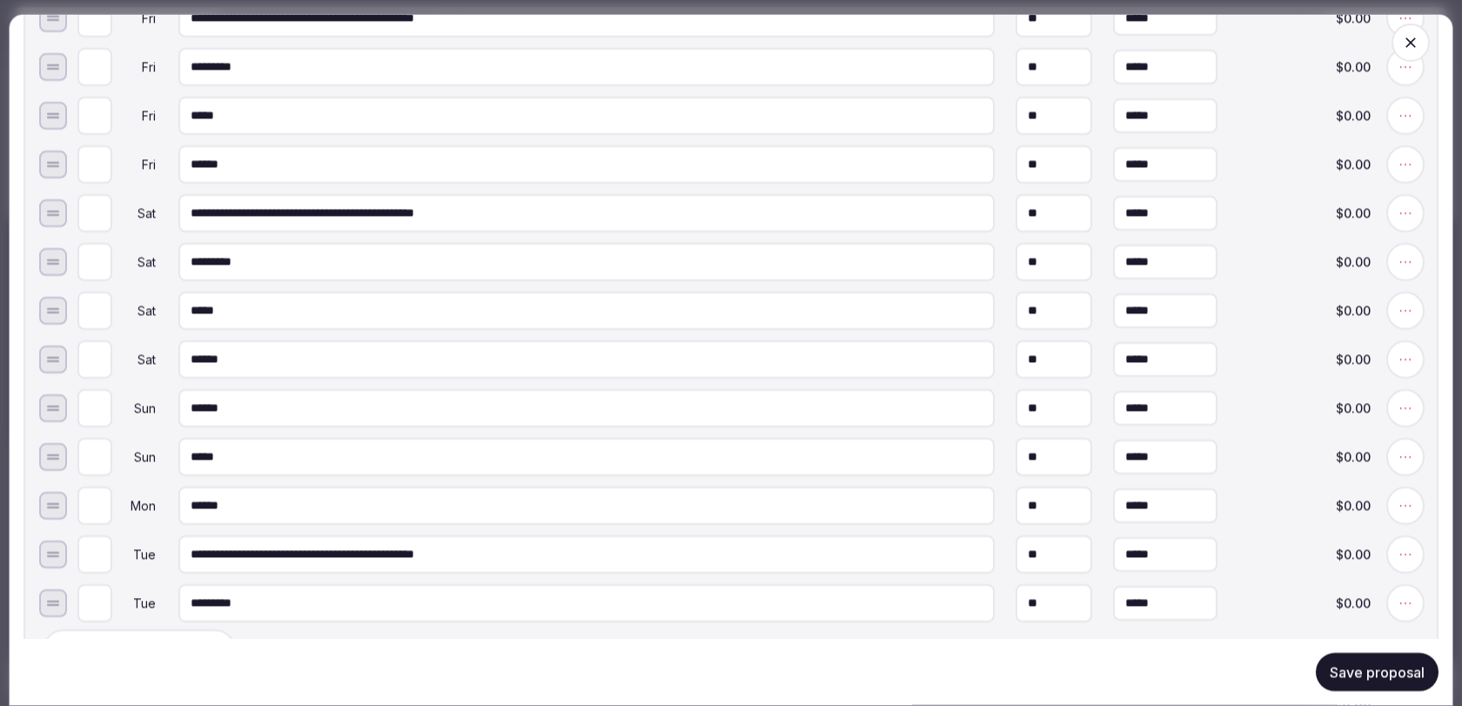
click at [103, 458] on input "*" at bounding box center [94, 457] width 35 height 38
type input "*"
click at [103, 458] on input "*" at bounding box center [94, 457] width 35 height 38
click at [1406, 311] on icon at bounding box center [1404, 310] width 17 height 17
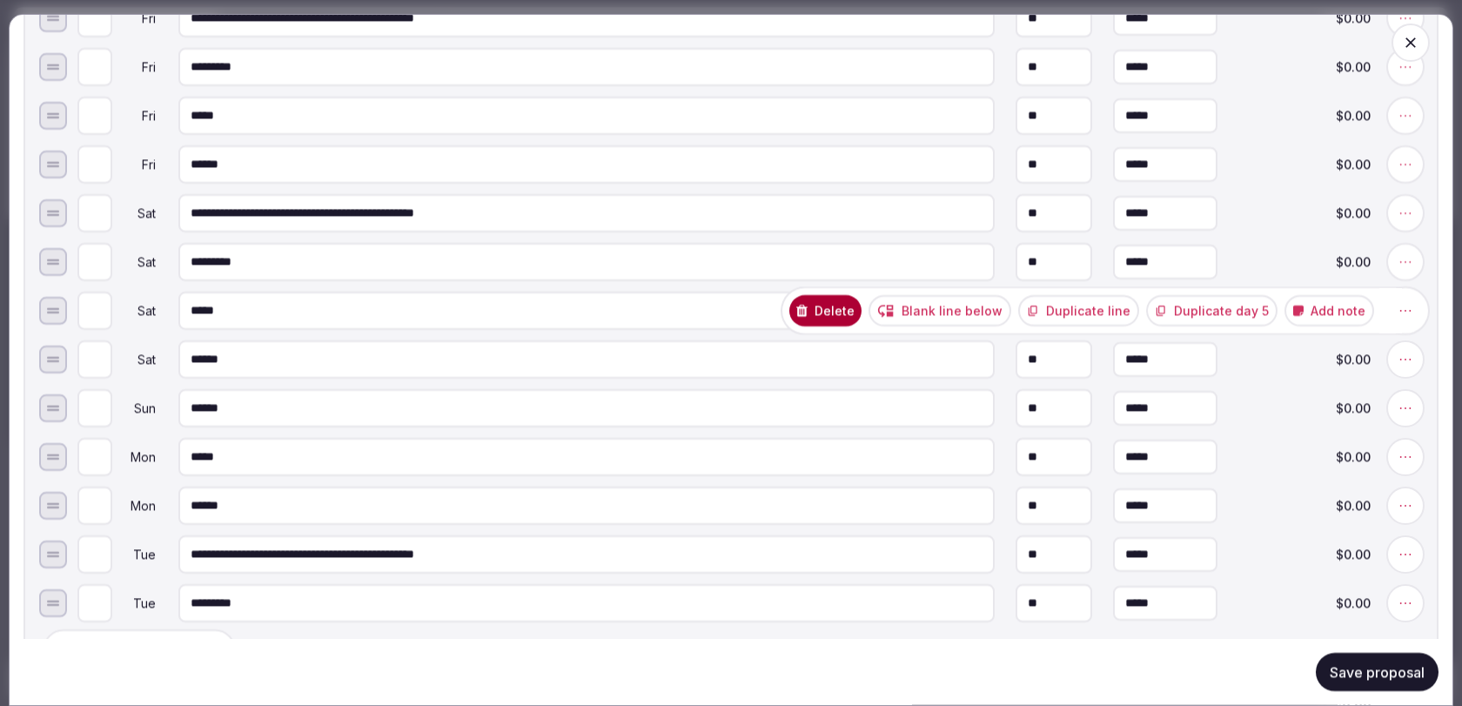
click at [1109, 317] on button "Duplicate line" at bounding box center [1078, 310] width 121 height 31
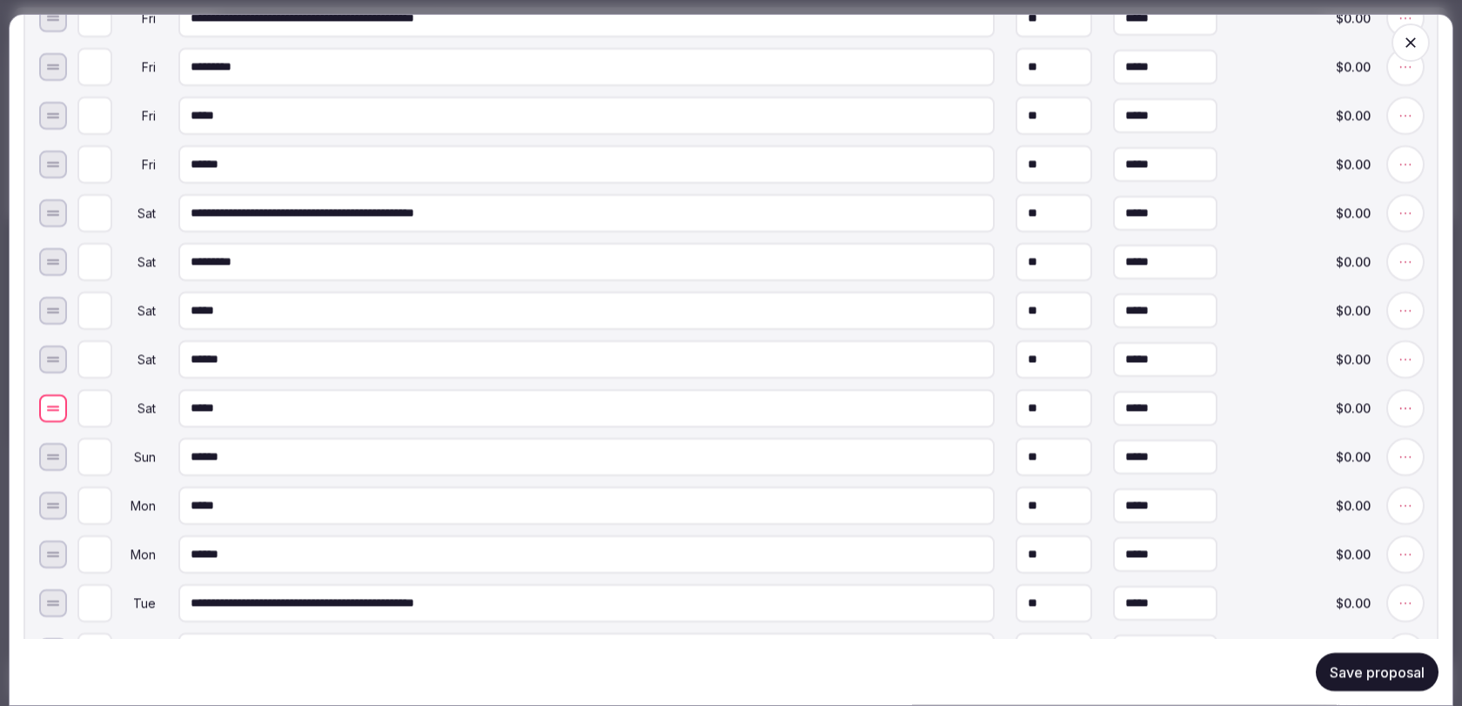
drag, startPoint x: 49, startPoint y: 360, endPoint x: 52, endPoint y: 410, distance: 49.7
click at [101, 416] on input "*" at bounding box center [94, 408] width 35 height 38
click at [102, 409] on input "*" at bounding box center [94, 408] width 35 height 38
type input "*"
click at [102, 409] on input "*" at bounding box center [94, 408] width 35 height 38
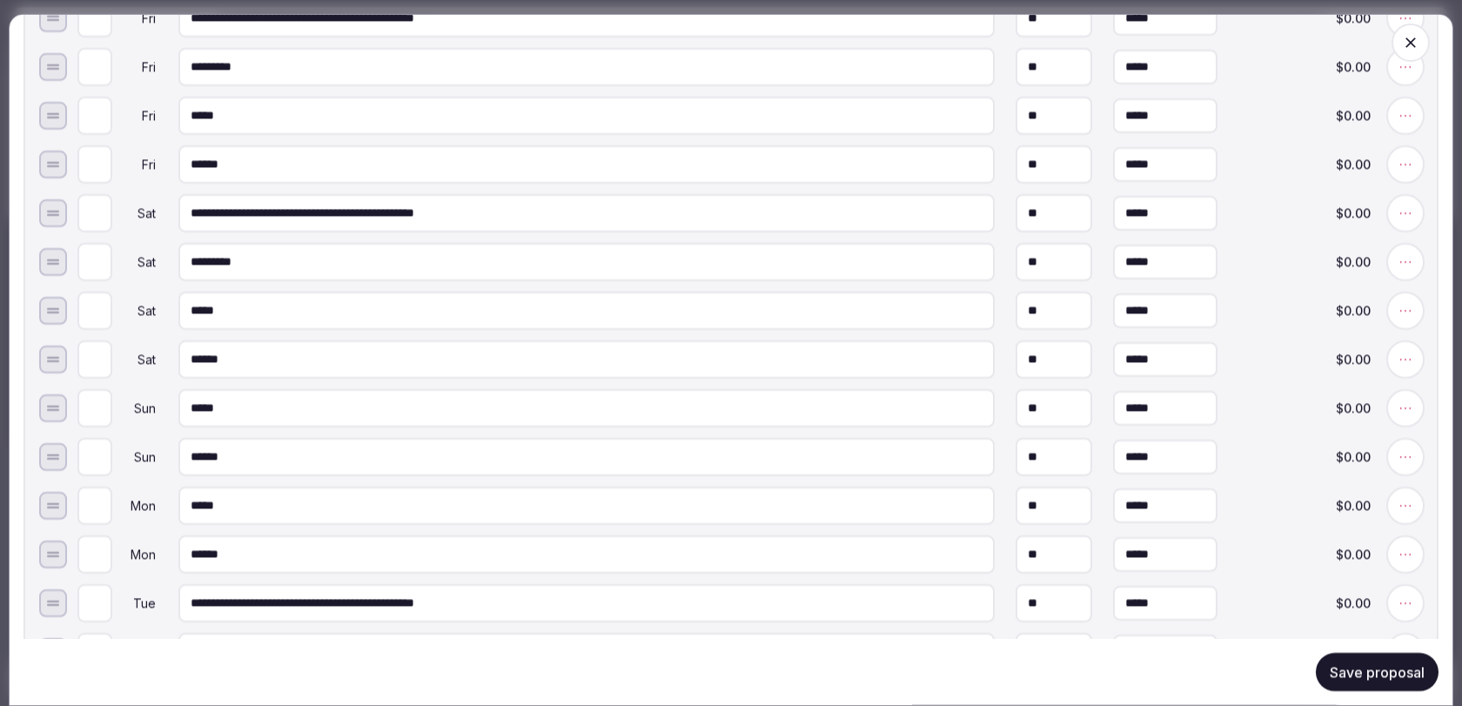
click at [1395, 264] on span at bounding box center [1405, 262] width 38 height 38
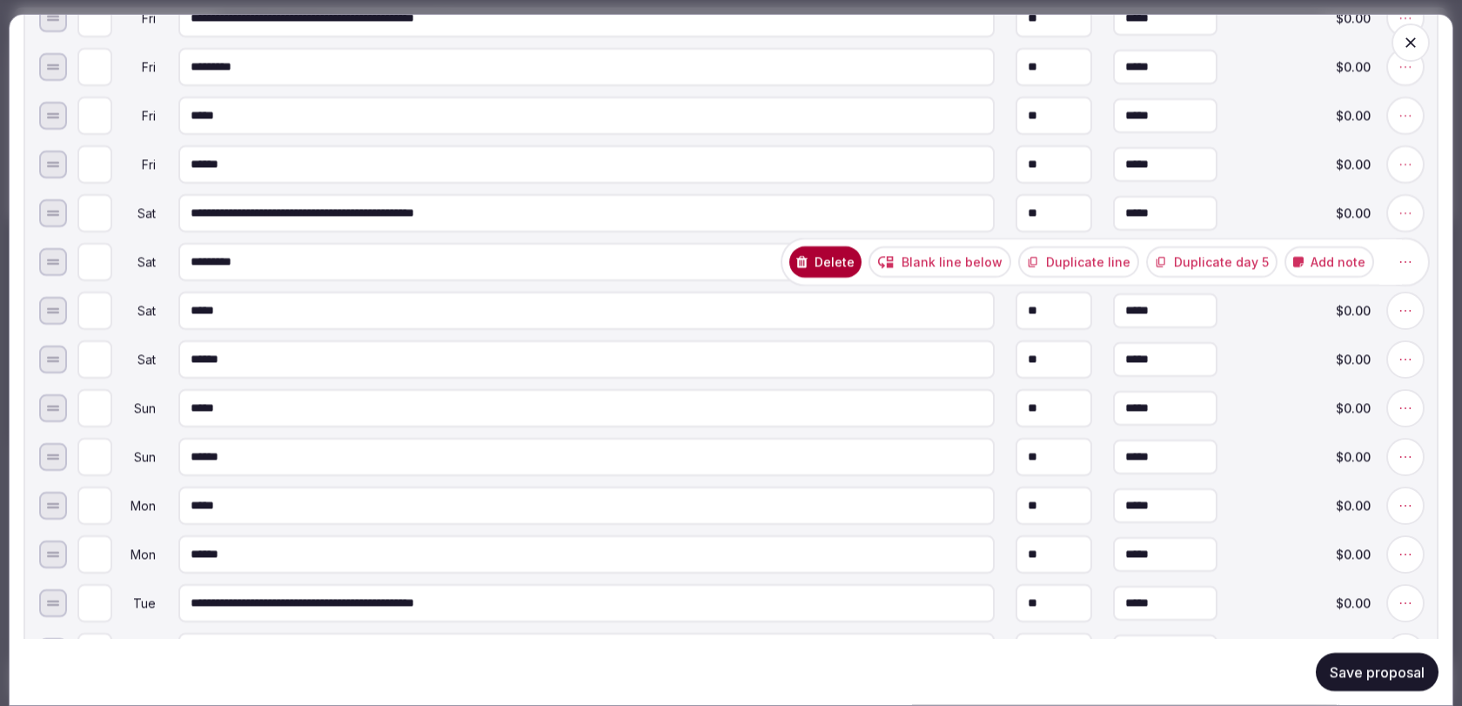
click at [1111, 262] on button "Duplicate line" at bounding box center [1078, 261] width 121 height 31
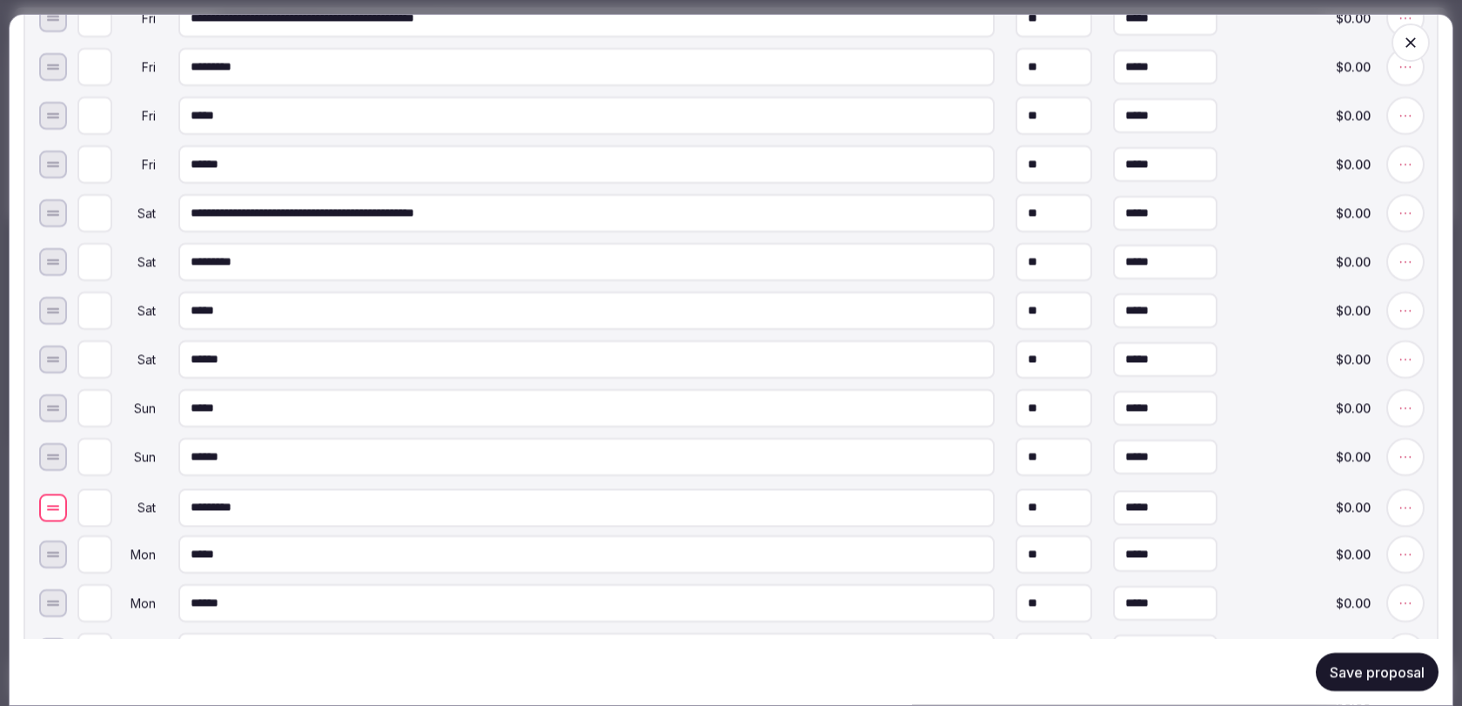
drag, startPoint x: 46, startPoint y: 311, endPoint x: 52, endPoint y: 508, distance: 197.6
click at [101, 504] on input "*" at bounding box center [94, 505] width 35 height 38
type input "*"
click at [101, 504] on input "*" at bounding box center [94, 505] width 35 height 38
click at [1405, 506] on icon at bounding box center [1404, 505] width 17 height 17
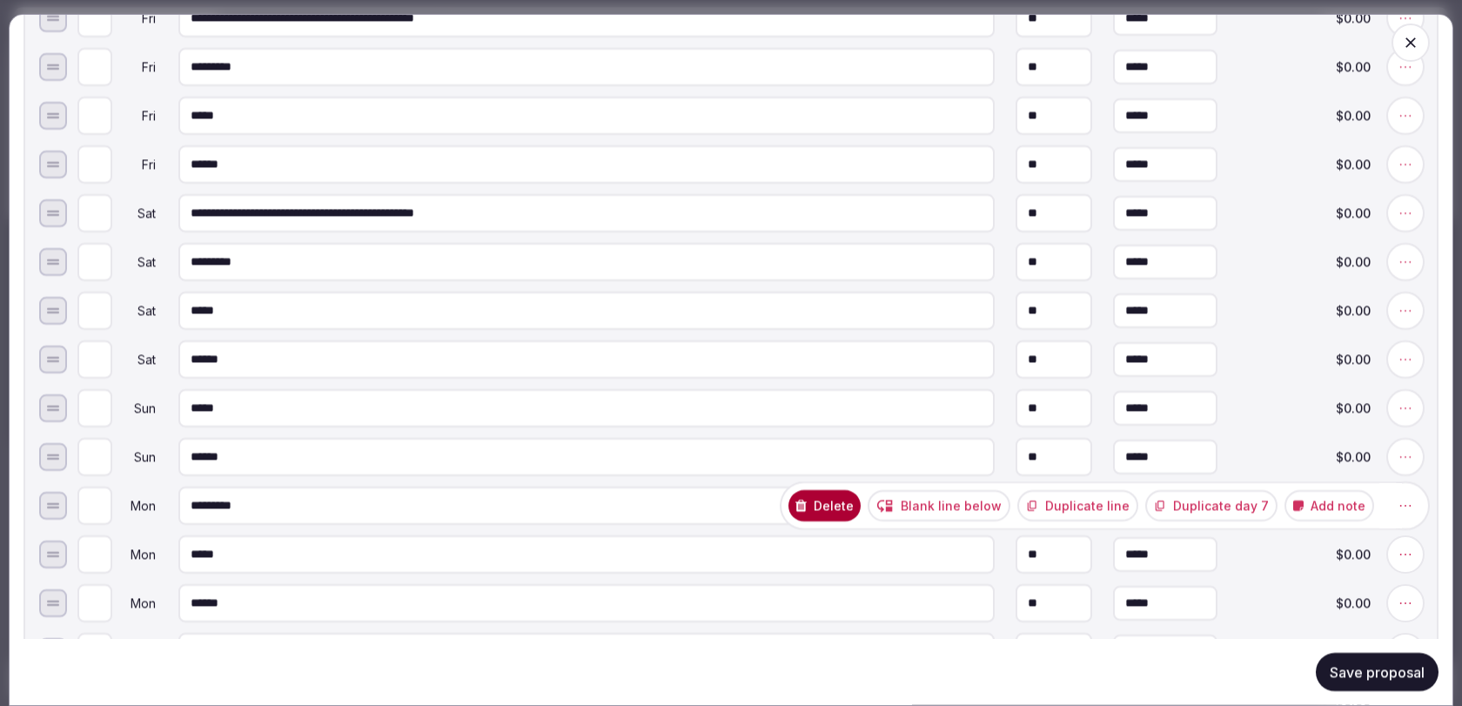
click at [1107, 506] on button "Duplicate line" at bounding box center [1077, 505] width 121 height 31
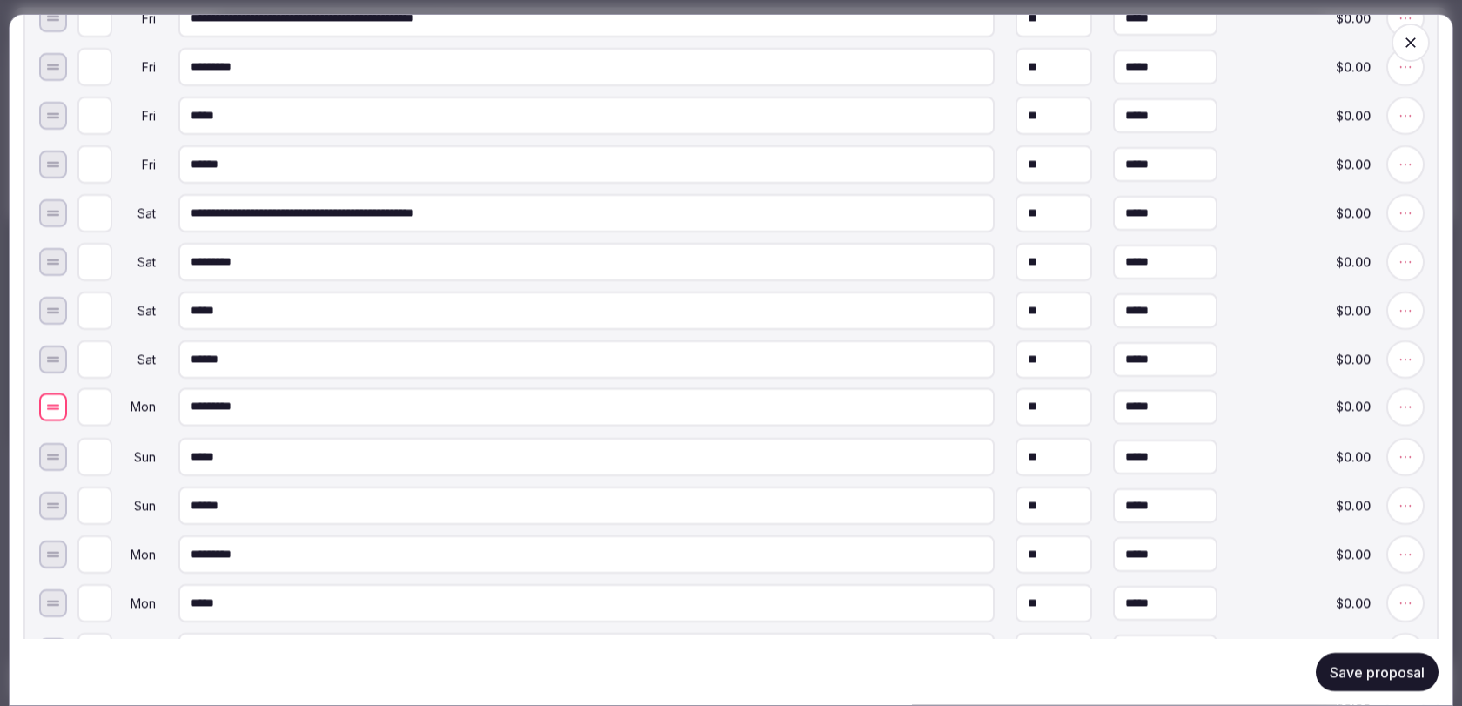
drag, startPoint x: 48, startPoint y: 559, endPoint x: 49, endPoint y: 412, distance: 146.2
click at [49, 412] on div at bounding box center [53, 407] width 28 height 28
type input "*"
click at [104, 412] on input "*" at bounding box center [94, 408] width 35 height 38
click at [1405, 214] on icon at bounding box center [1405, 213] width 11 height 2
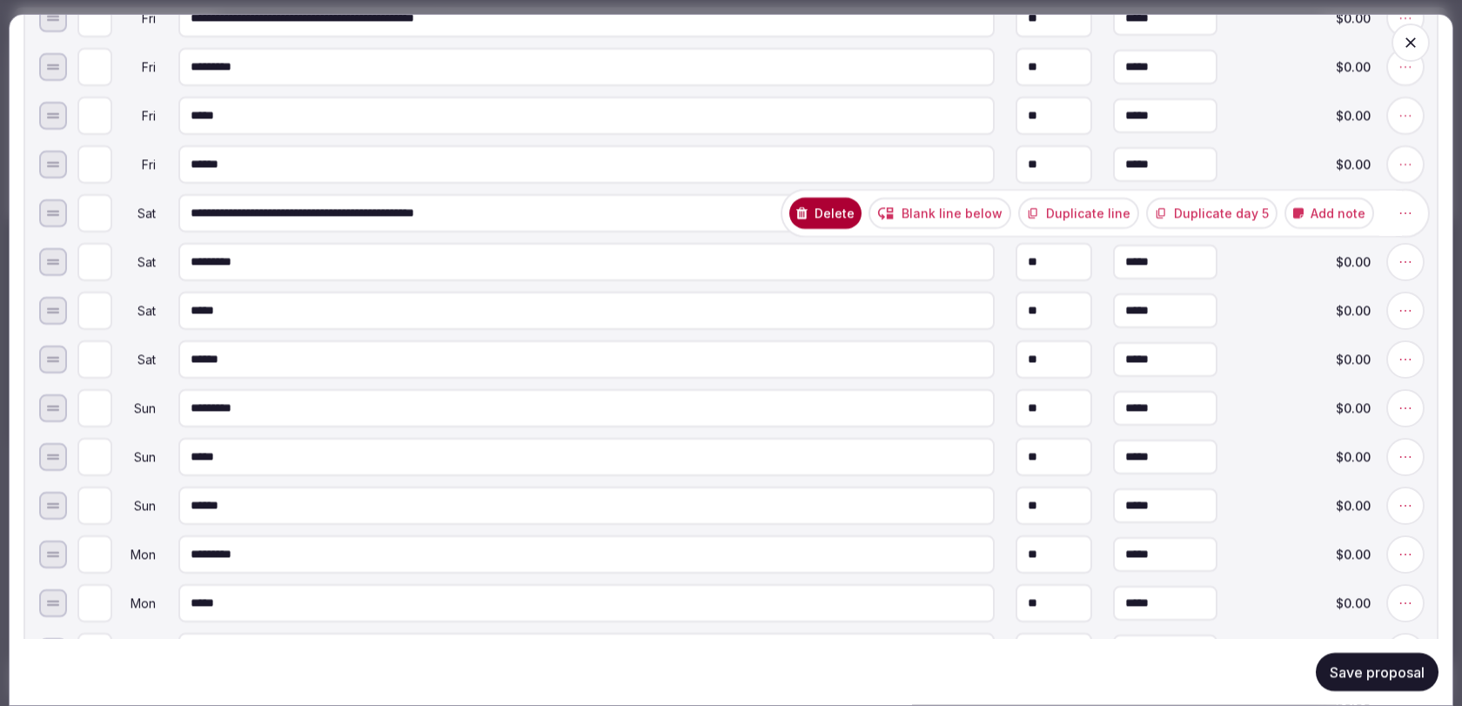
click at [1124, 216] on button "Duplicate line" at bounding box center [1078, 212] width 121 height 31
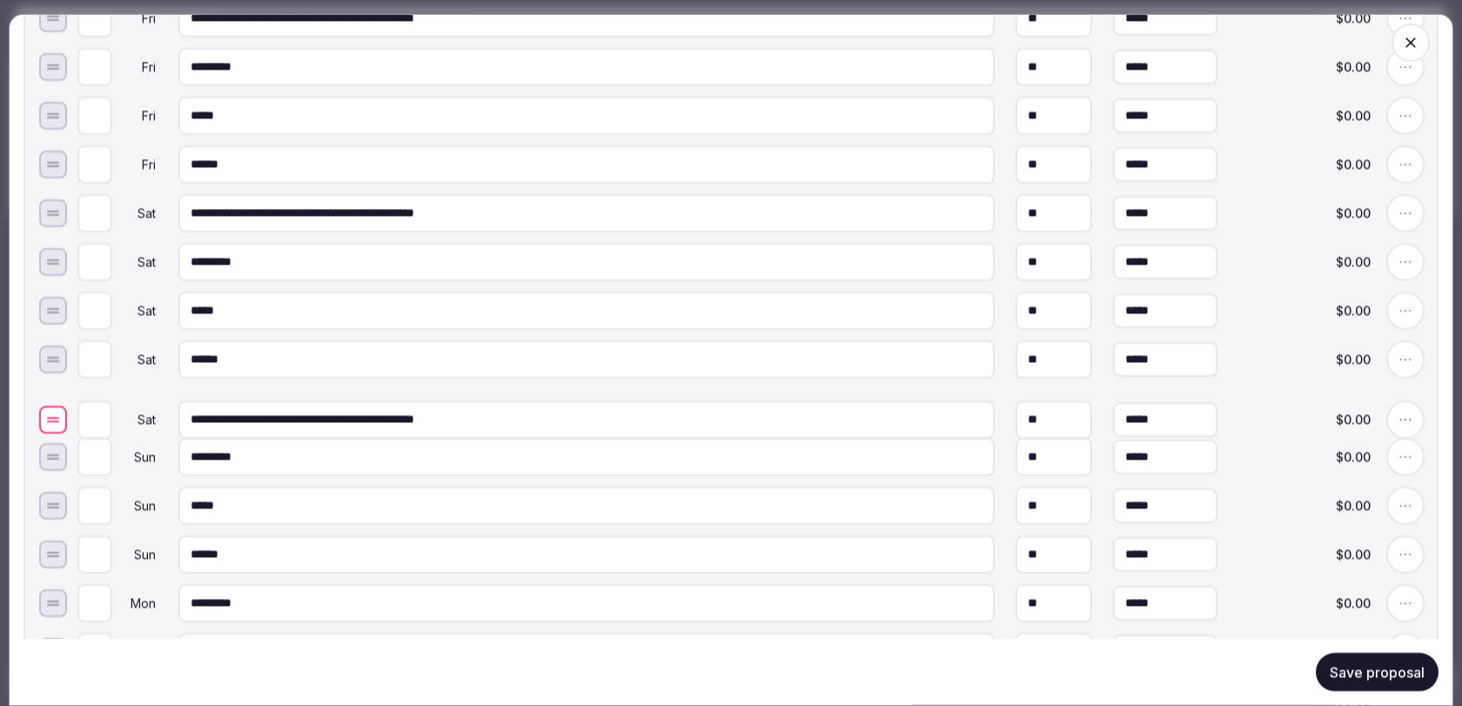
drag, startPoint x: 53, startPoint y: 264, endPoint x: 62, endPoint y: 422, distance: 158.6
type input "*"
click at [103, 405] on input "*" at bounding box center [94, 408] width 35 height 38
click at [1409, 398] on span at bounding box center [1405, 408] width 49 height 49
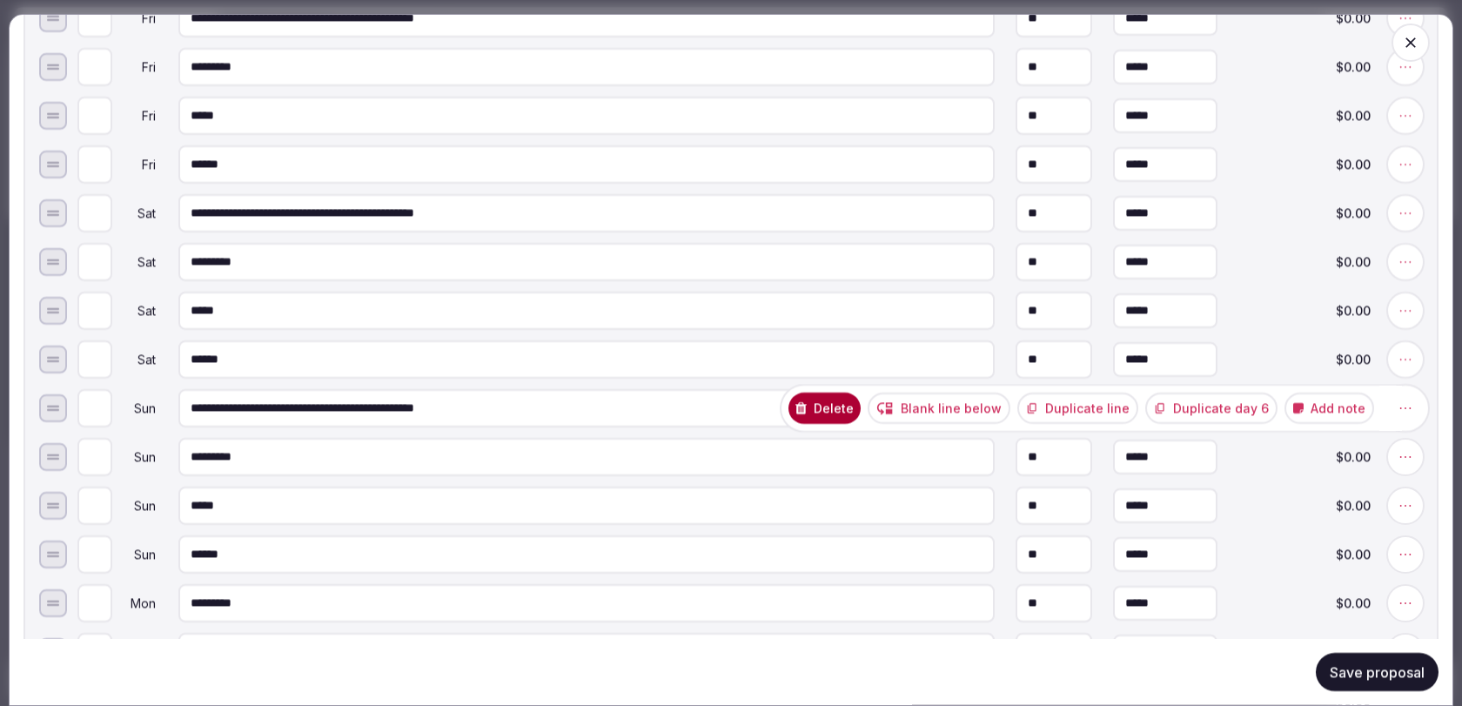
click at [1076, 404] on button "Duplicate line" at bounding box center [1077, 407] width 121 height 31
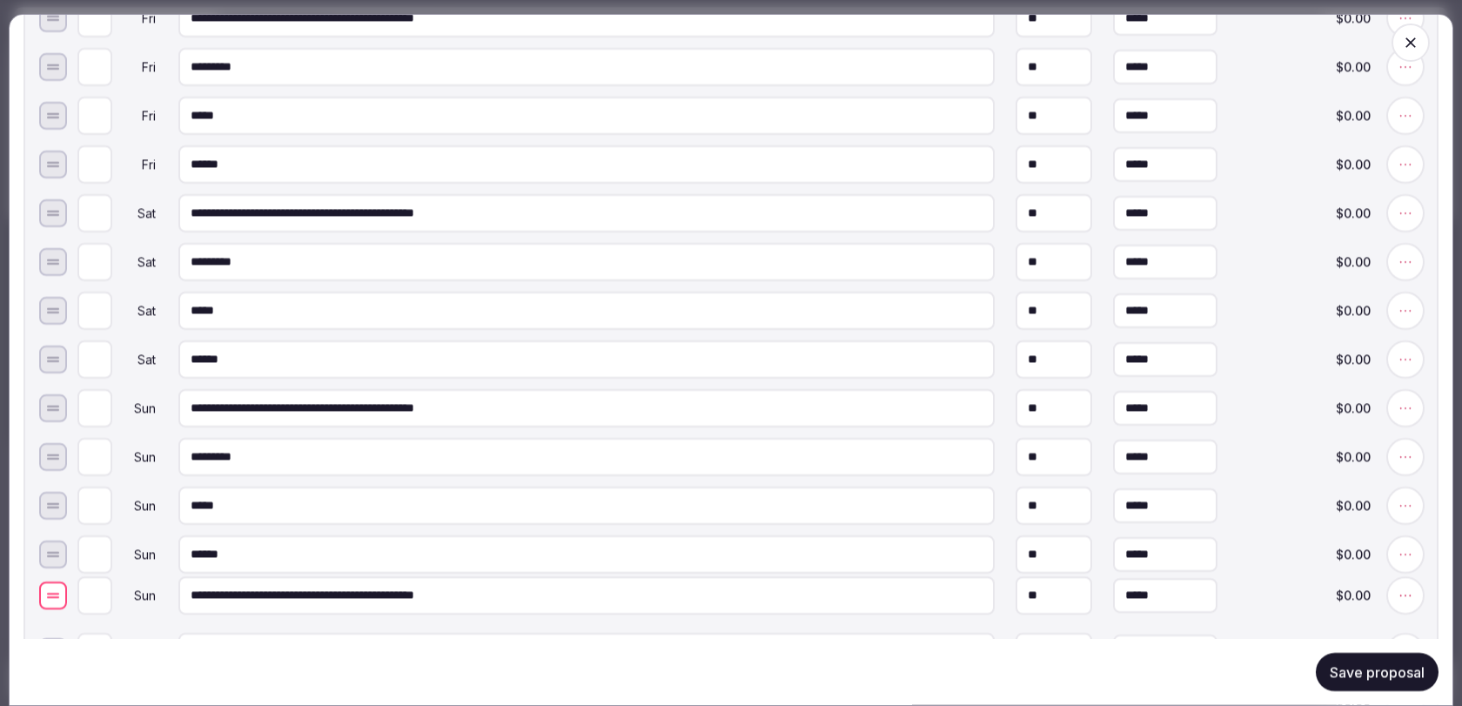
drag, startPoint x: 52, startPoint y: 462, endPoint x: 54, endPoint y: 600, distance: 138.3
type input "*"
click at [104, 600] on input "*" at bounding box center [94, 603] width 35 height 38
click at [1273, 566] on div "* Sun ****** ** ***** $0.00" at bounding box center [748, 554] width 1349 height 45
click at [1359, 683] on button "Save proposal" at bounding box center [1376, 672] width 123 height 38
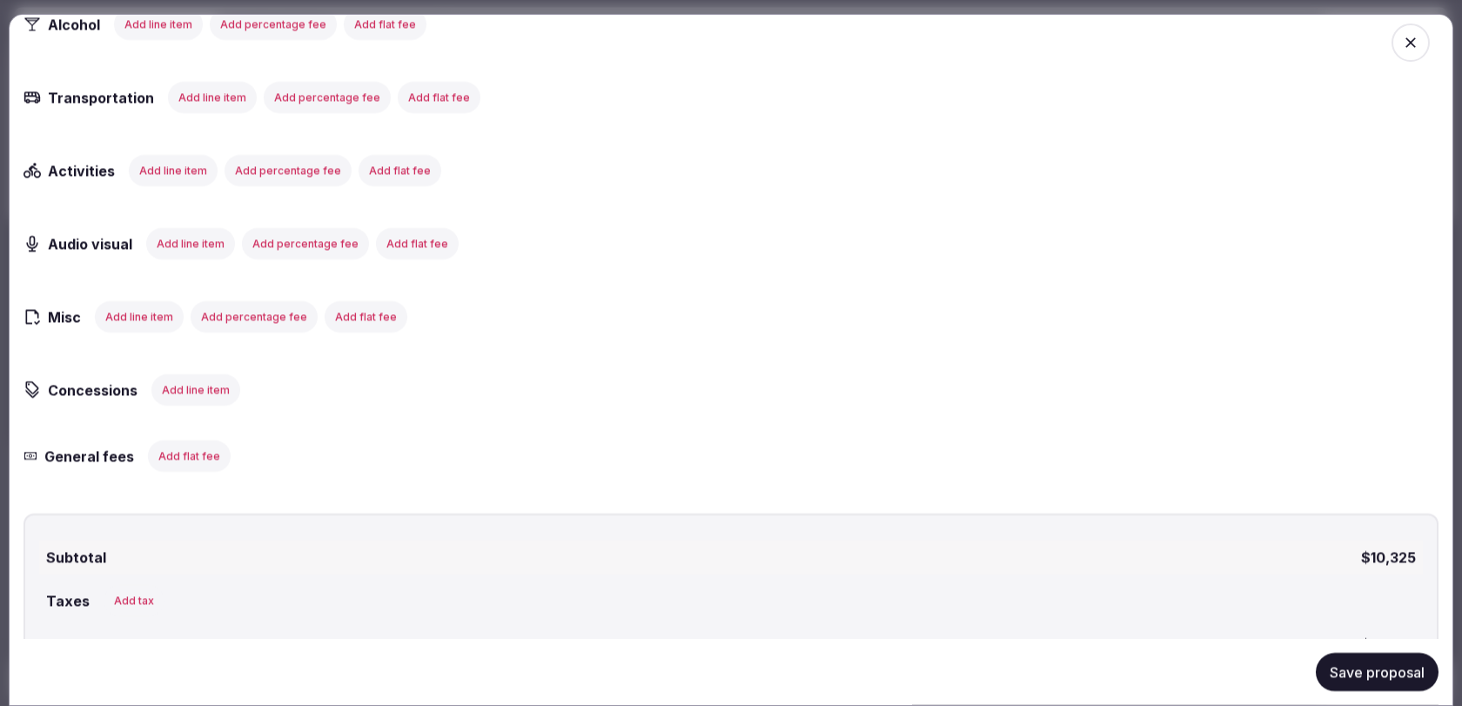
scroll to position [3352, 0]
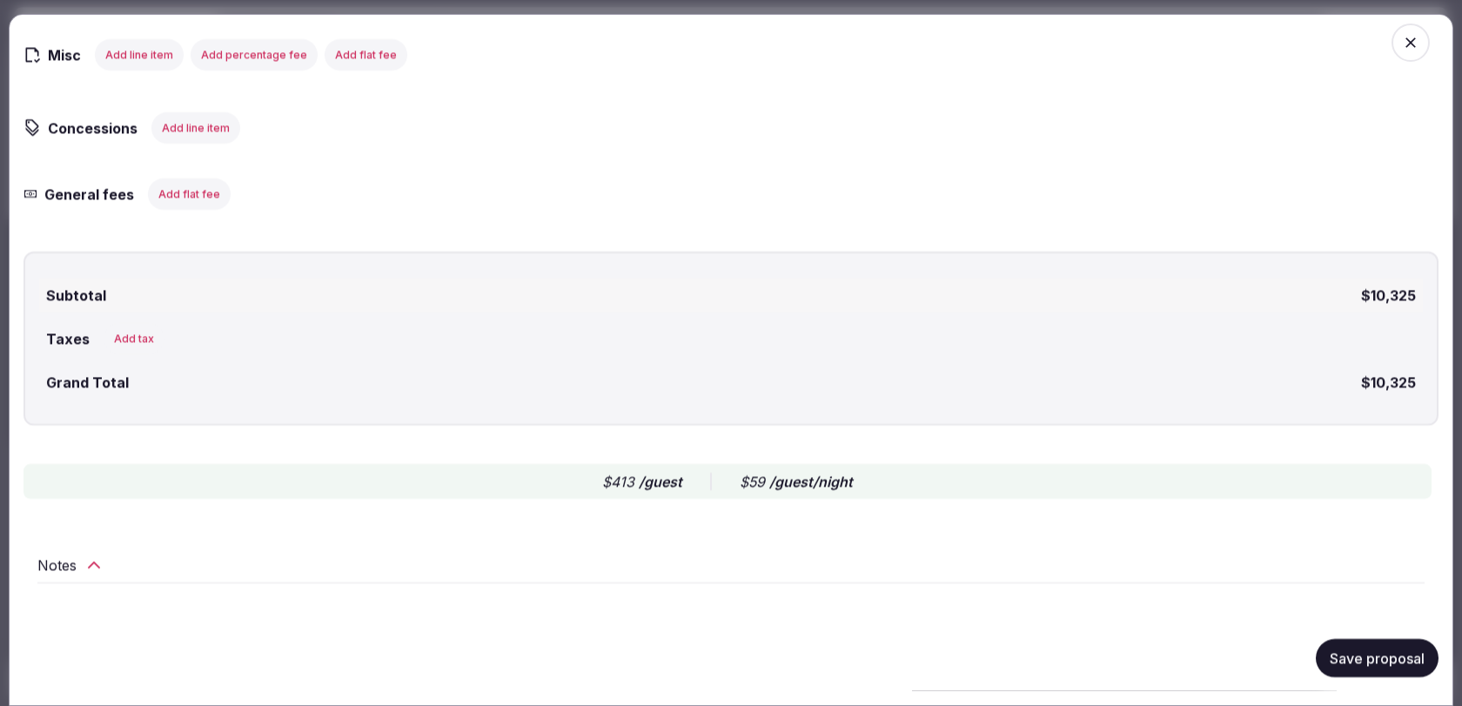
click at [1343, 666] on button "Save proposal" at bounding box center [1376, 658] width 123 height 38
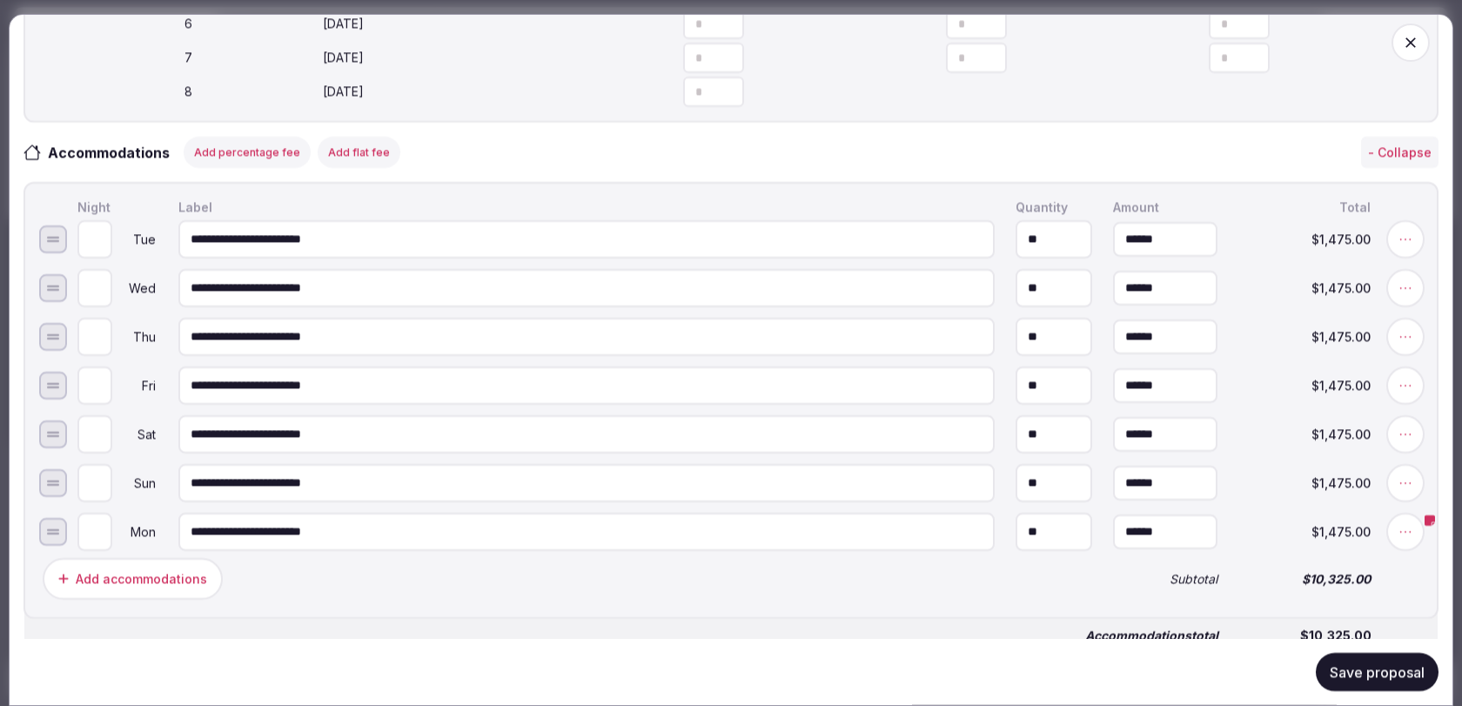
scroll to position [894, 0]
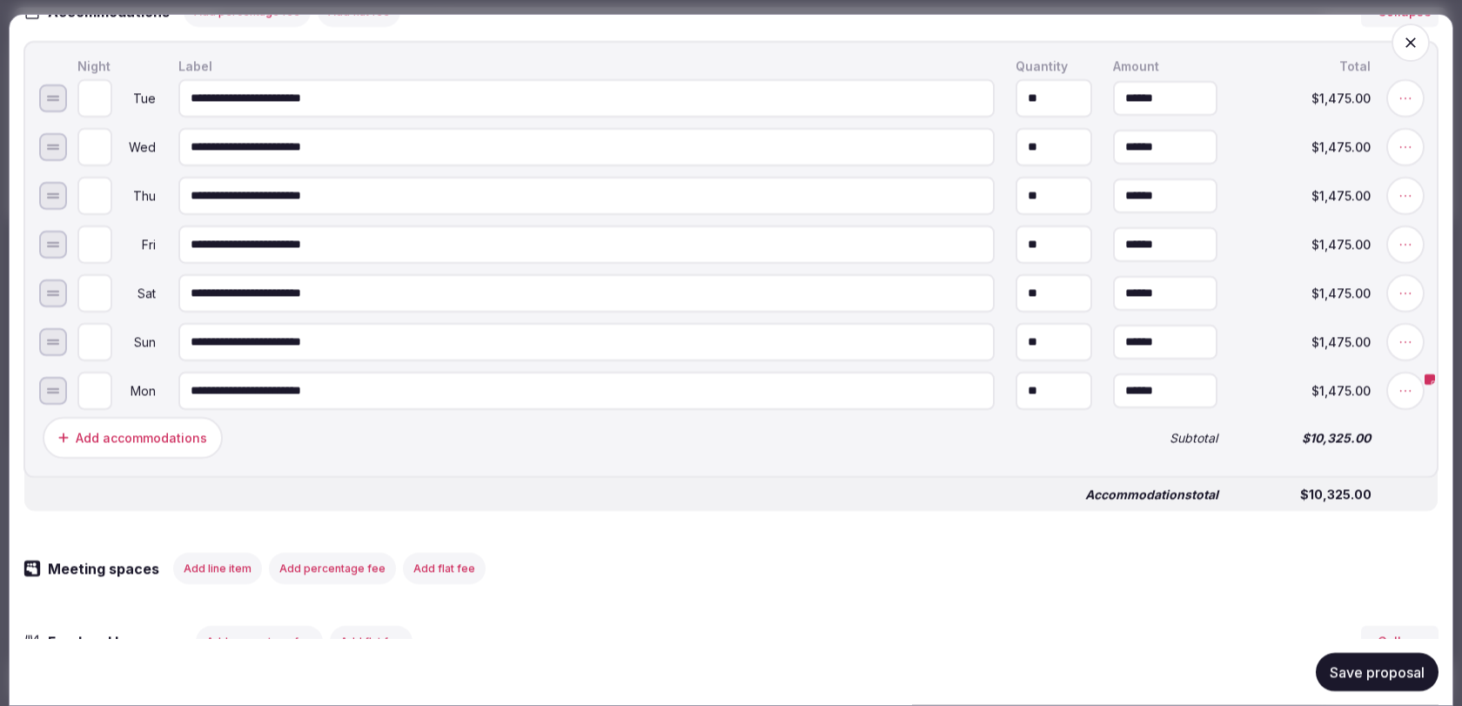
click at [1355, 666] on button "Save proposal" at bounding box center [1376, 672] width 123 height 38
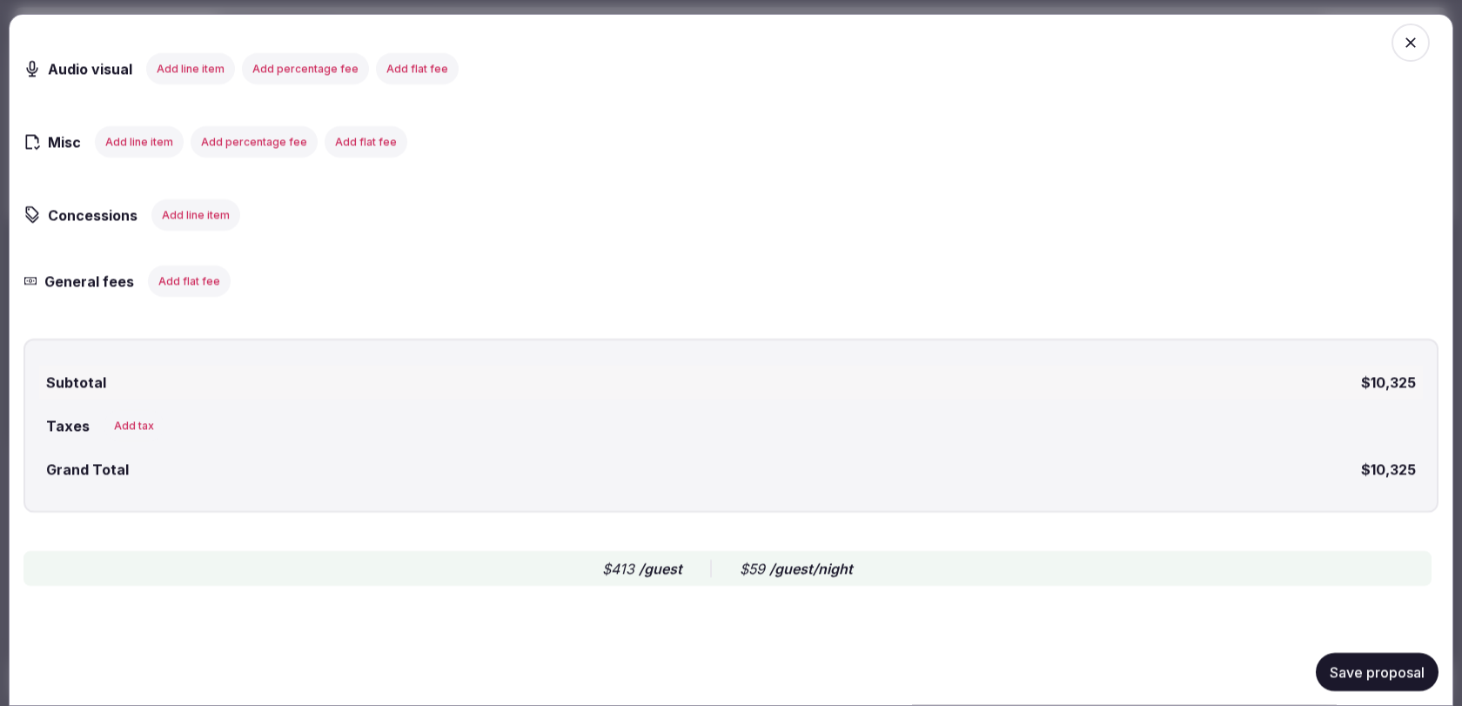
scroll to position [3352, 0]
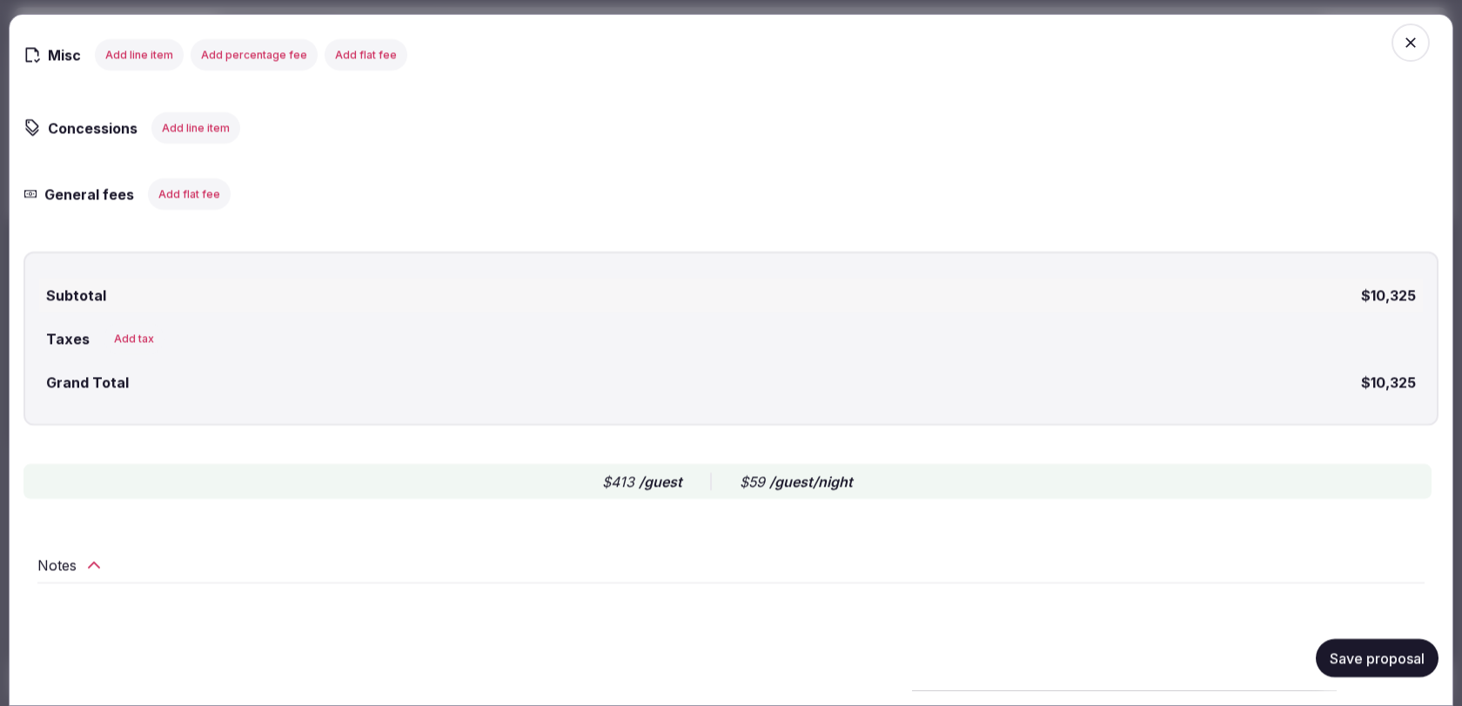
click at [1342, 662] on button "Save proposal" at bounding box center [1376, 658] width 123 height 38
click at [1409, 50] on icon "button" at bounding box center [1410, 42] width 17 height 17
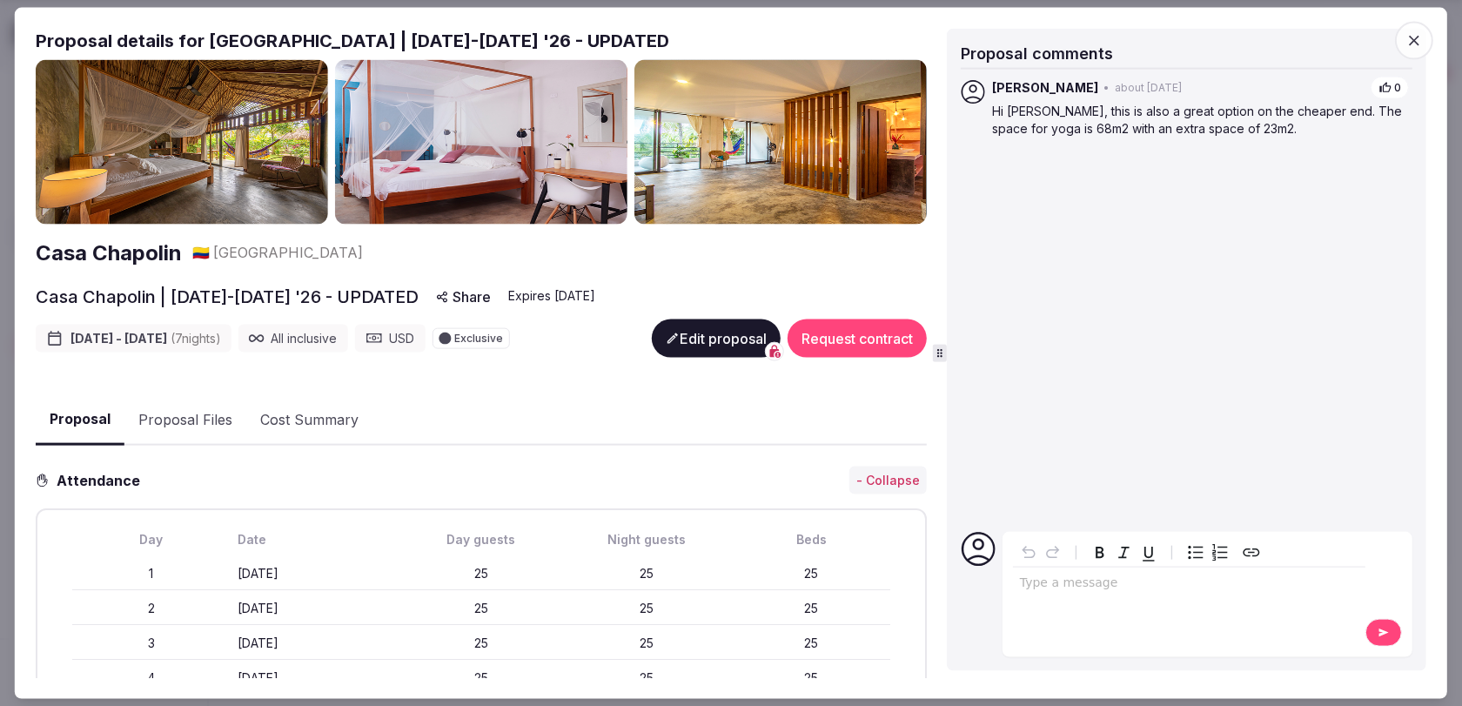
click at [1416, 39] on icon "button" at bounding box center [1413, 39] width 17 height 17
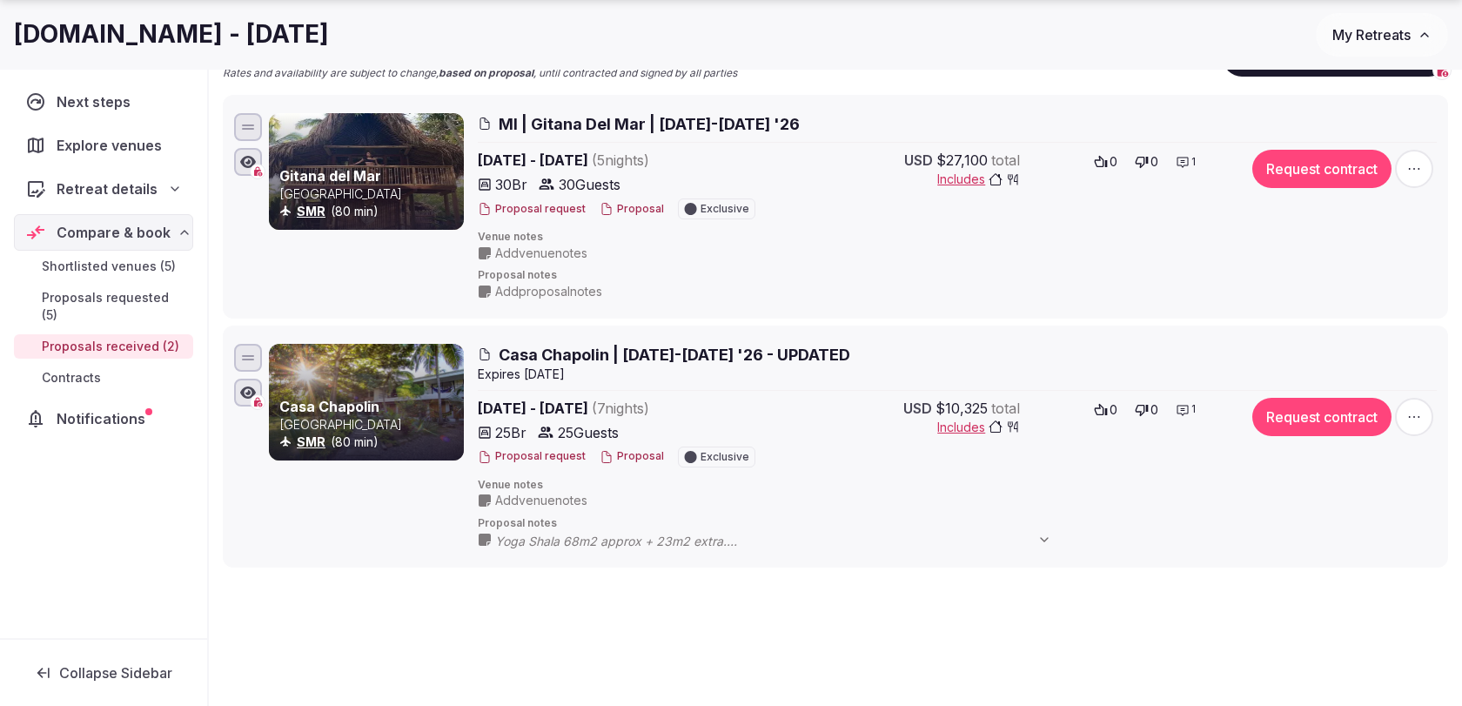
click at [710, 355] on span "Casa Chapolin | [DATE]-[DATE] '26 - UPDATED" at bounding box center [674, 355] width 351 height 22
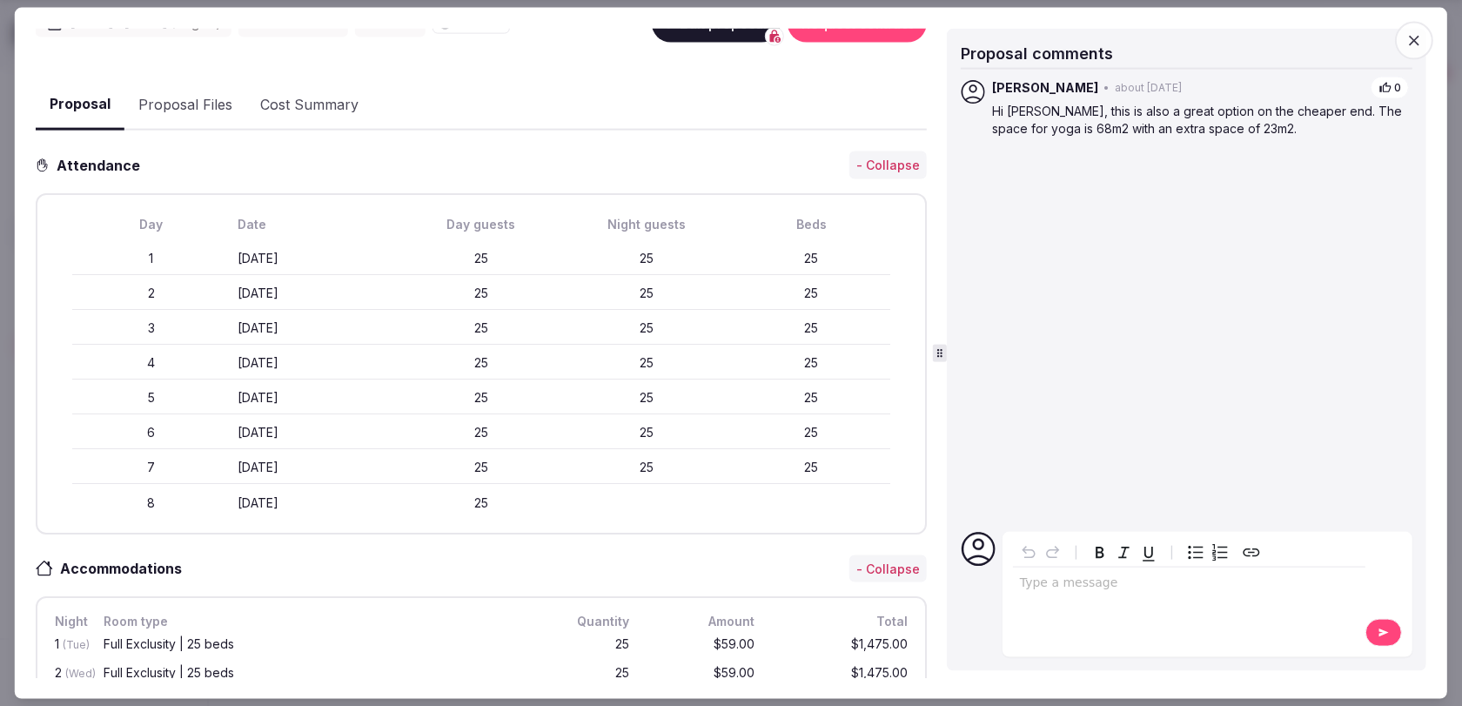
scroll to position [238, 0]
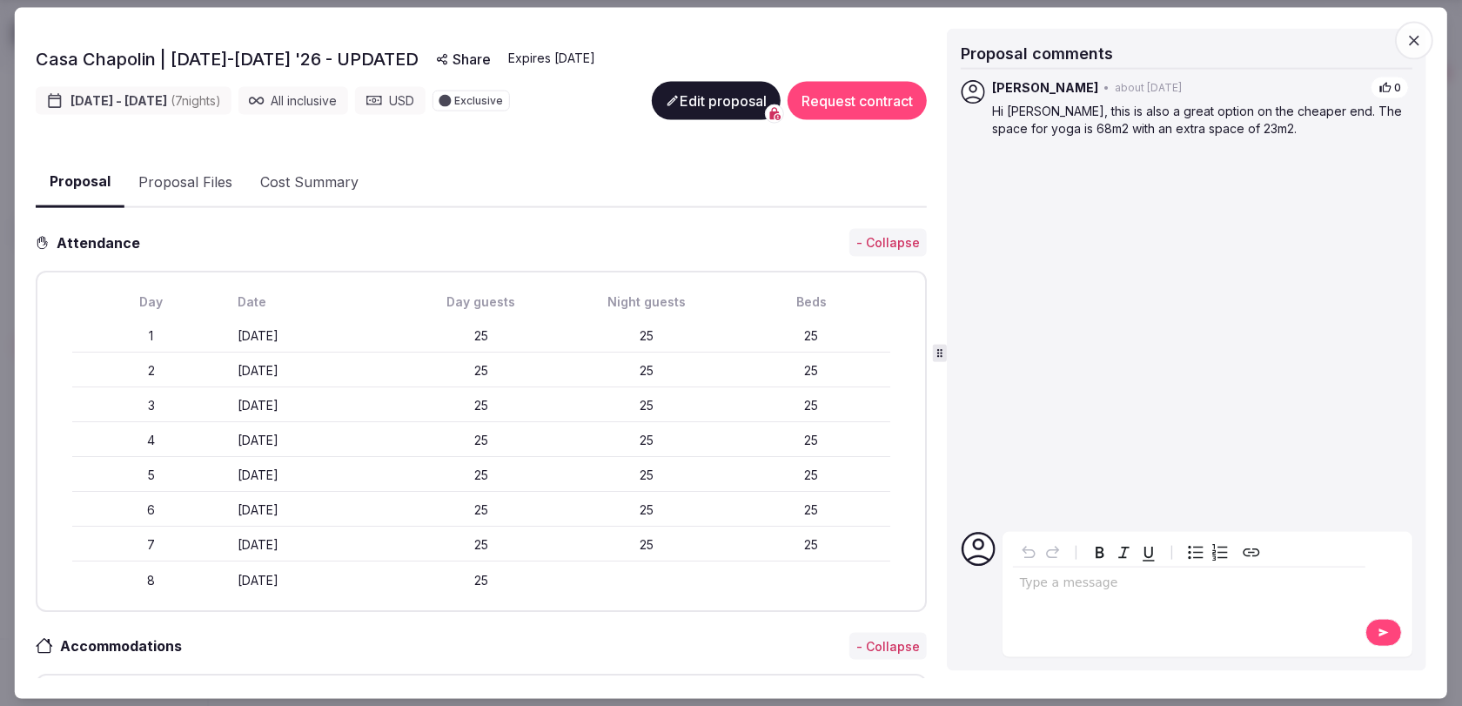
click at [732, 103] on button "Edit proposal" at bounding box center [716, 101] width 129 height 38
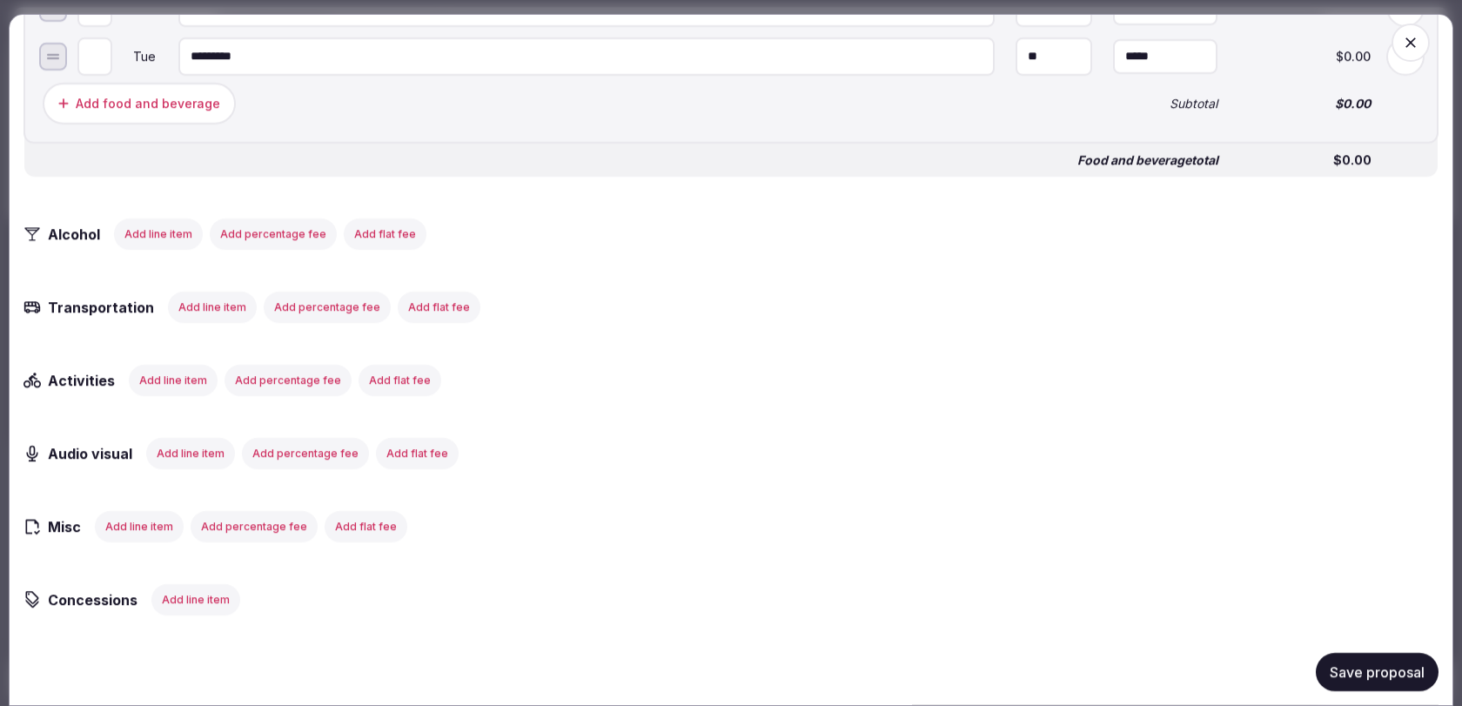
scroll to position [3352, 0]
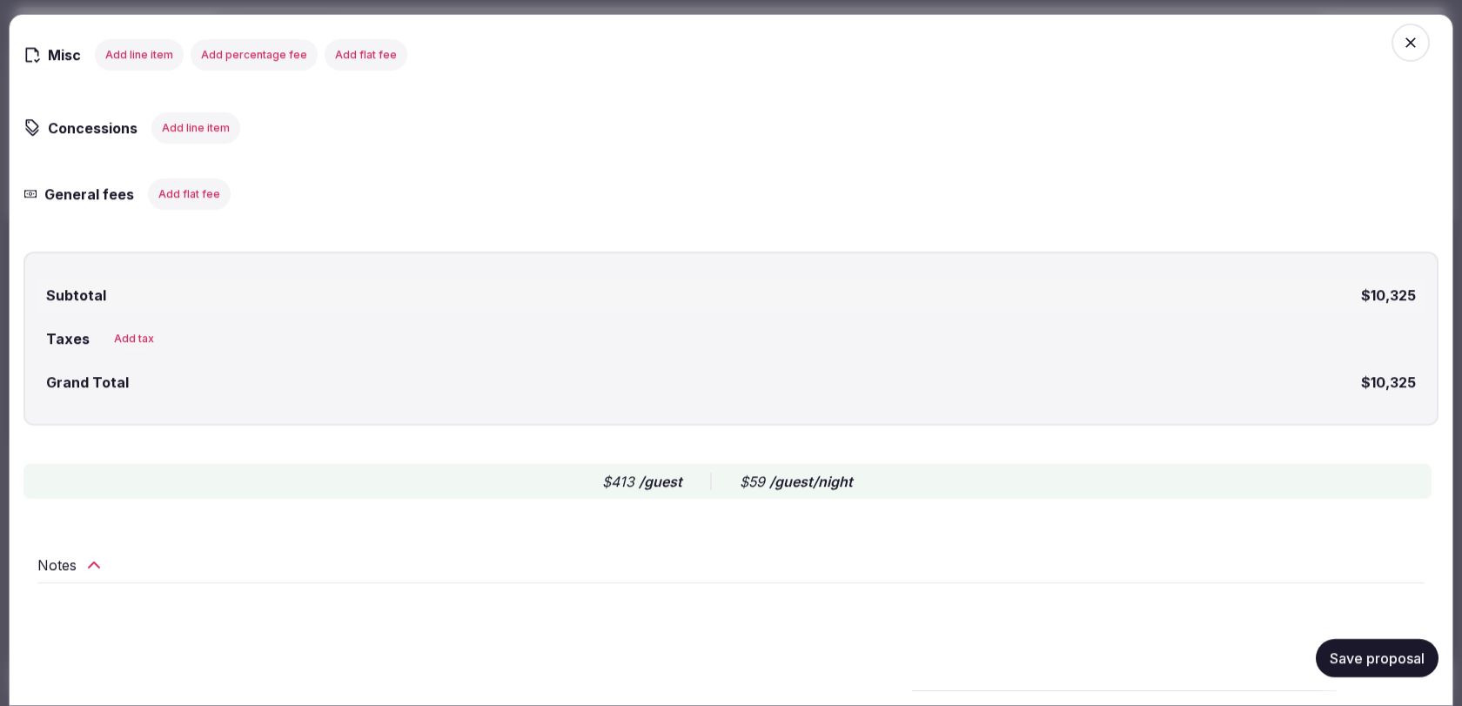
click at [94, 566] on icon at bounding box center [94, 564] width 21 height 21
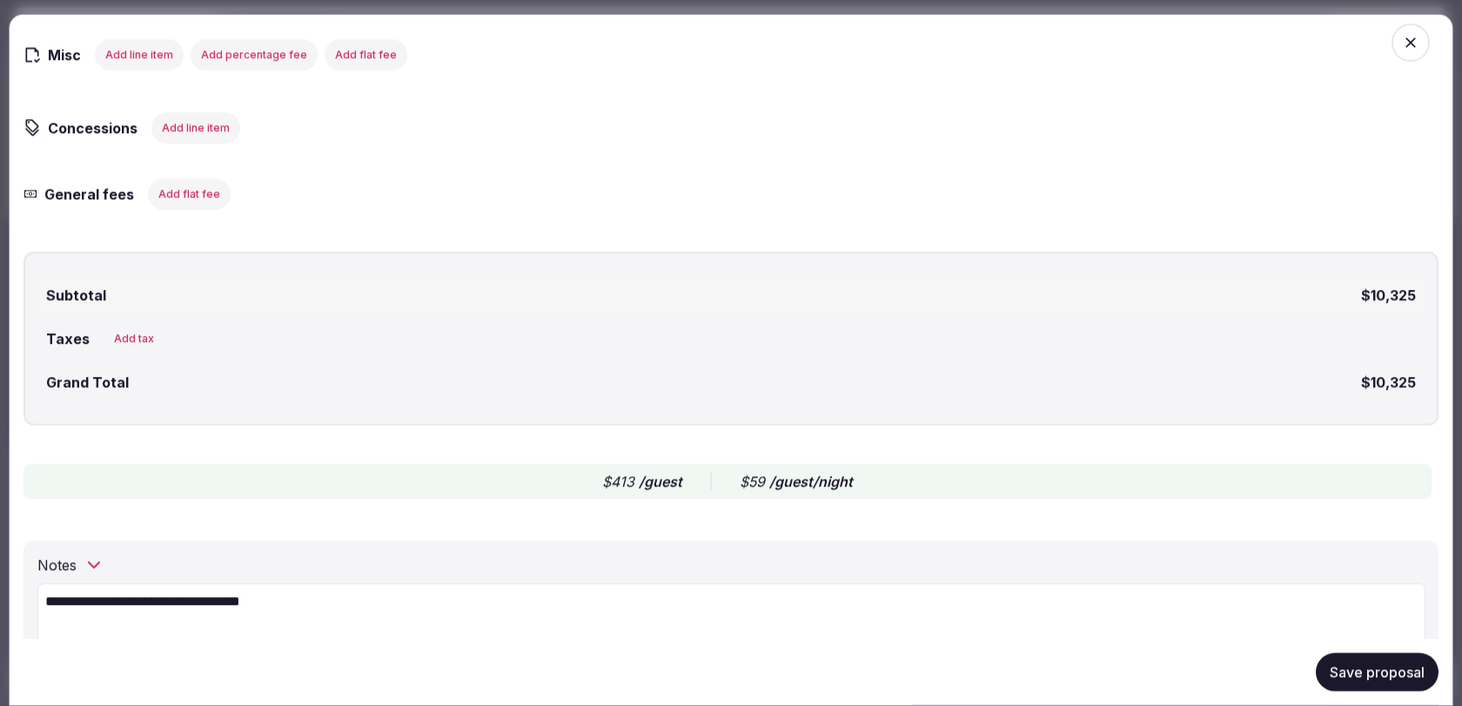
scroll to position [3580, 0]
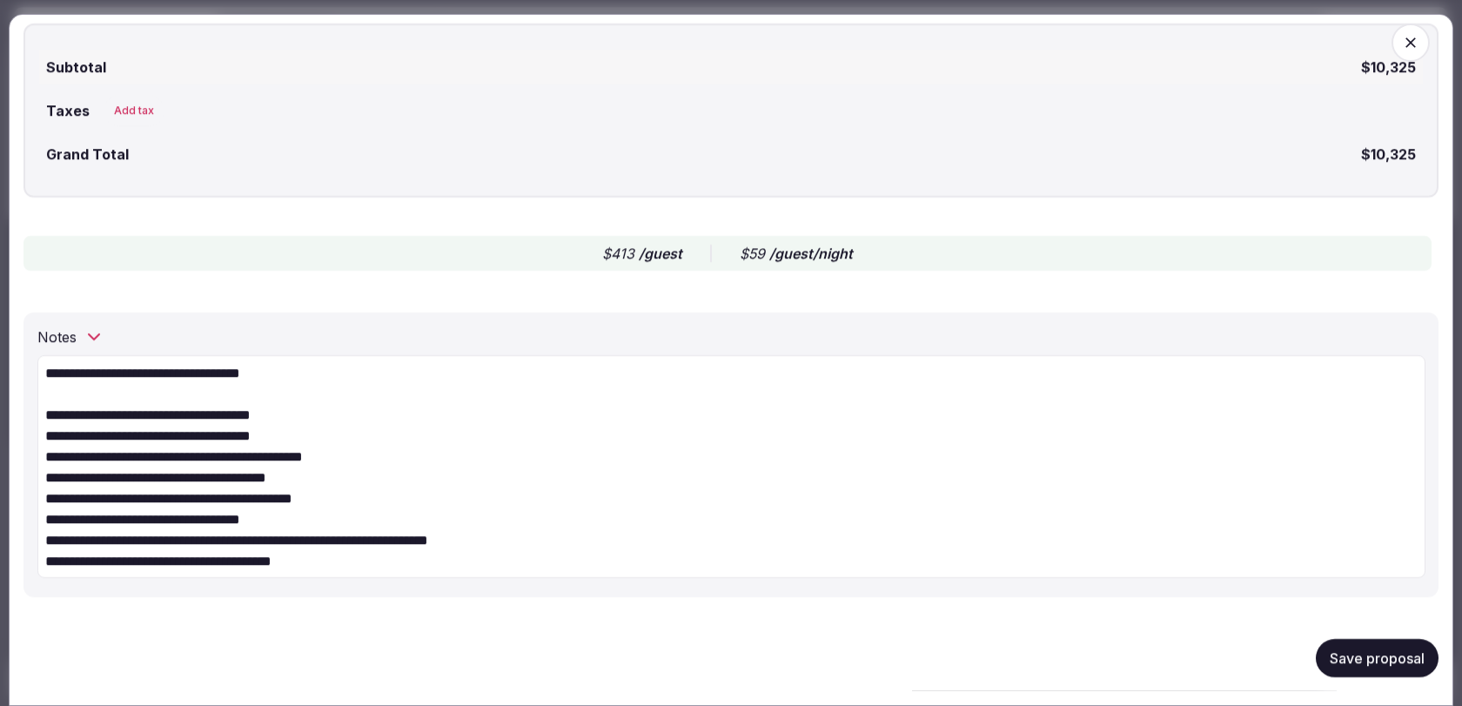
click at [1357, 657] on button "Save proposal" at bounding box center [1376, 658] width 123 height 38
click at [1411, 45] on icon "button" at bounding box center [1410, 42] width 17 height 17
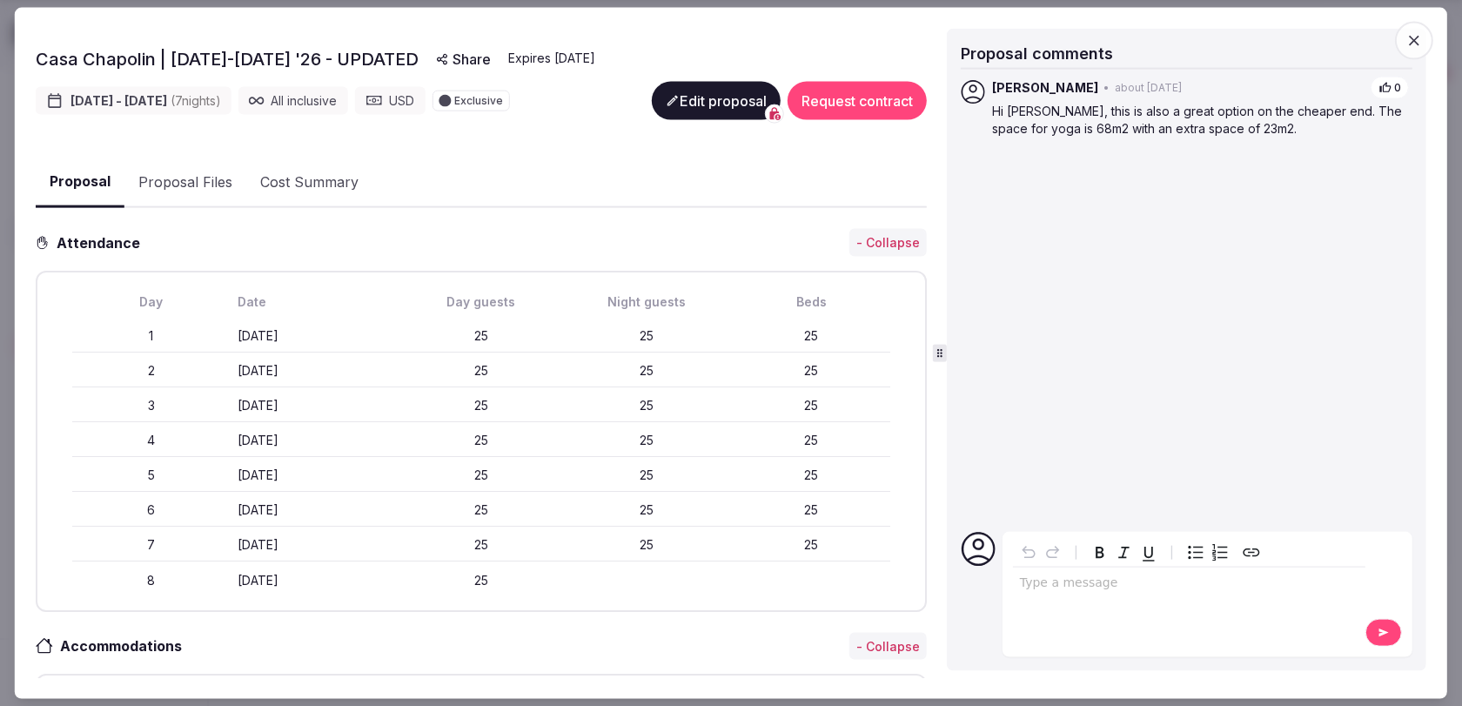
click at [1403, 38] on span "button" at bounding box center [1414, 40] width 38 height 38
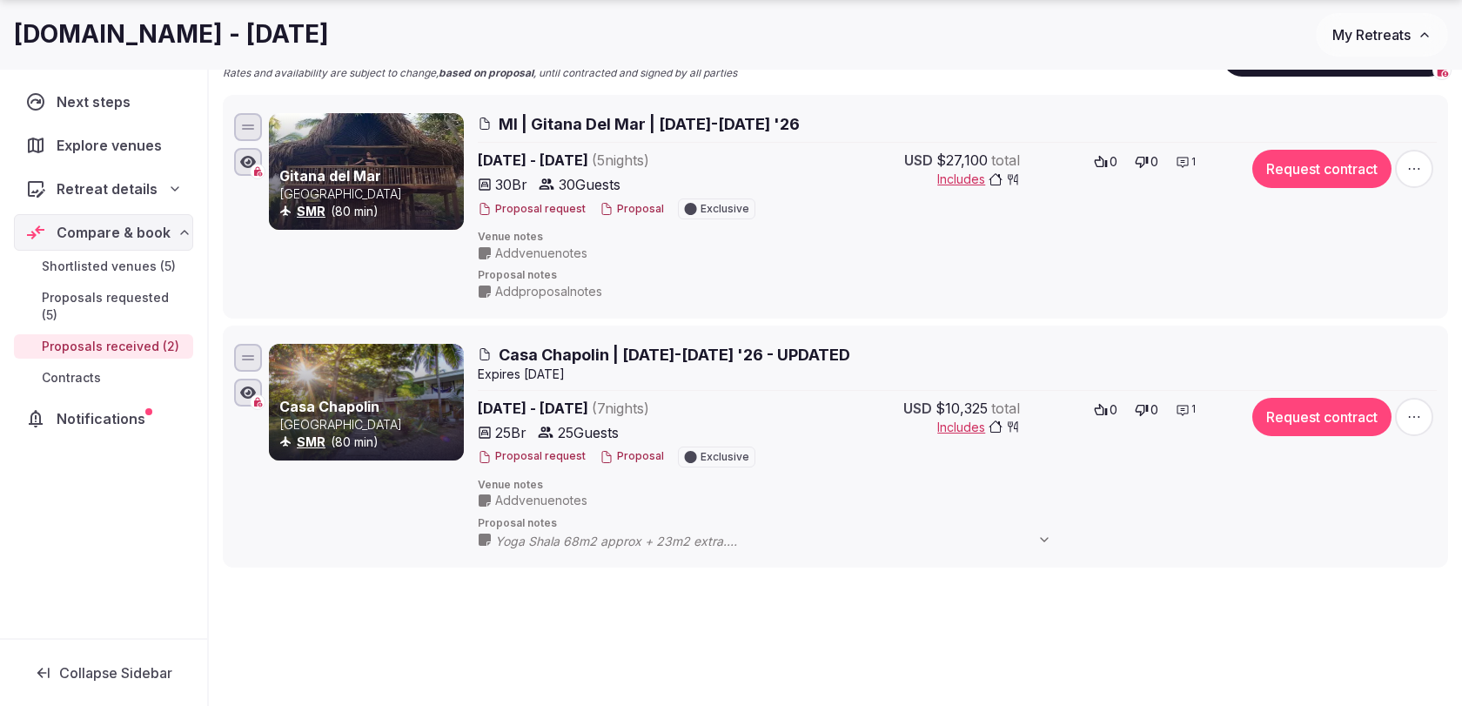
click at [546, 499] on span "Add venue notes" at bounding box center [541, 500] width 92 height 17
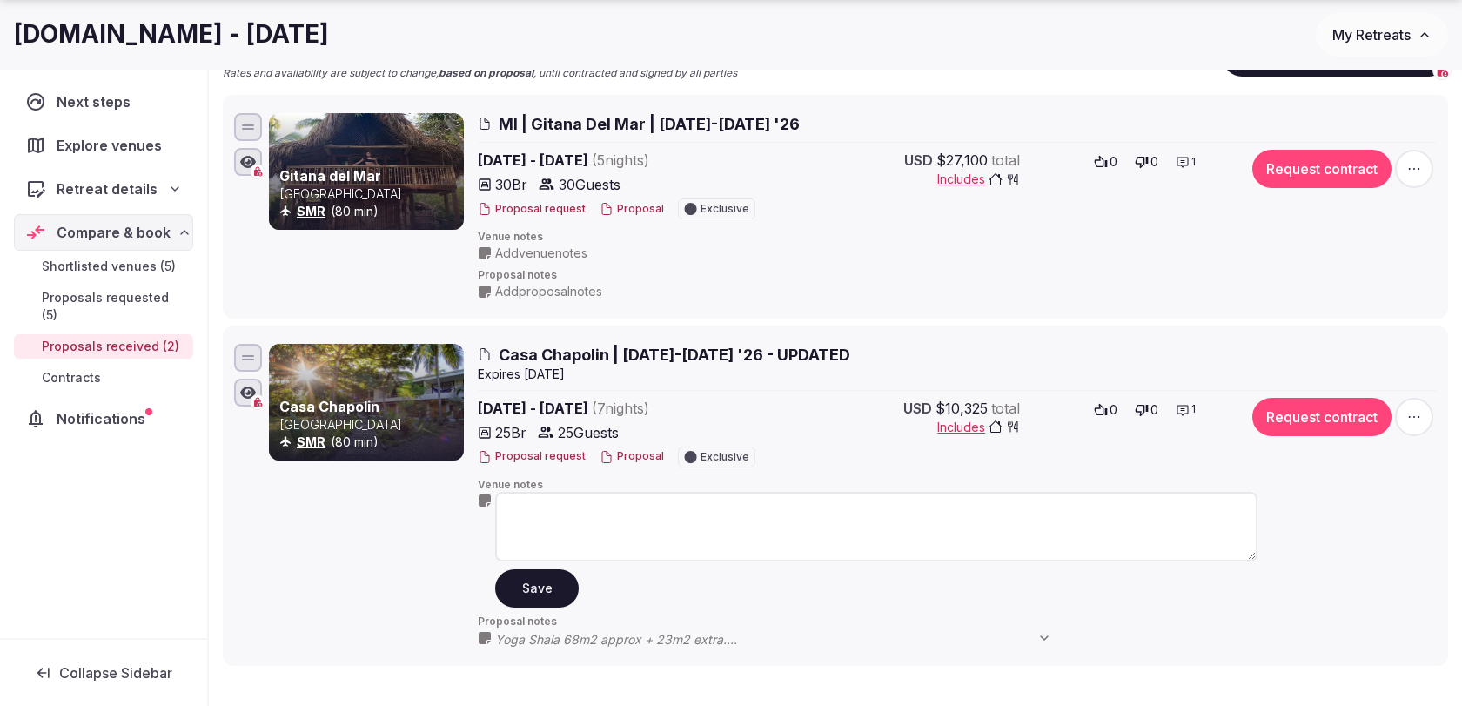
click at [554, 508] on textarea at bounding box center [876, 527] width 762 height 70
paste textarea "**********"
type textarea "**********"
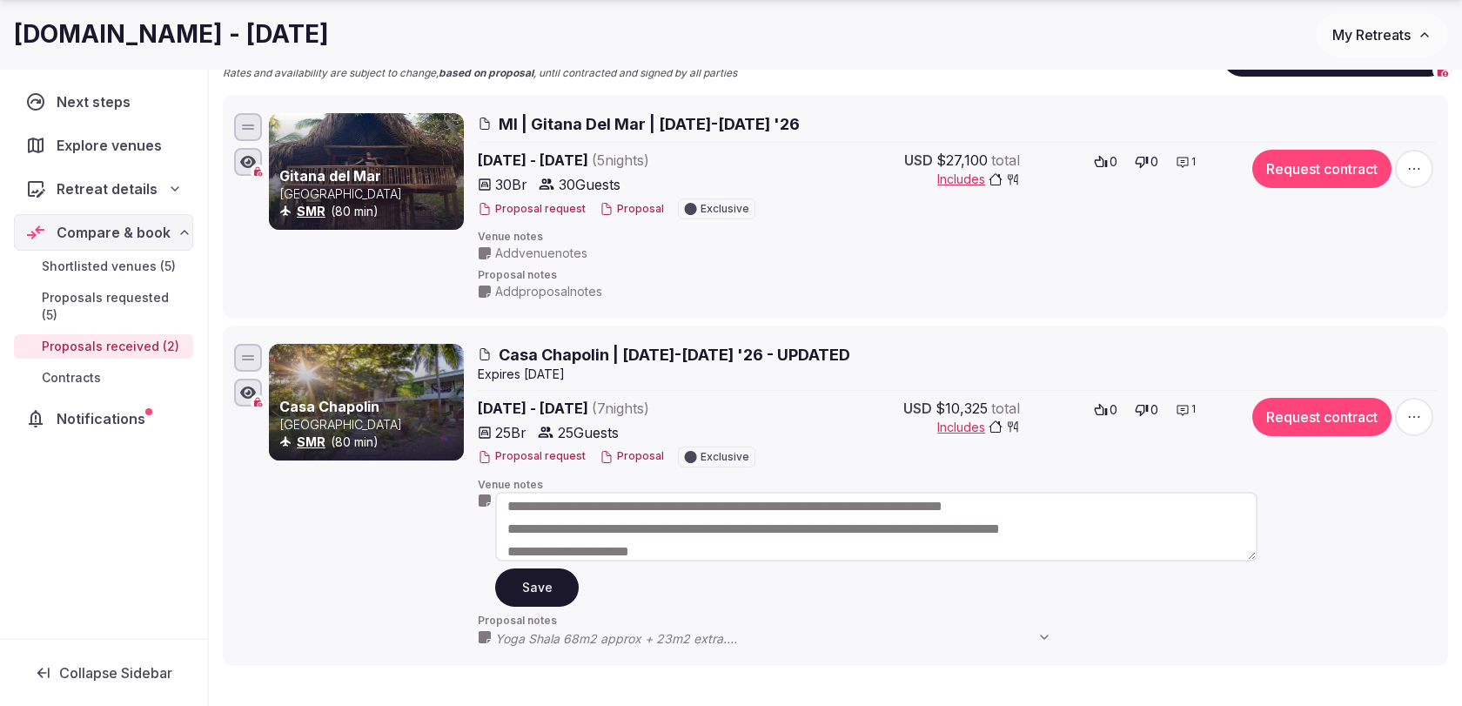
scroll to position [0, 0]
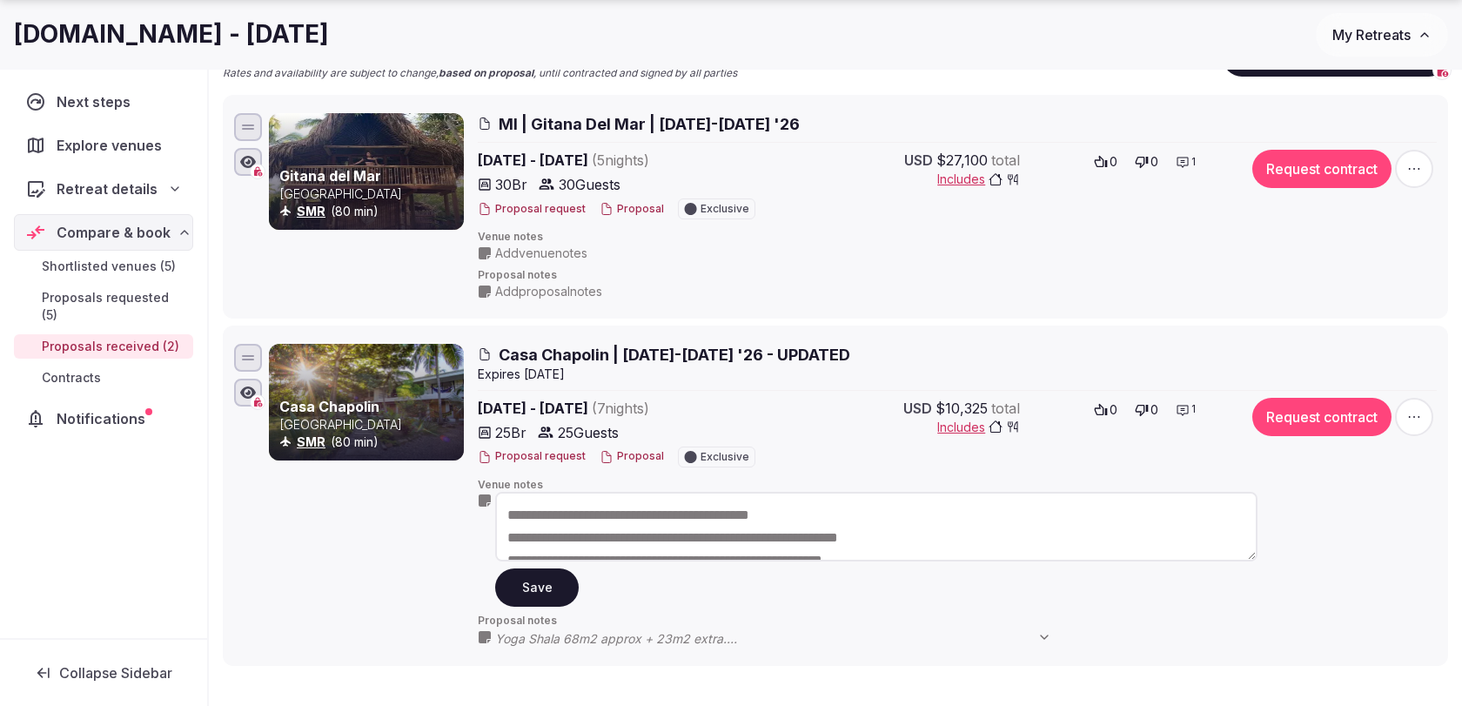
click at [557, 588] on button "Save" at bounding box center [537, 587] width 84 height 38
